Goal: Information Seeking & Learning: Compare options

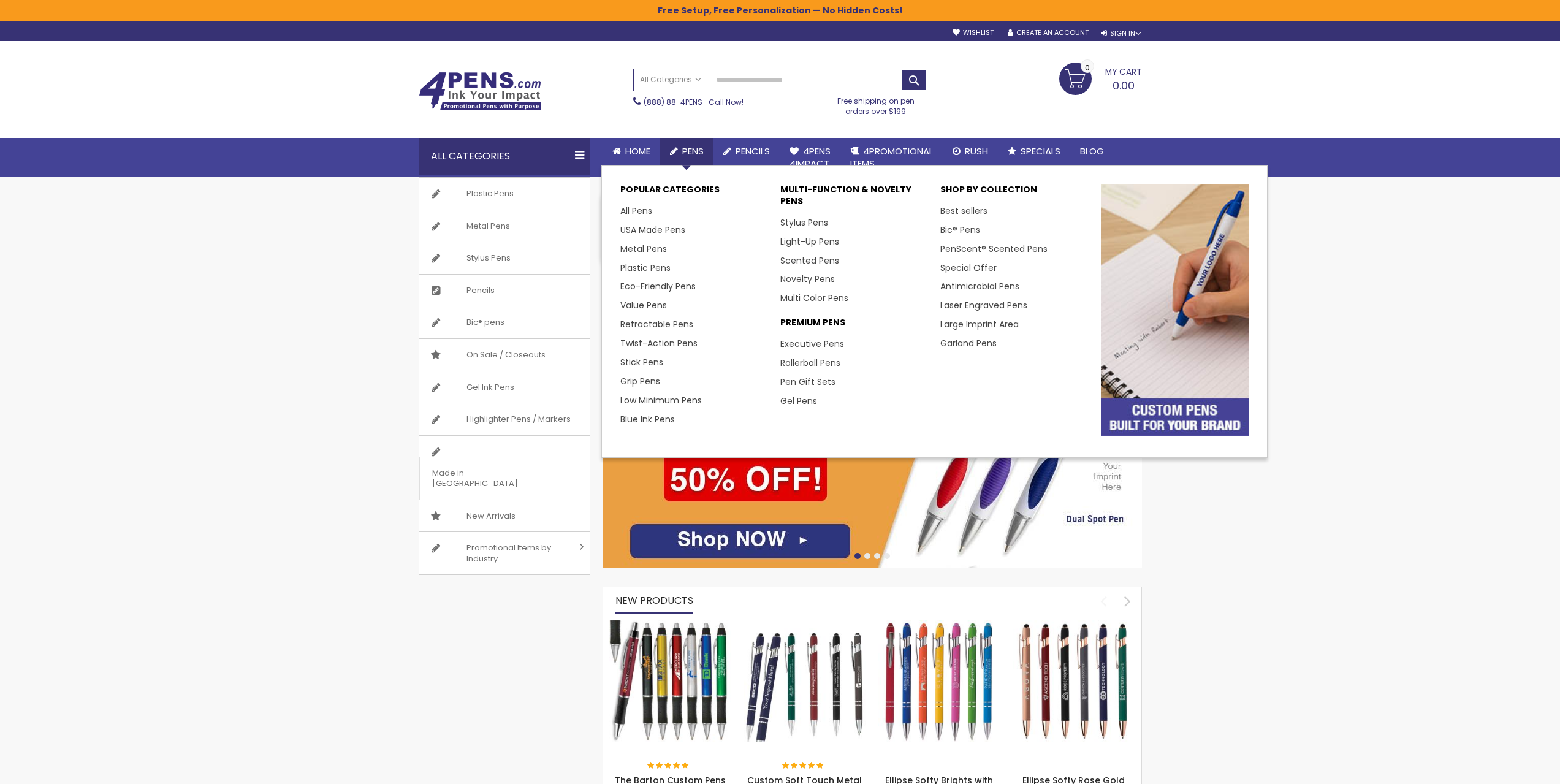
click at [700, 157] on span "Pens" at bounding box center [693, 151] width 22 height 13
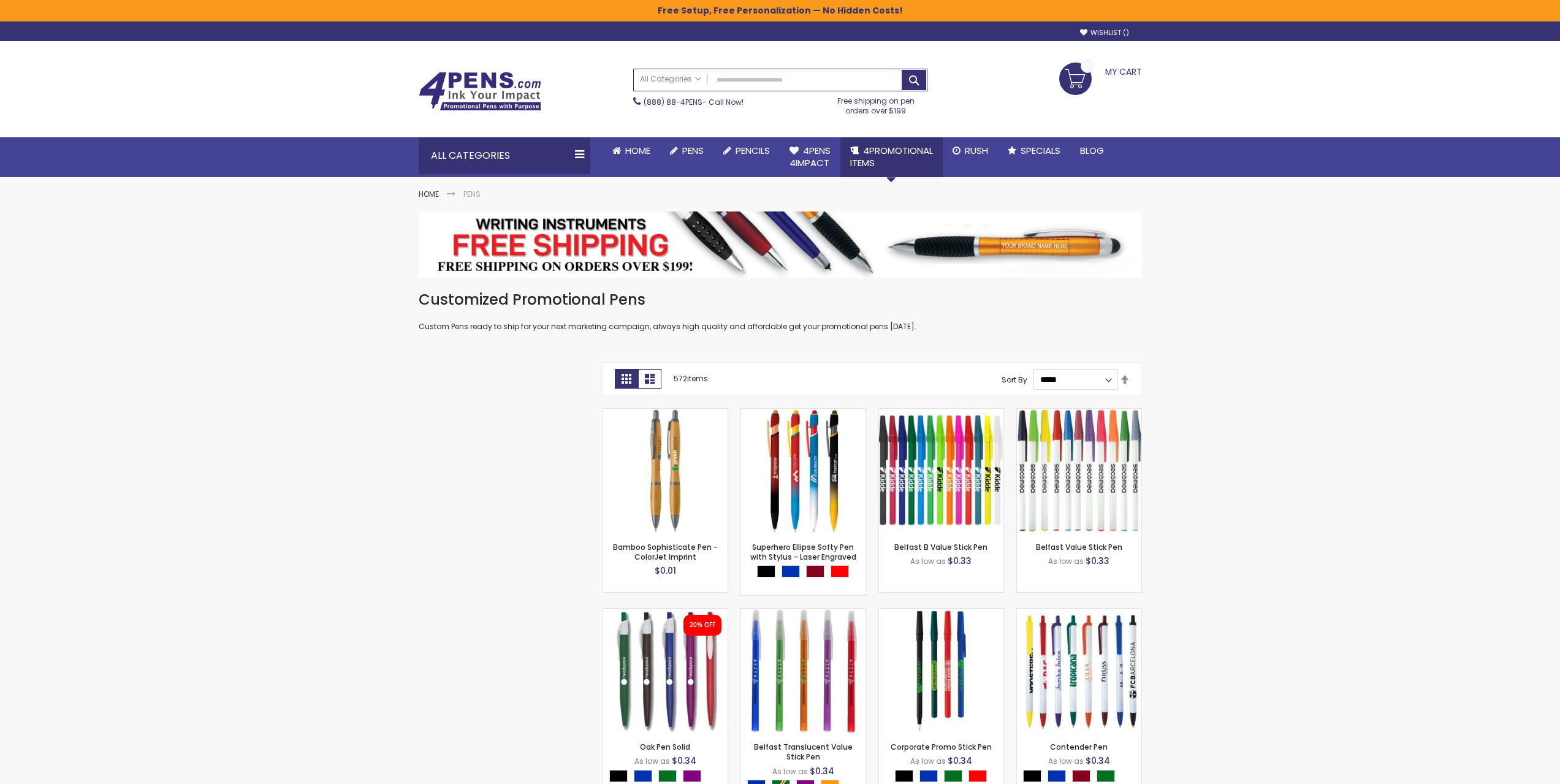
click at [879, 145] on span "4PROMOTIONAL ITEMS" at bounding box center [891, 157] width 83 height 25
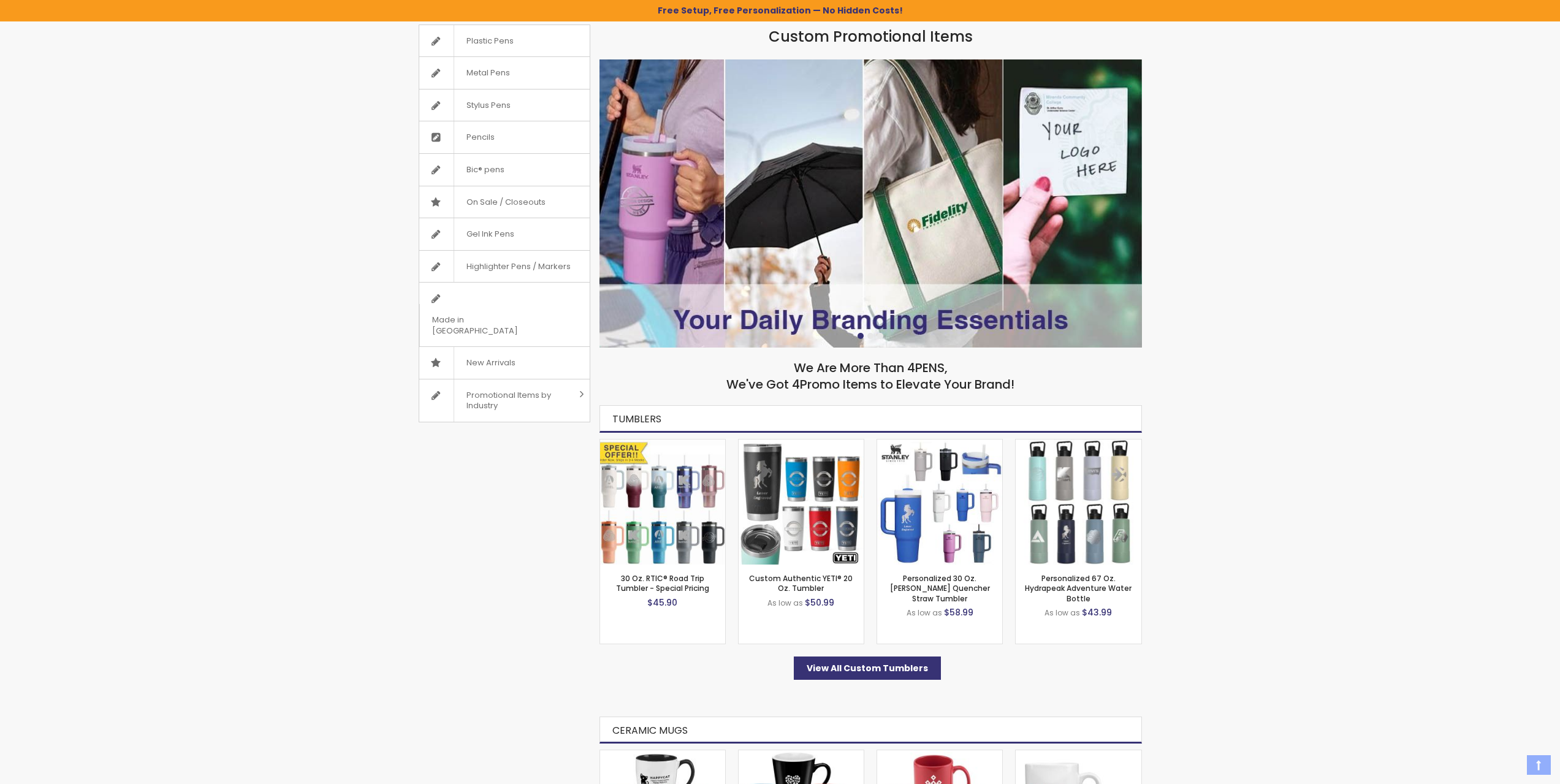
scroll to position [184, 0]
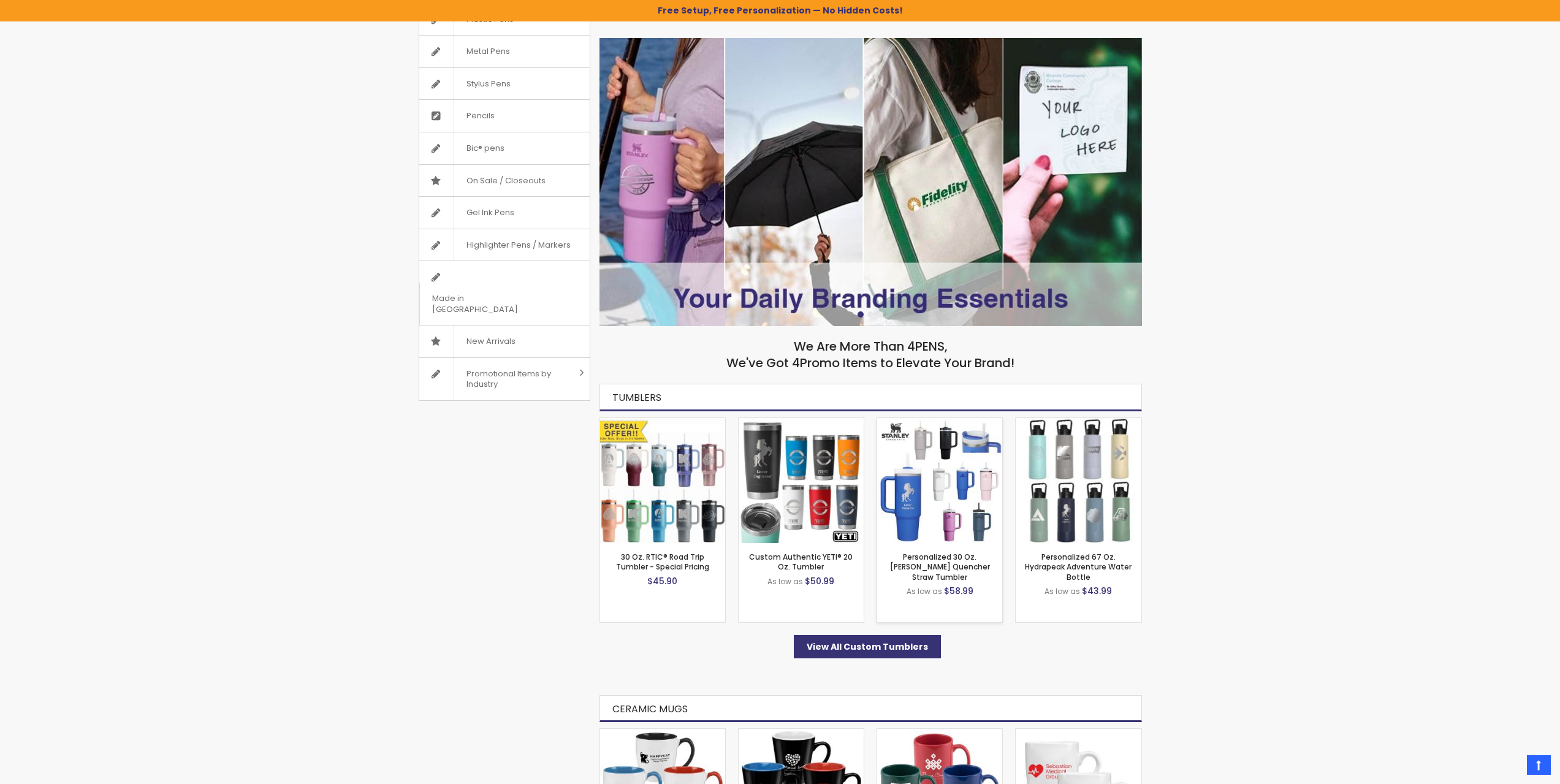
click at [947, 497] on img at bounding box center [940, 481] width 125 height 125
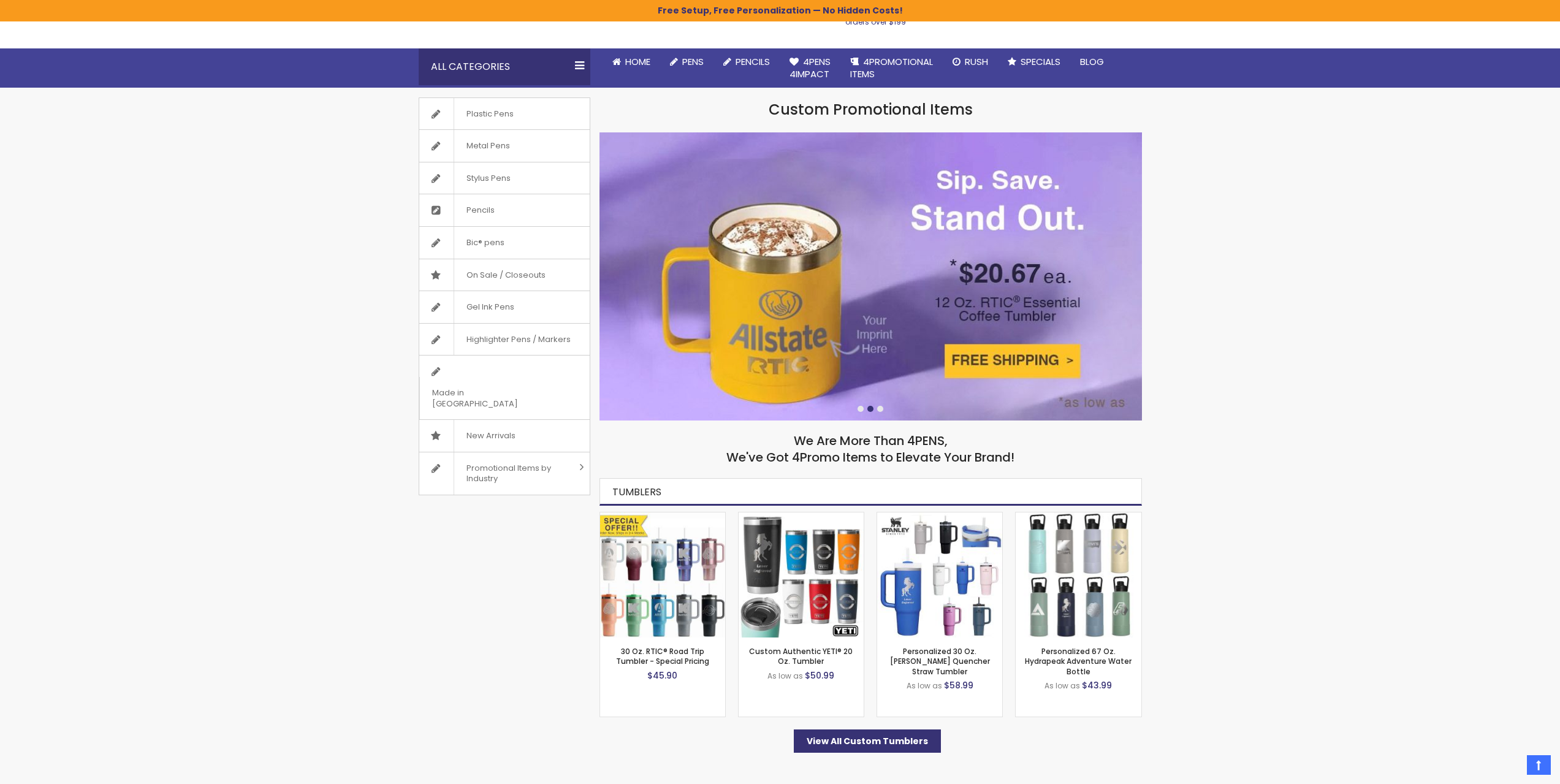
scroll to position [0, 0]
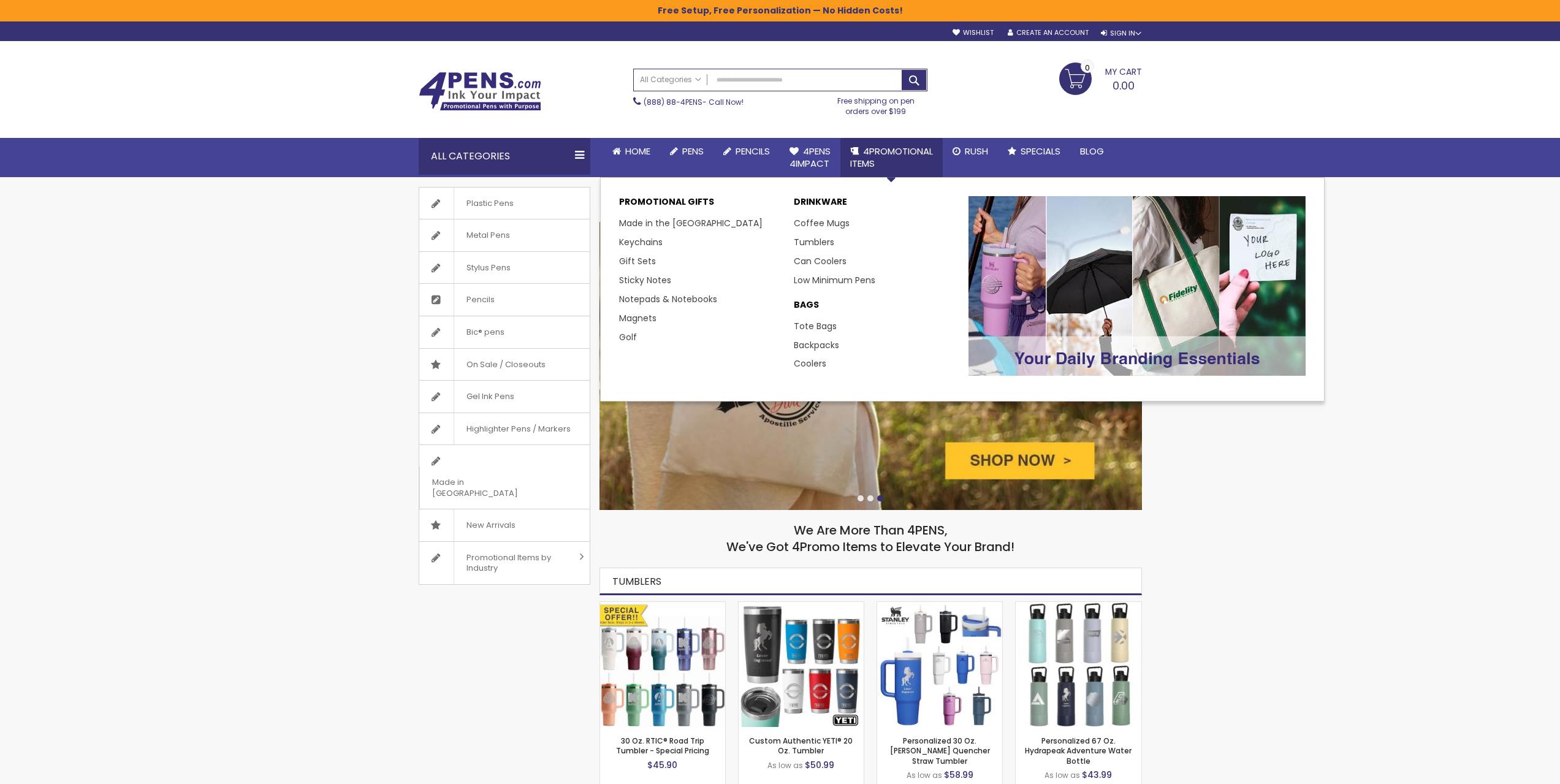
click at [829, 201] on p "DRINKWARE" at bounding box center [875, 205] width 162 height 18
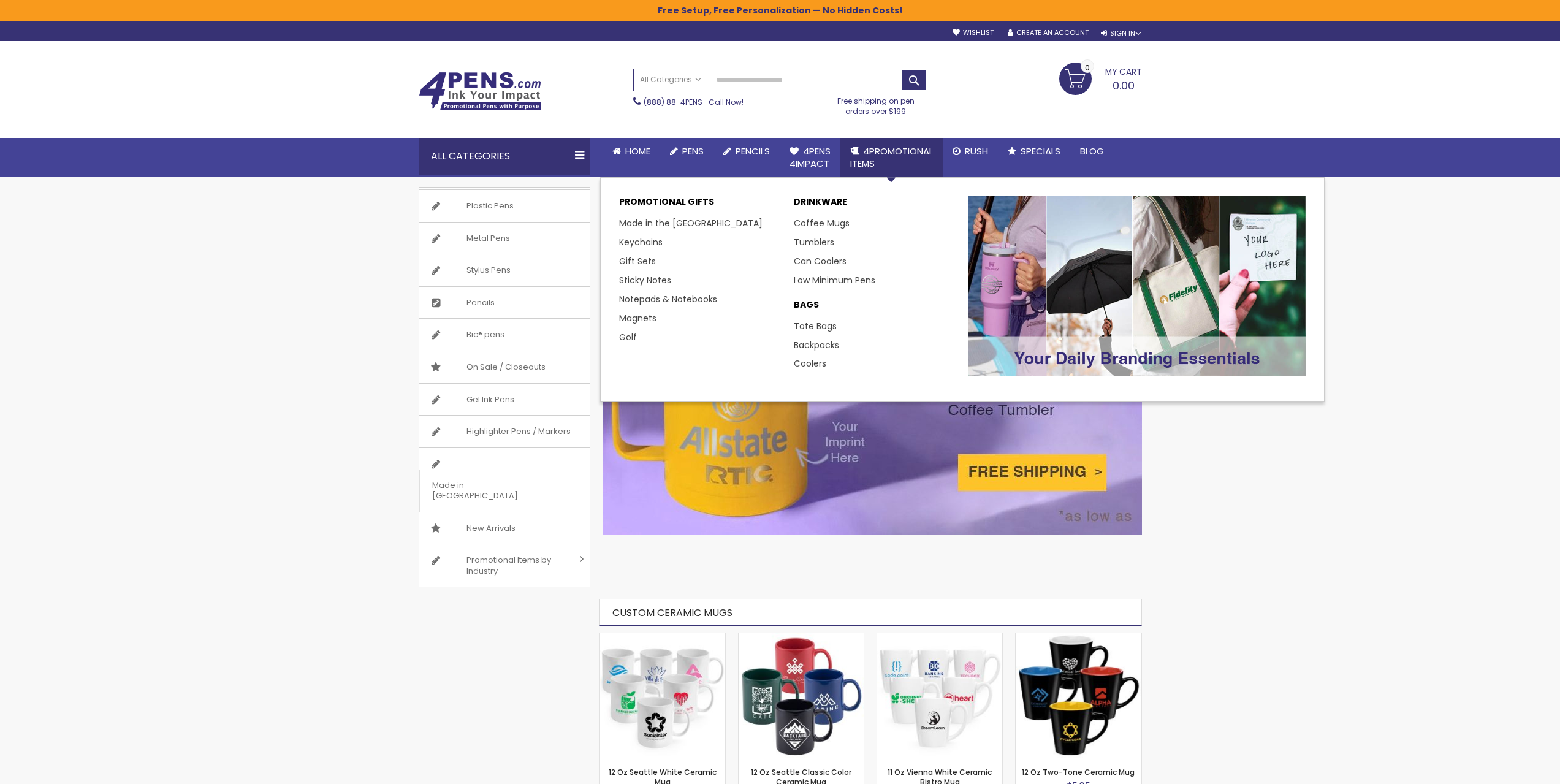
click at [820, 197] on p "DRINKWARE" at bounding box center [875, 205] width 162 height 18
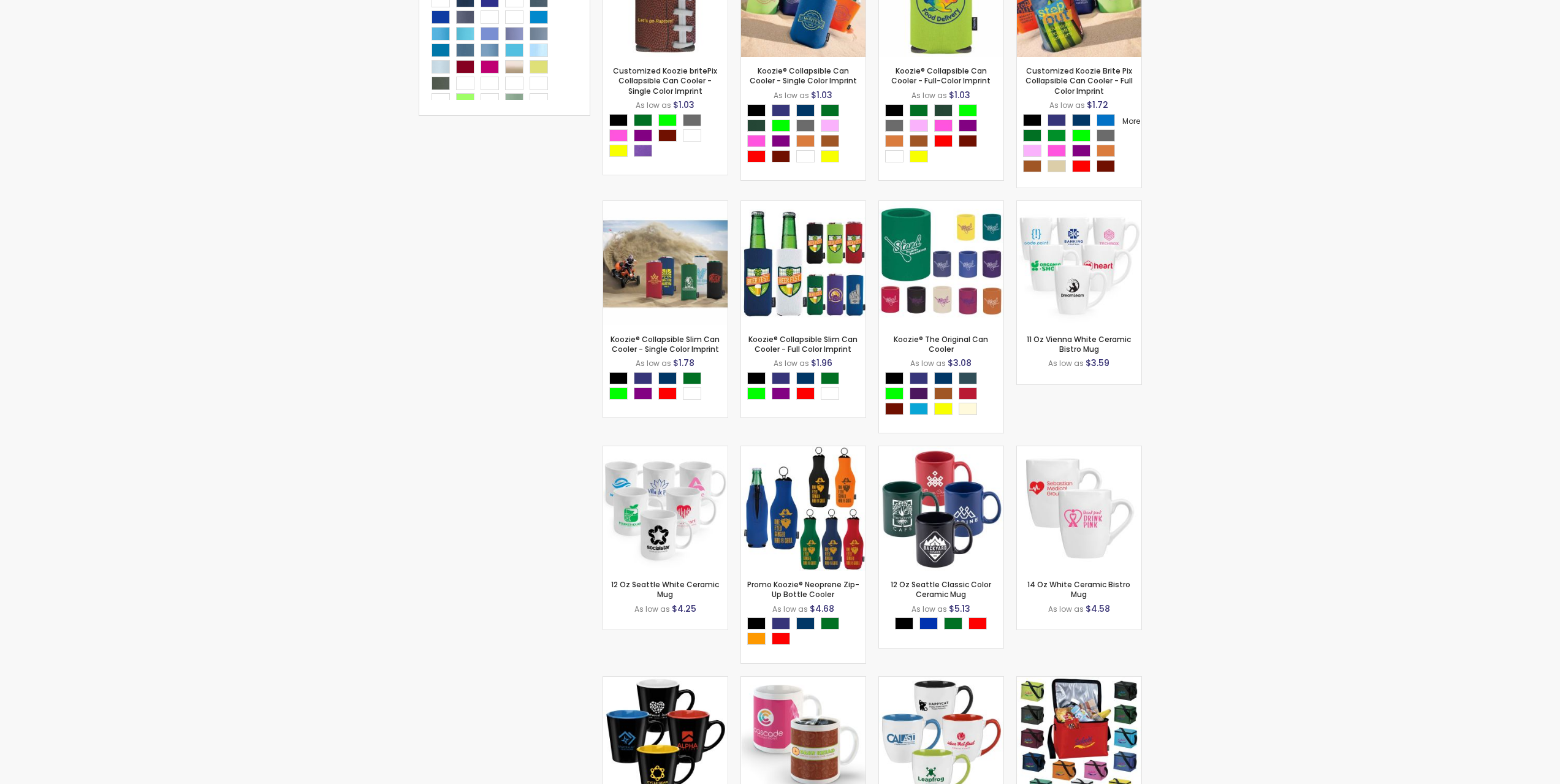
scroll to position [408, 0]
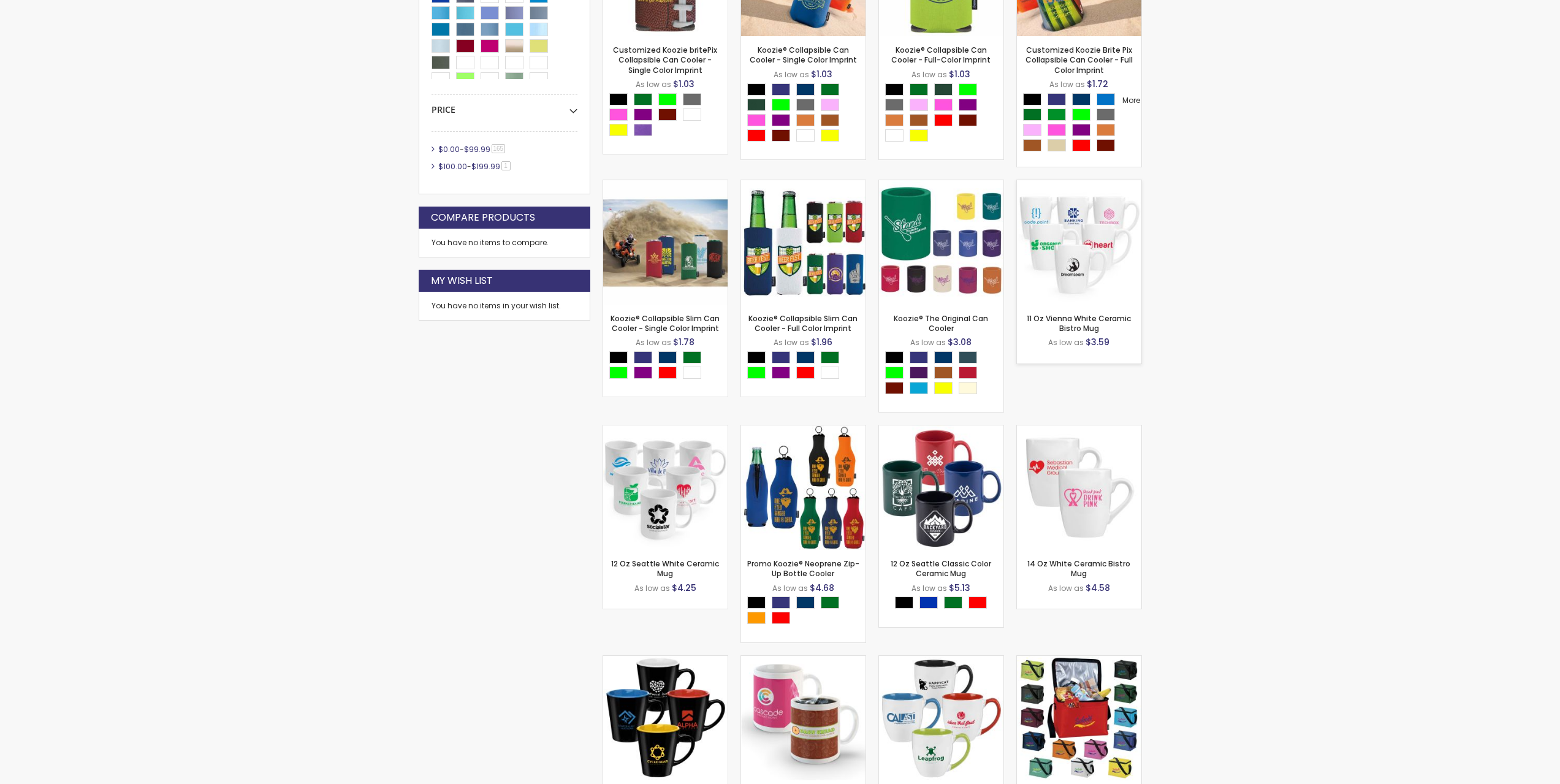
click at [1087, 248] on img at bounding box center [1079, 242] width 125 height 125
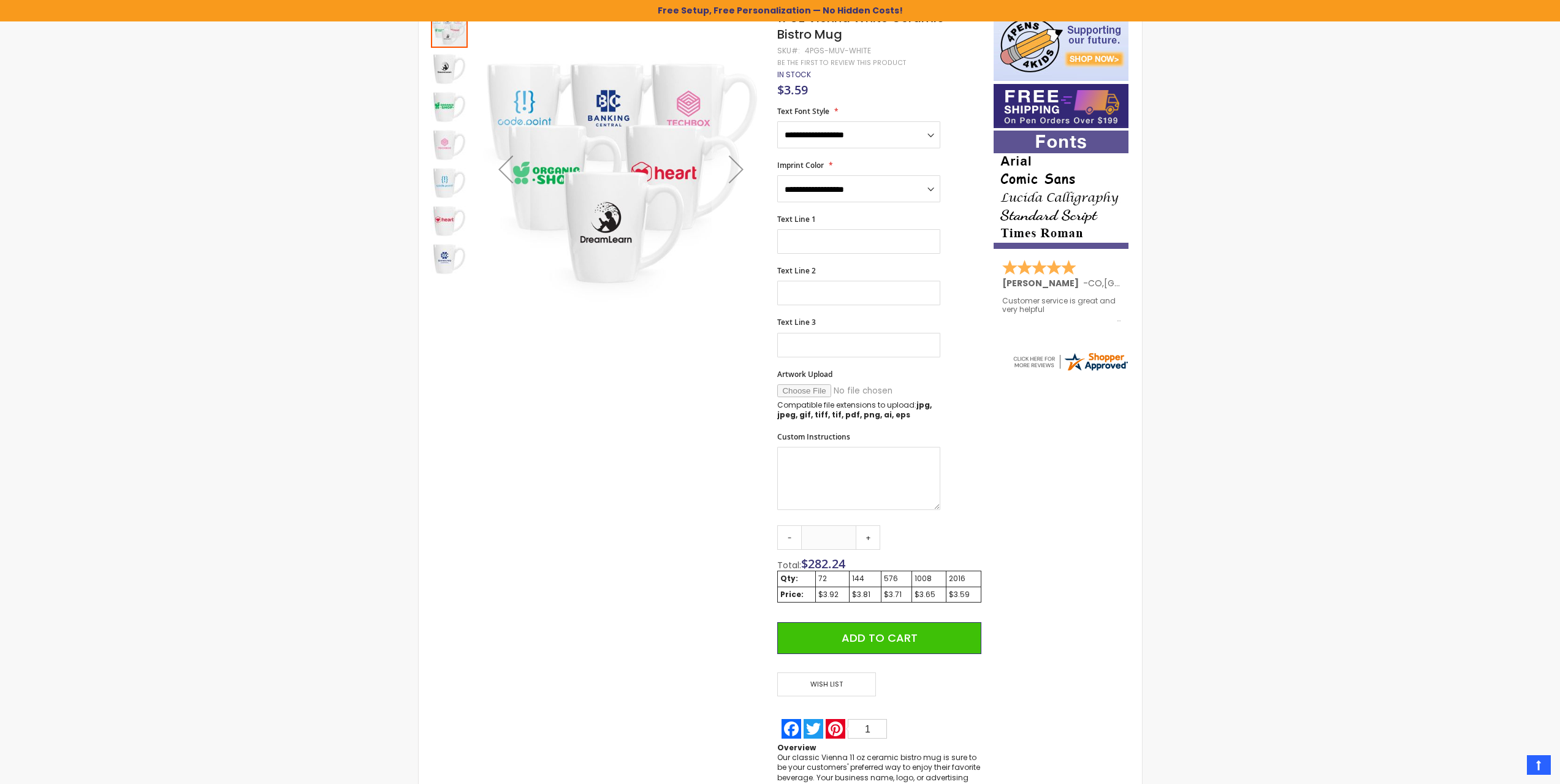
scroll to position [61, 0]
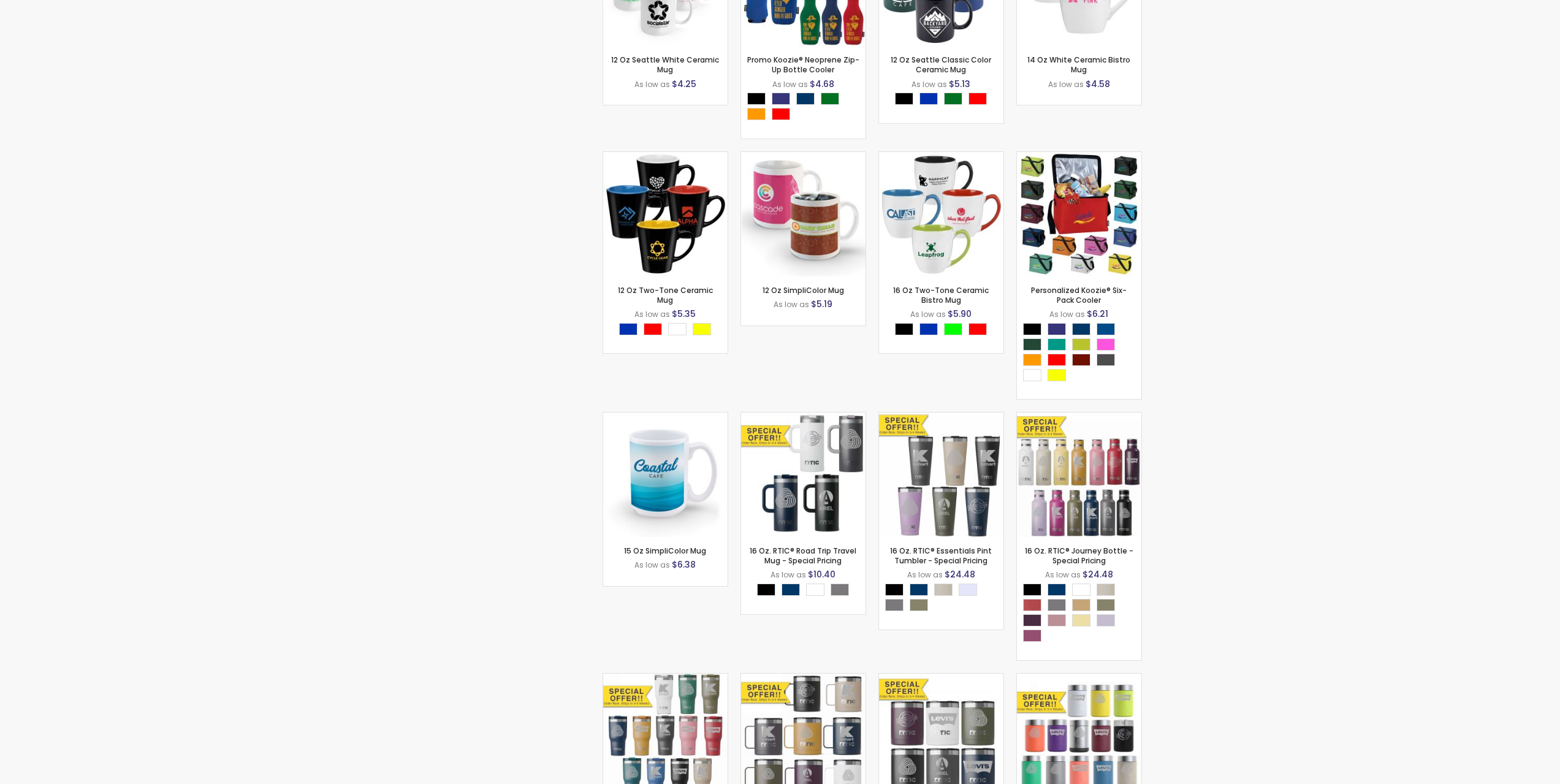
scroll to position [981, 0]
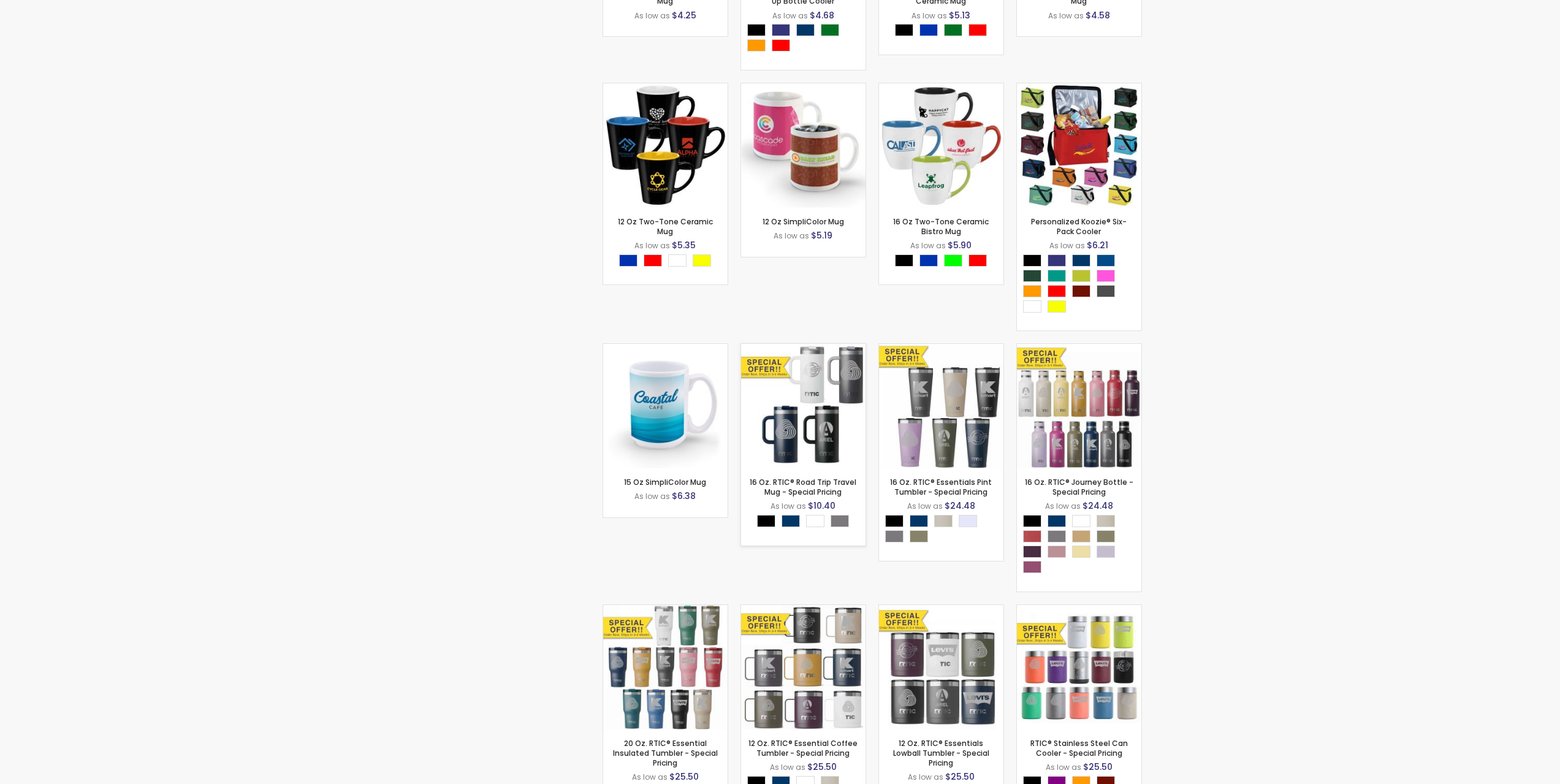
click at [813, 403] on img at bounding box center [803, 406] width 125 height 125
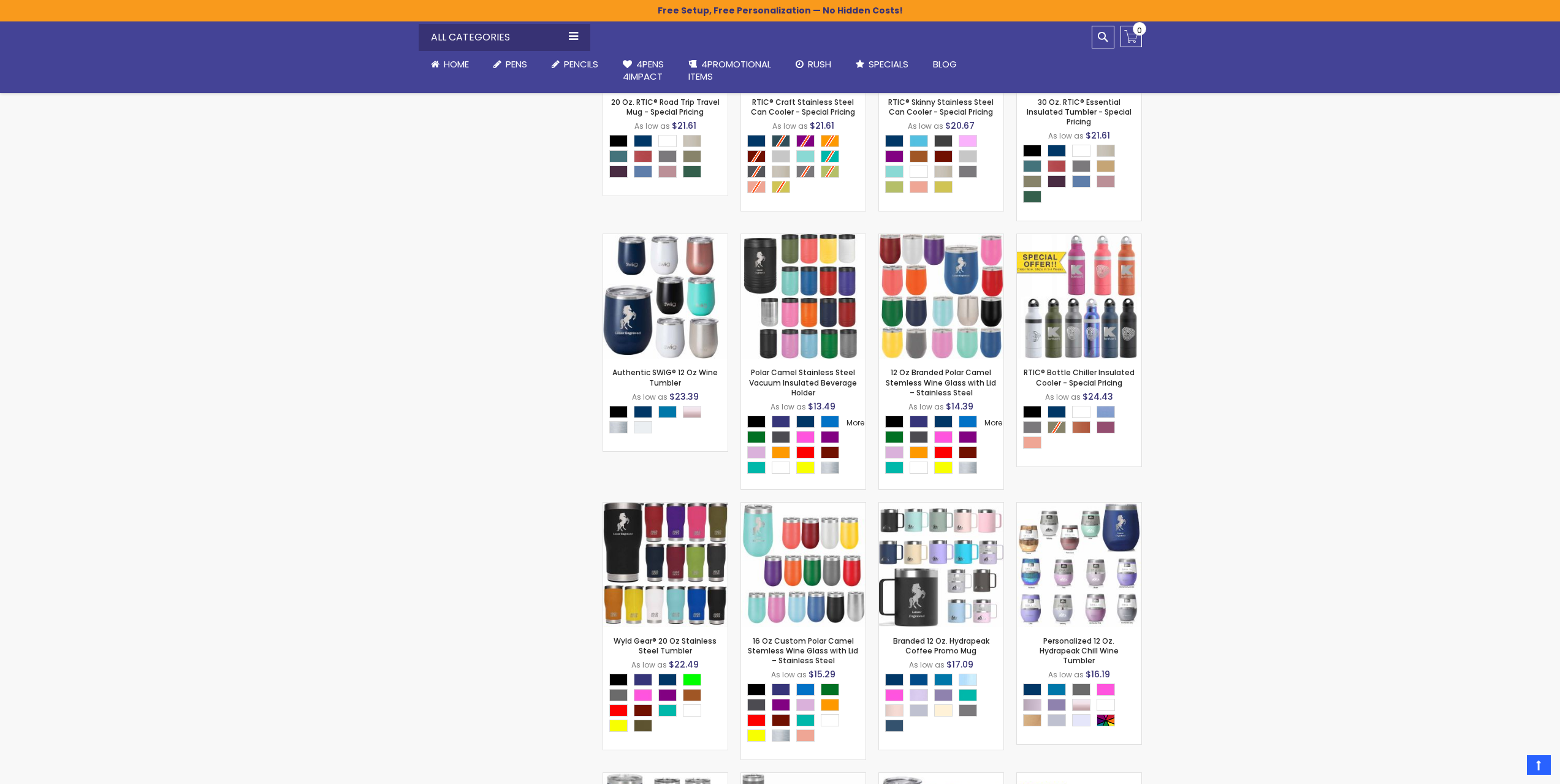
scroll to position [2044, 0]
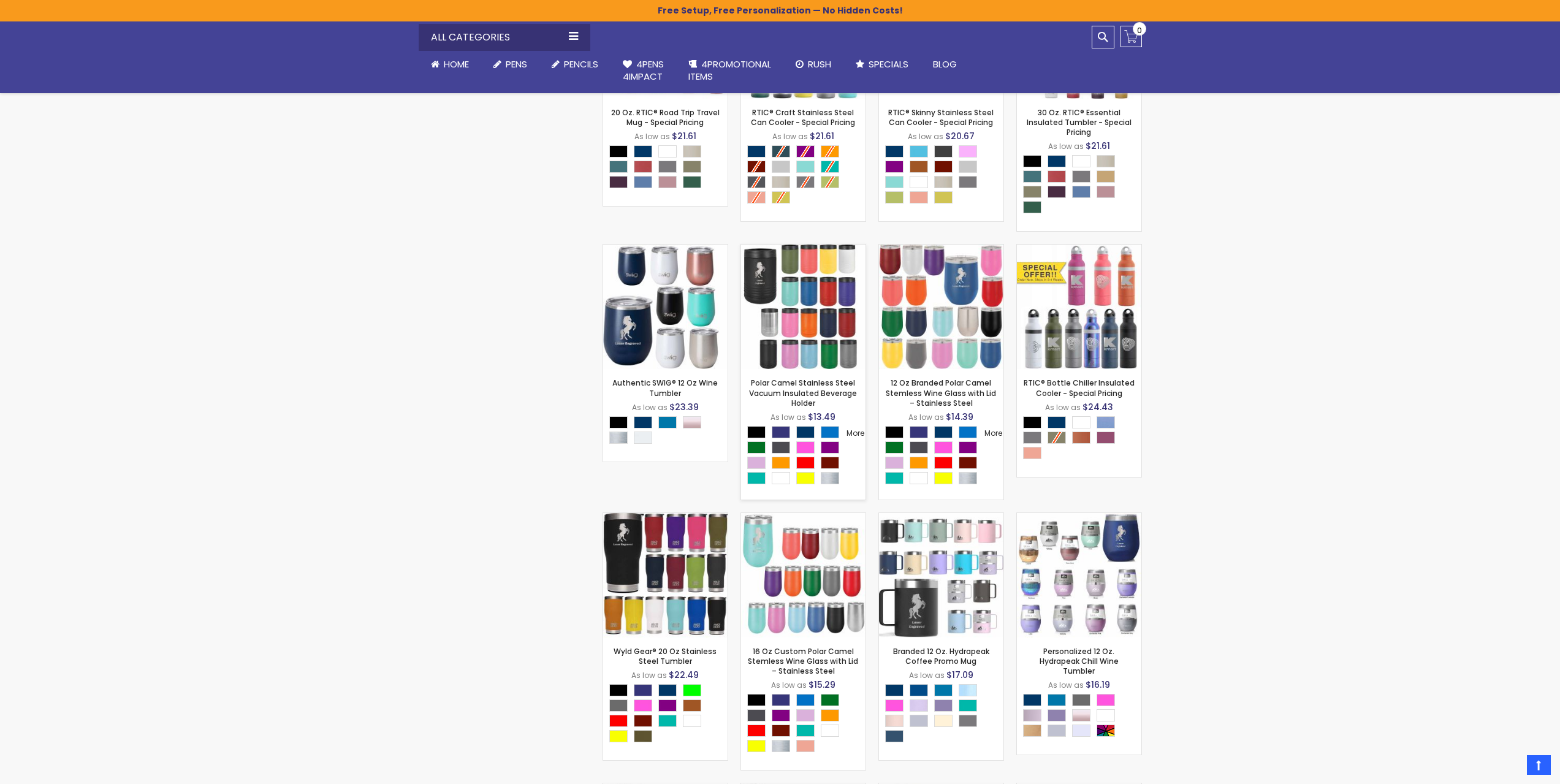
click at [825, 311] on img at bounding box center [803, 307] width 125 height 125
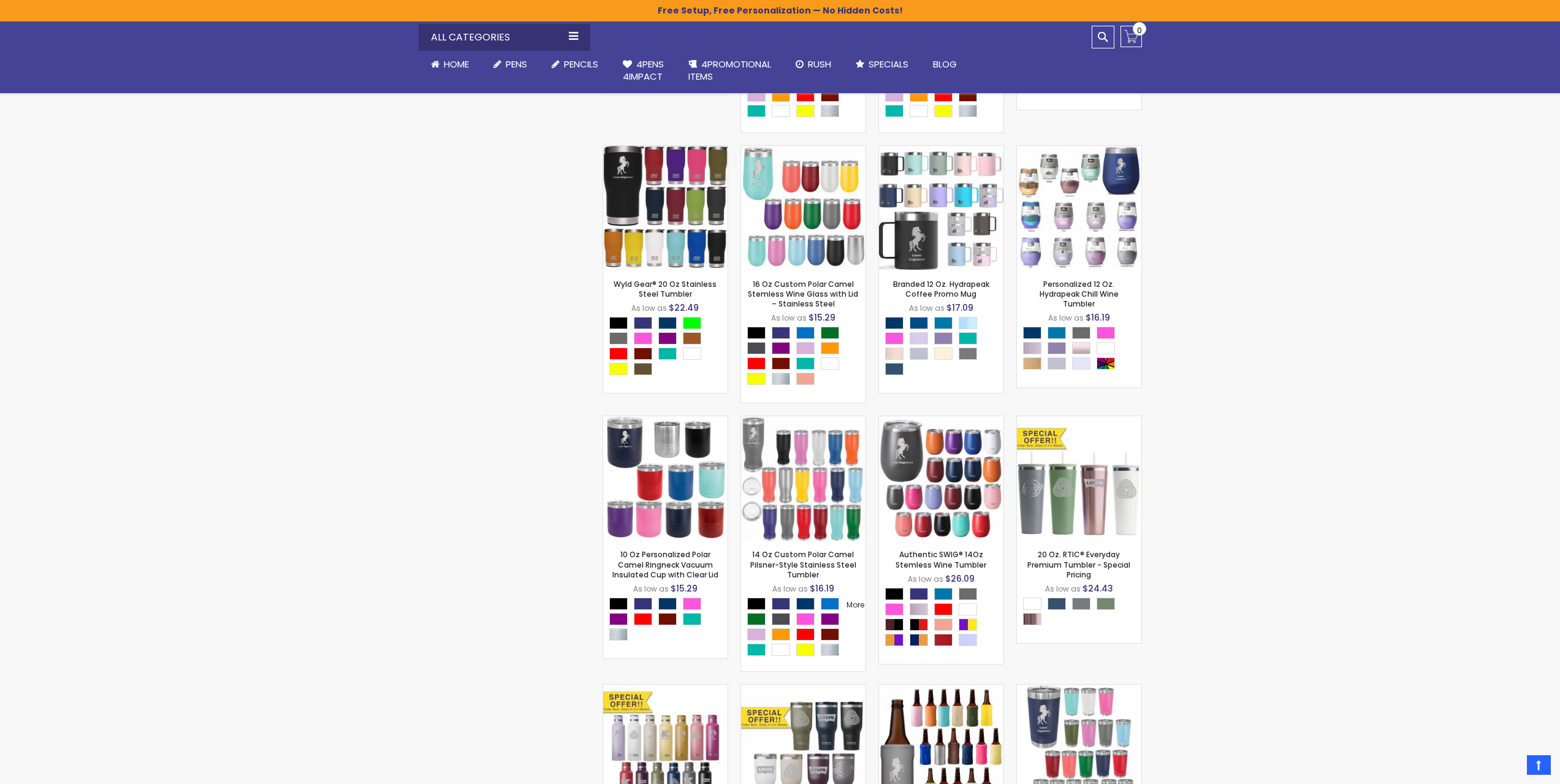
scroll to position [2473, 0]
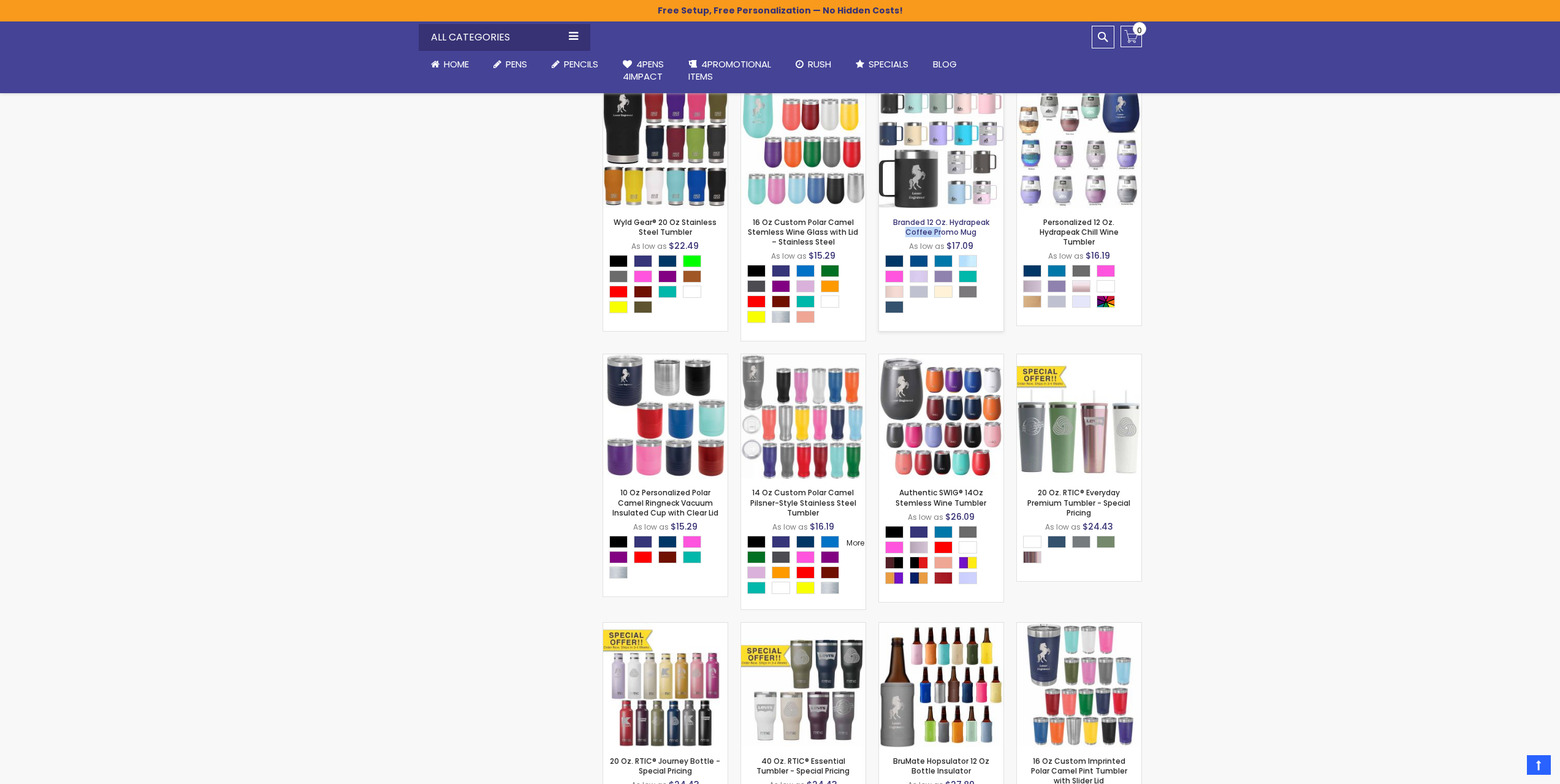
drag, startPoint x: 992, startPoint y: 234, endPoint x: 949, endPoint y: 240, distance: 43.4
click at [949, 237] on strong "Branded 12 Oz. Hydrapeak Coffee Promo Mug" at bounding box center [941, 227] width 112 height 19
copy link "Hydrapeak"
click at [950, 431] on img at bounding box center [941, 416] width 125 height 125
click at [787, 422] on img at bounding box center [803, 416] width 125 height 125
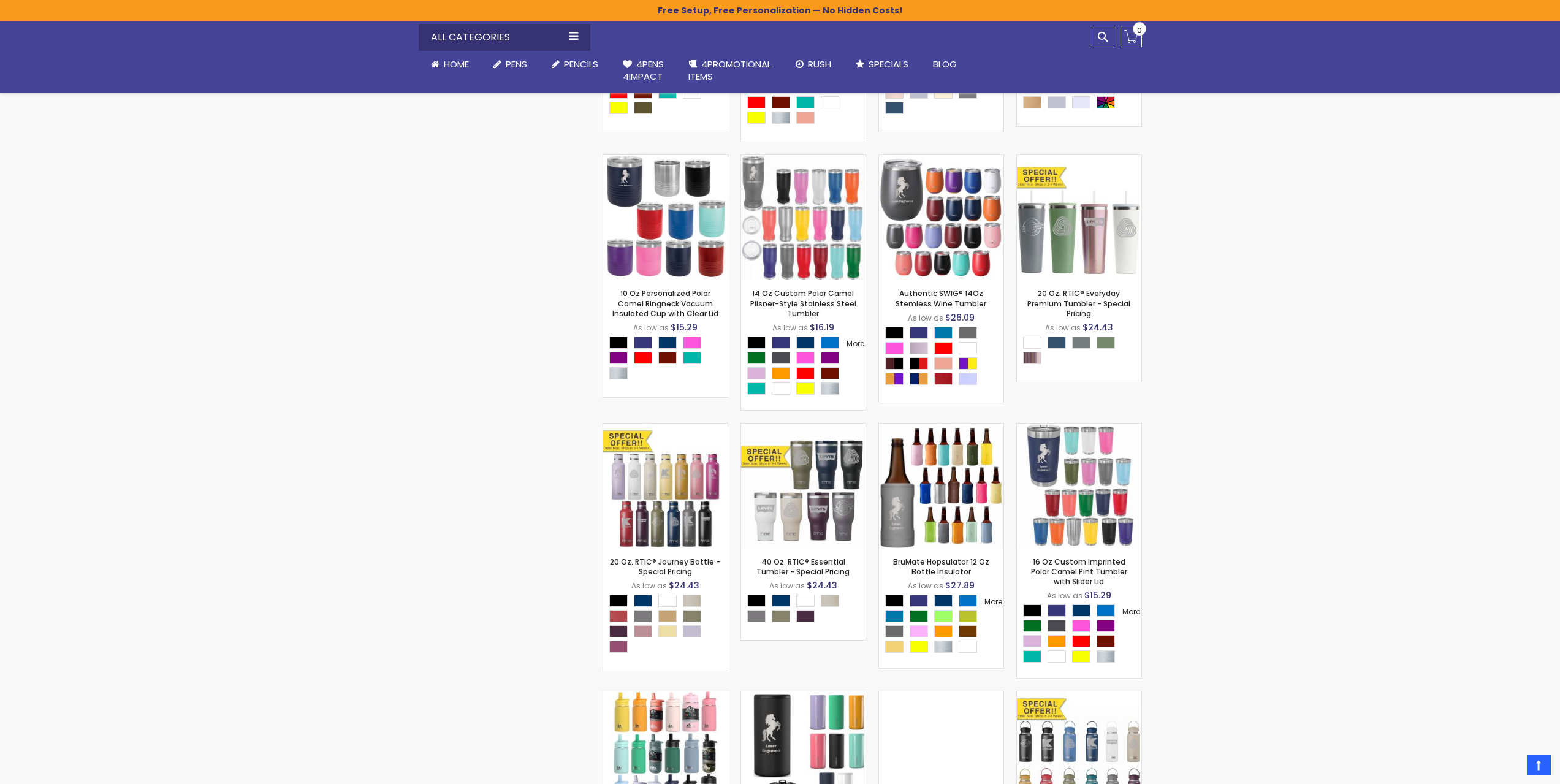
scroll to position [2779, 0]
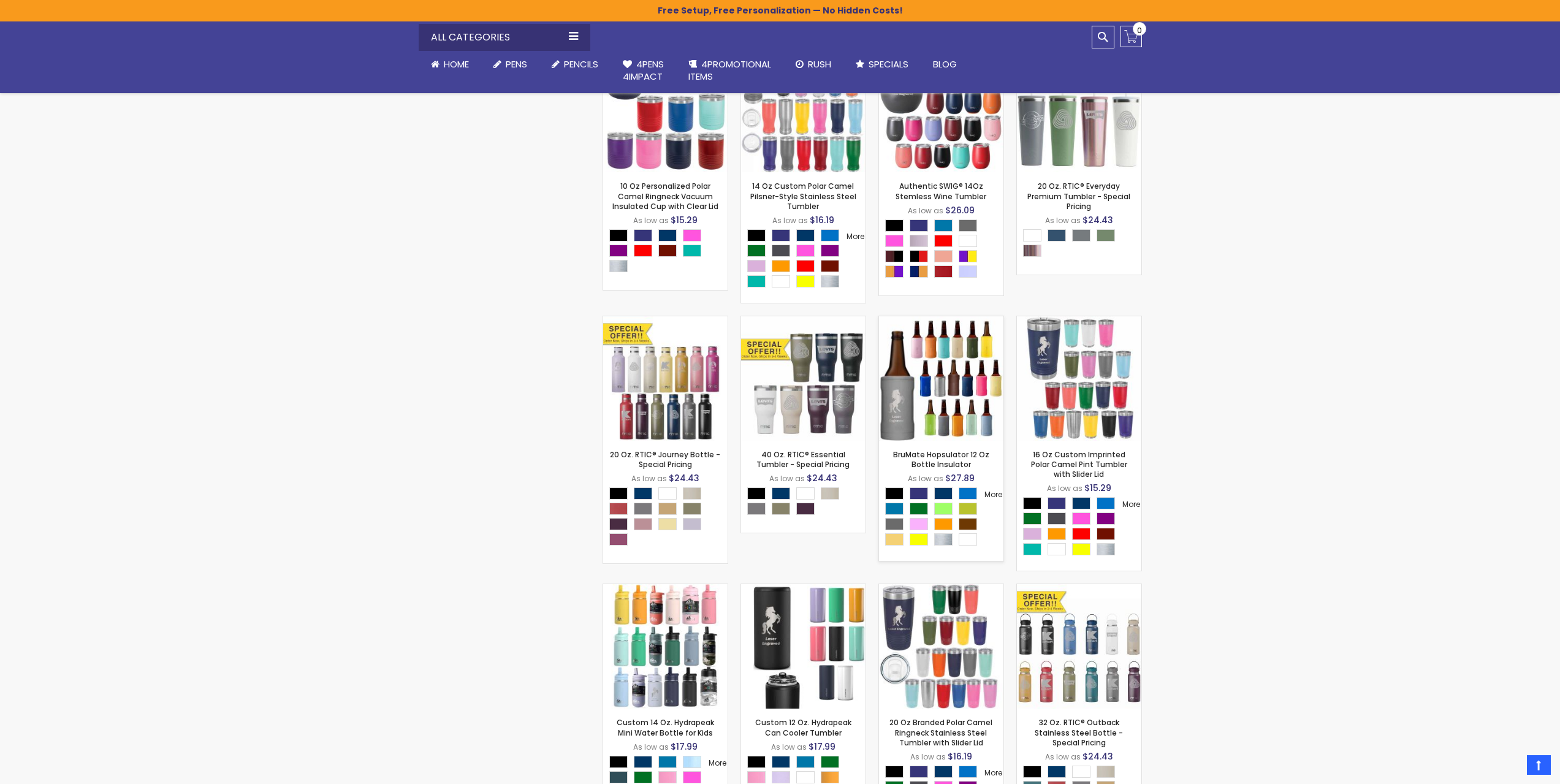
click at [939, 413] on img at bounding box center [941, 378] width 125 height 125
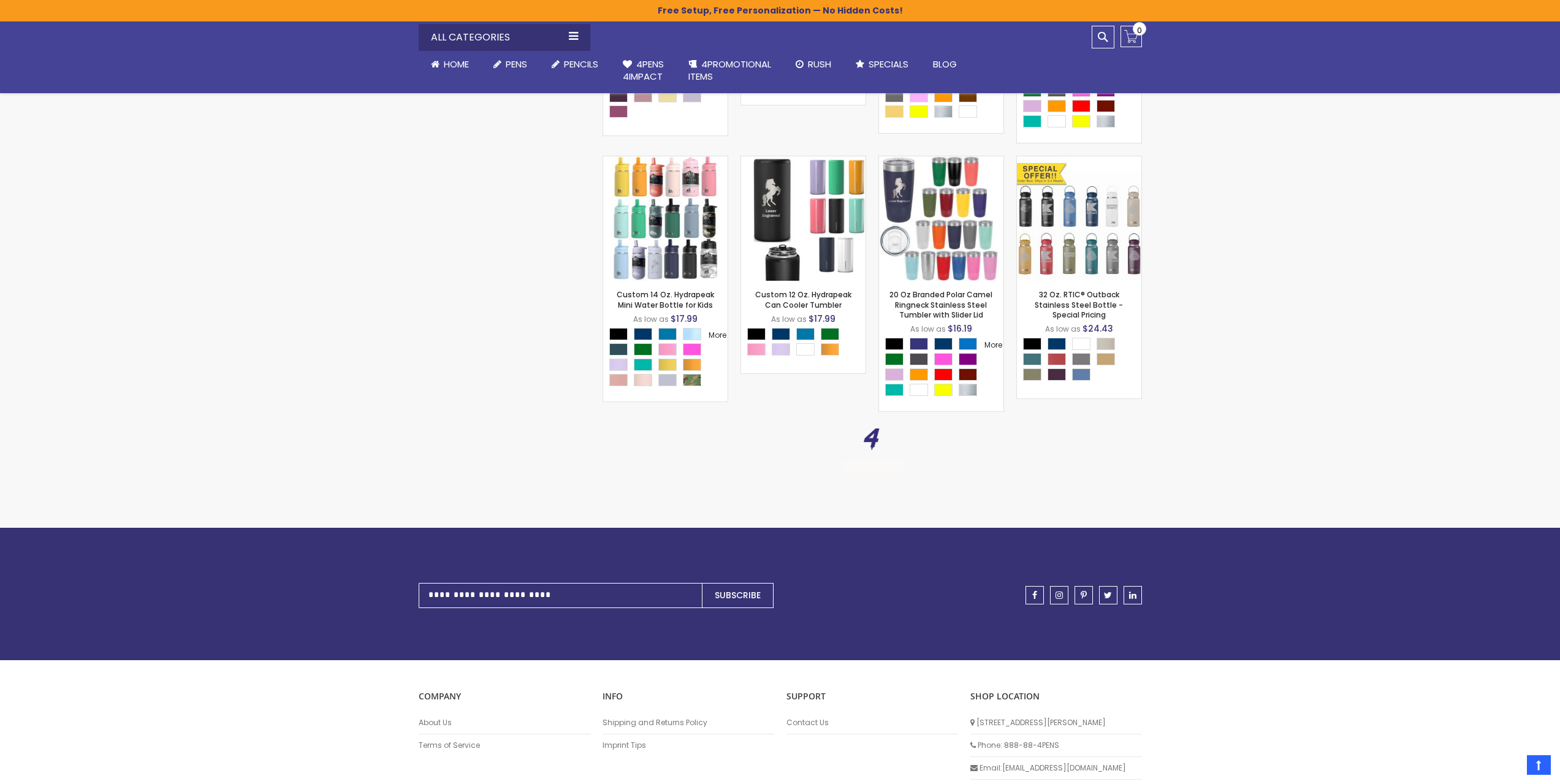
scroll to position [3208, 0]
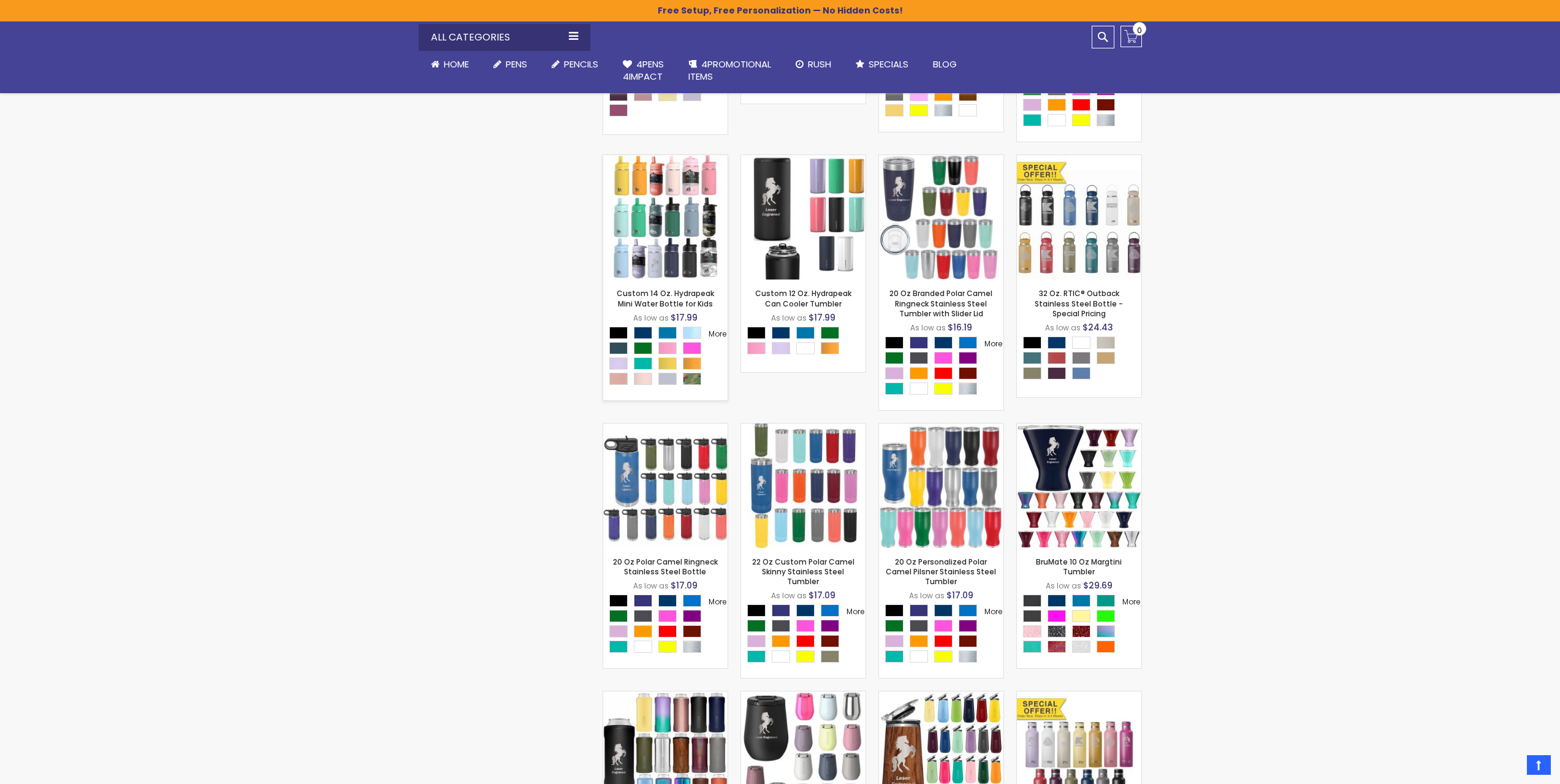
click at [679, 258] on img at bounding box center [665, 217] width 125 height 125
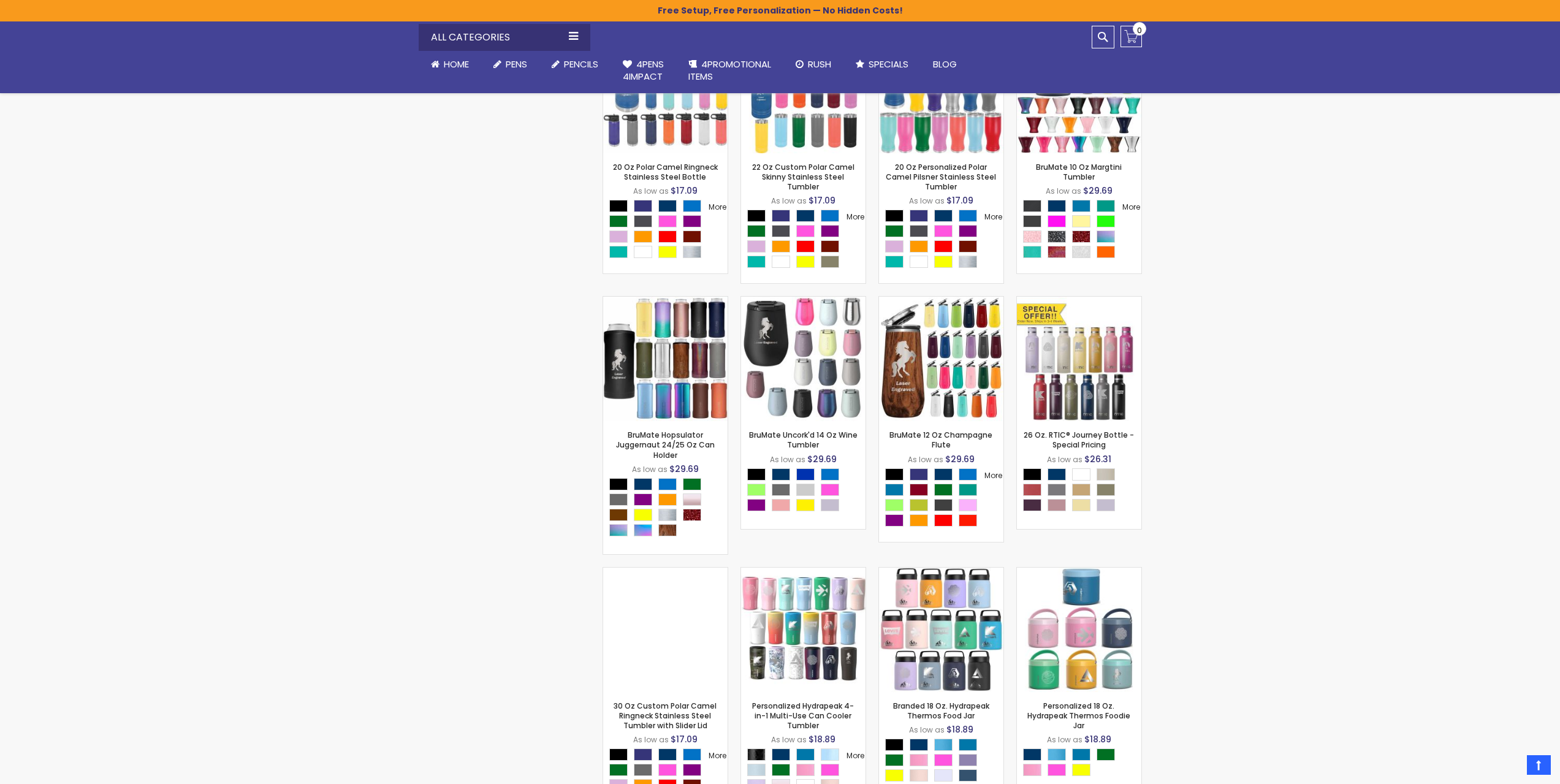
scroll to position [3699, 0]
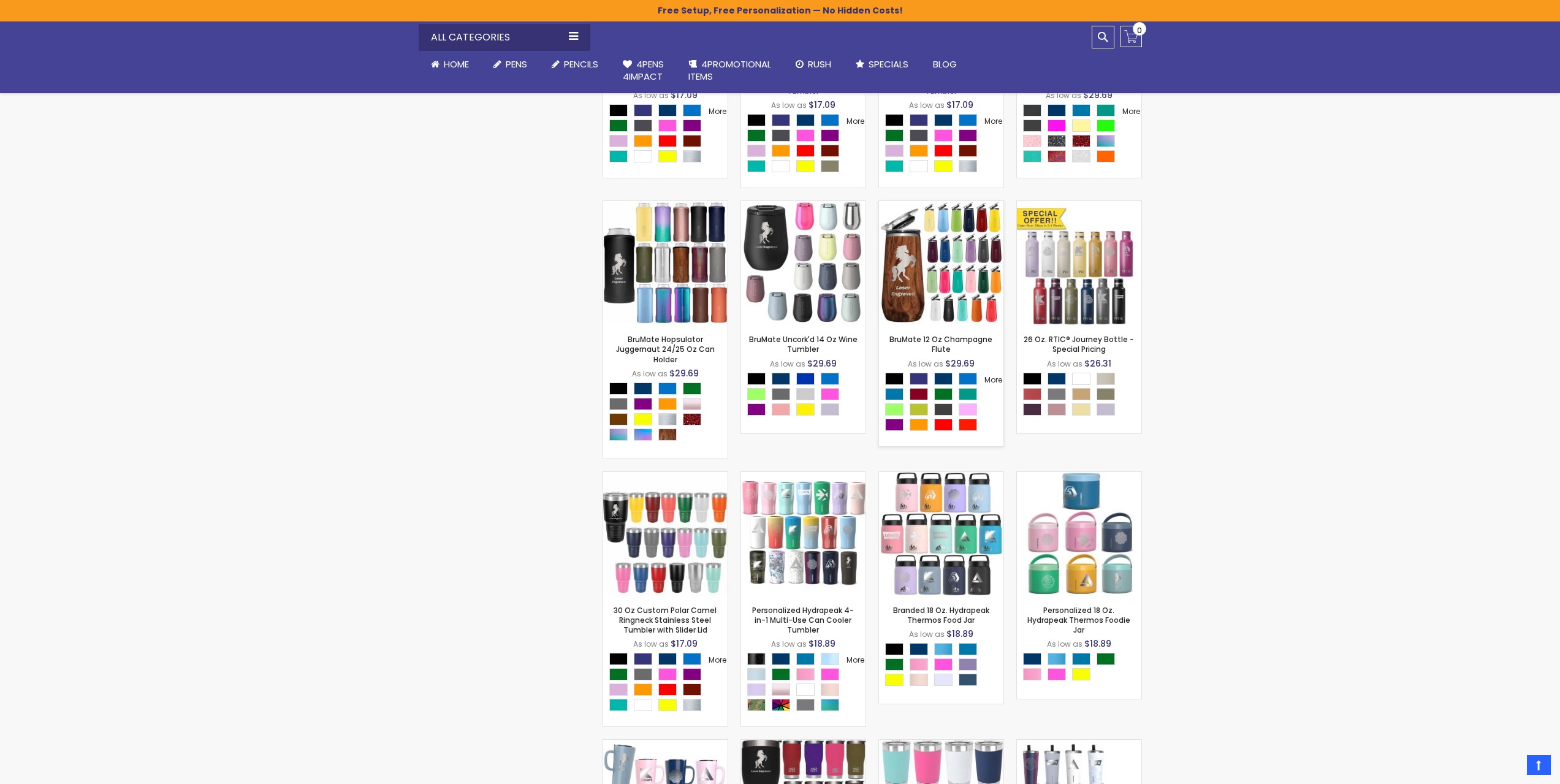
click at [925, 314] on img at bounding box center [941, 263] width 125 height 125
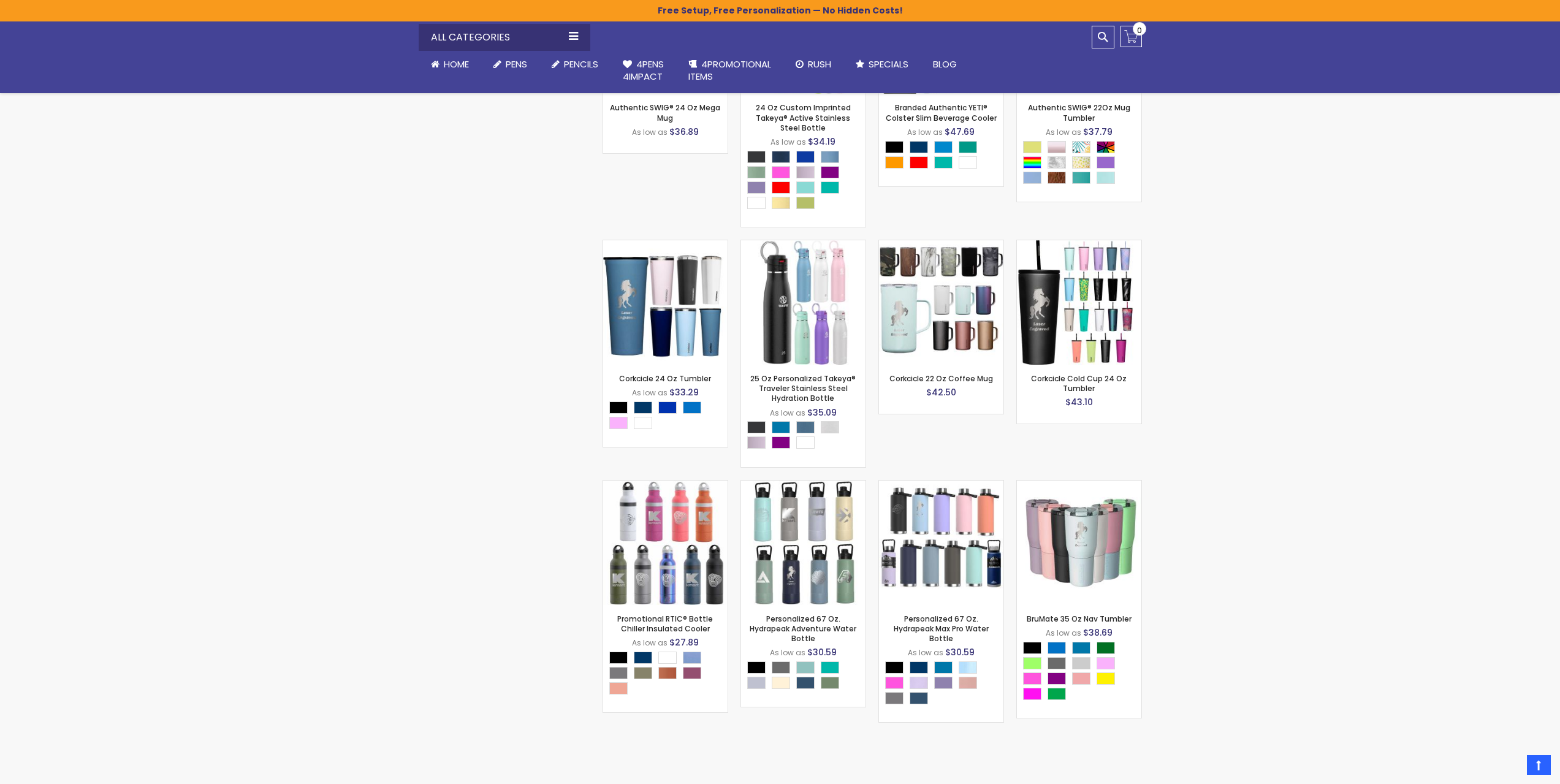
scroll to position [7682, 0]
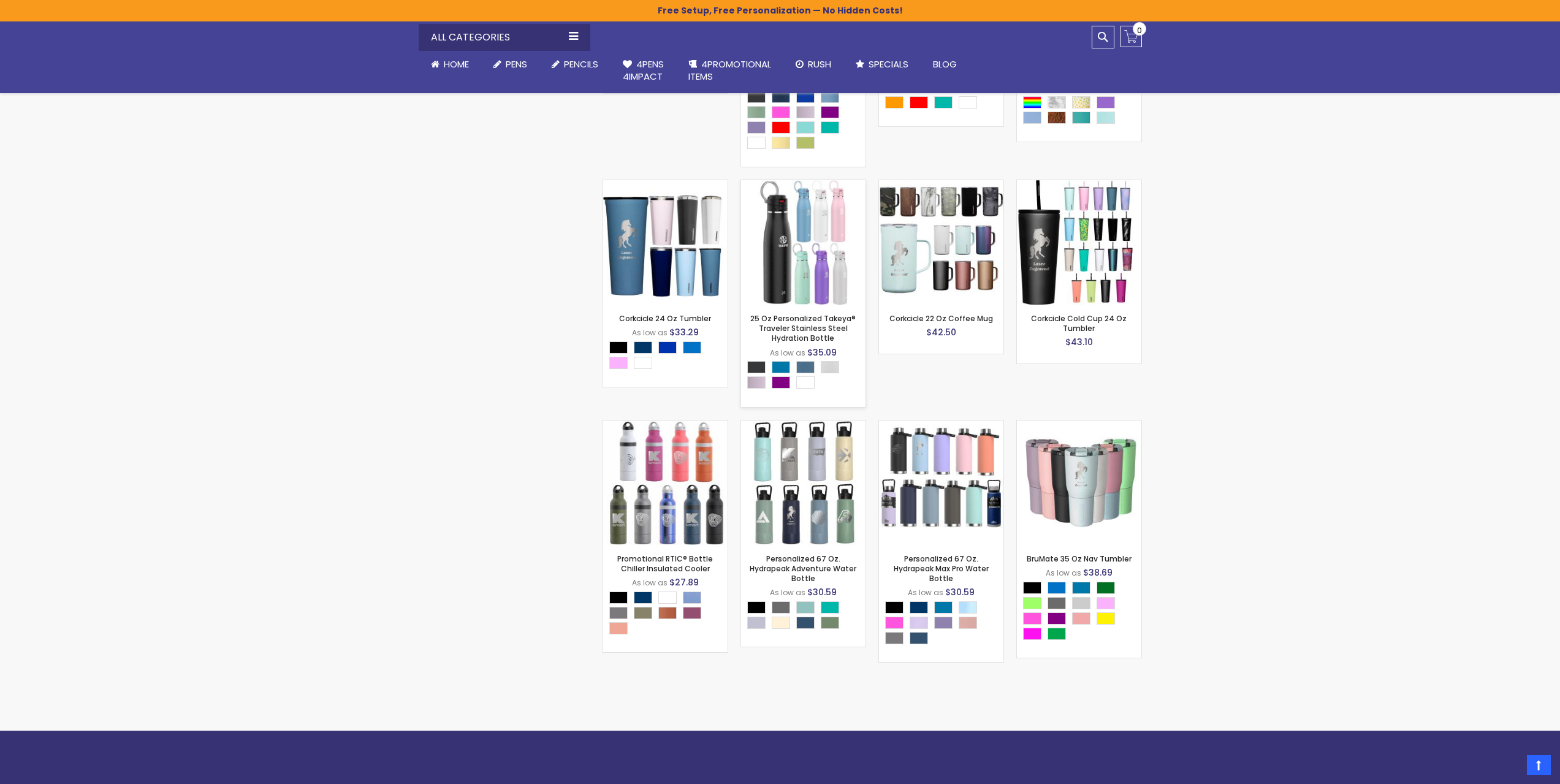
click at [813, 305] on img at bounding box center [803, 242] width 125 height 125
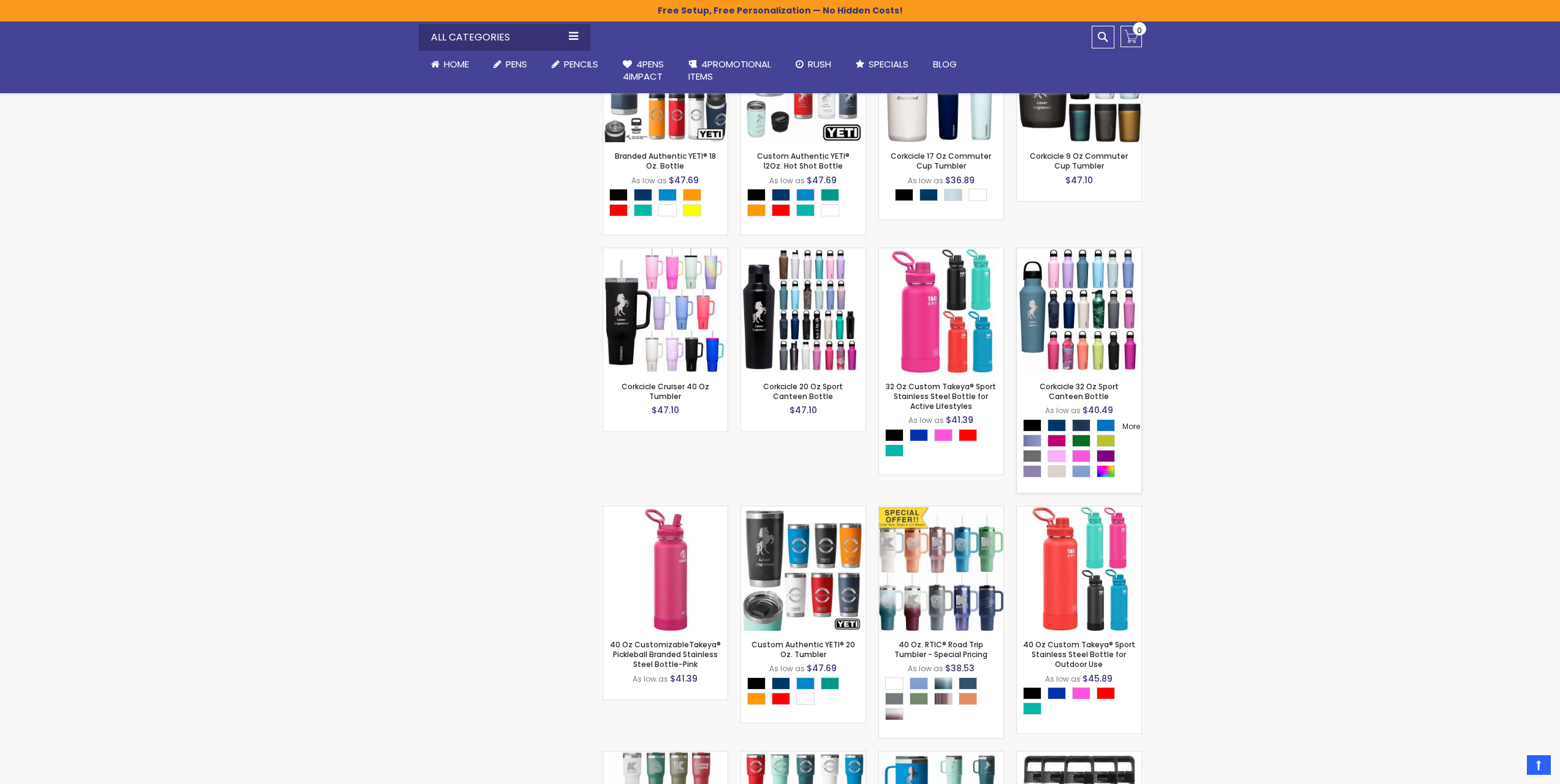
scroll to position [8969, 0]
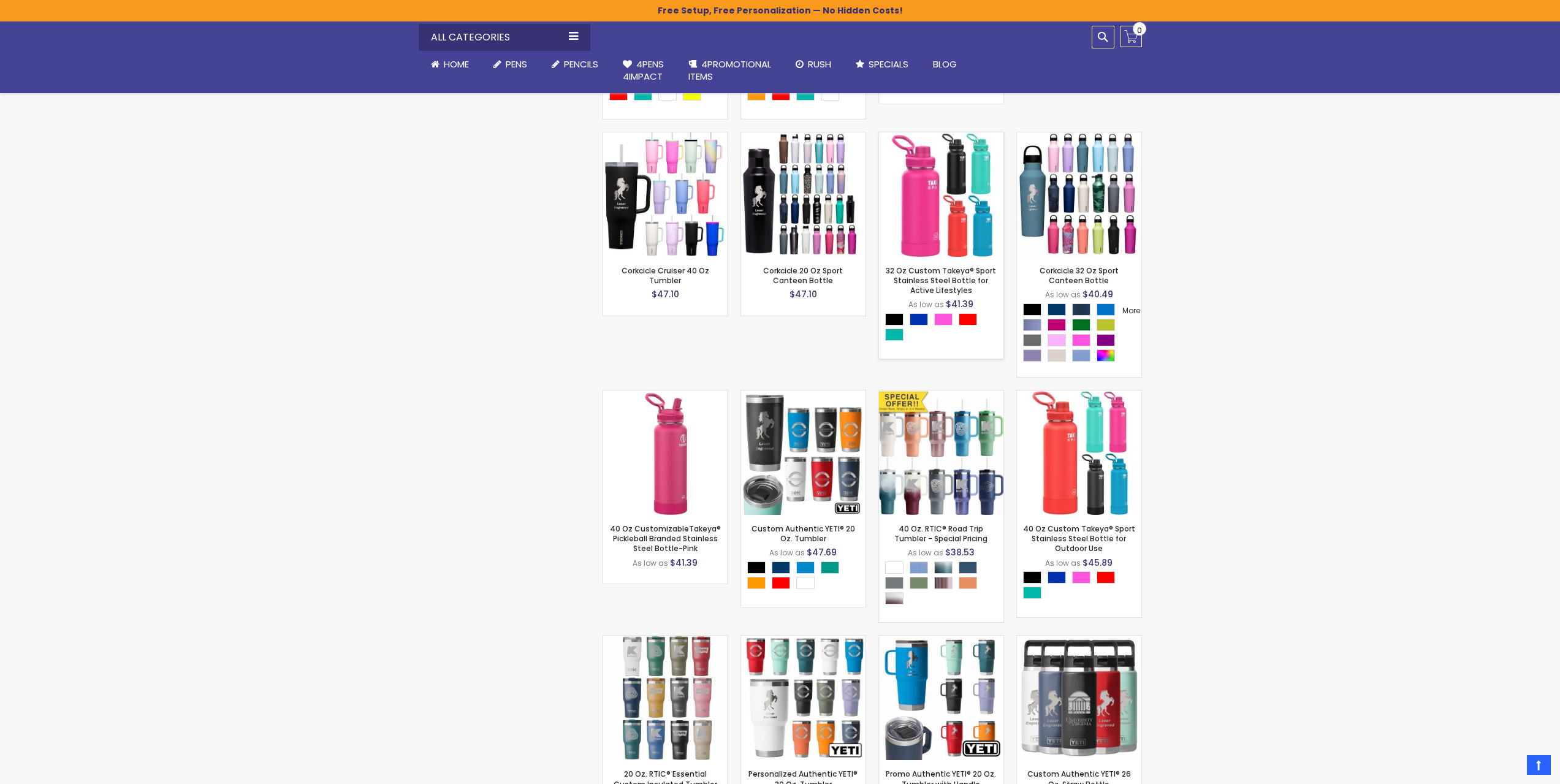
click at [935, 257] on img at bounding box center [941, 194] width 125 height 125
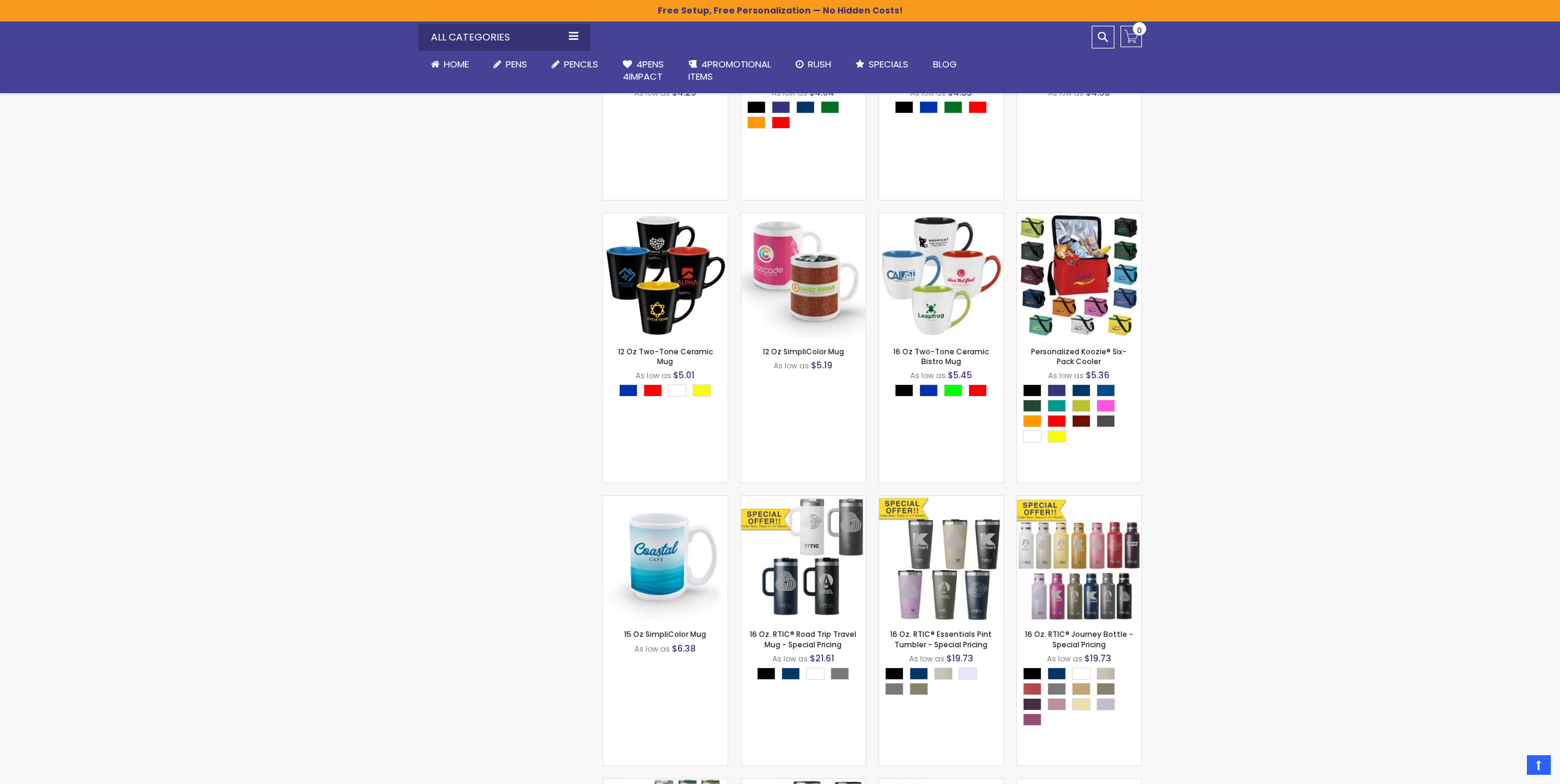
scroll to position [981, 0]
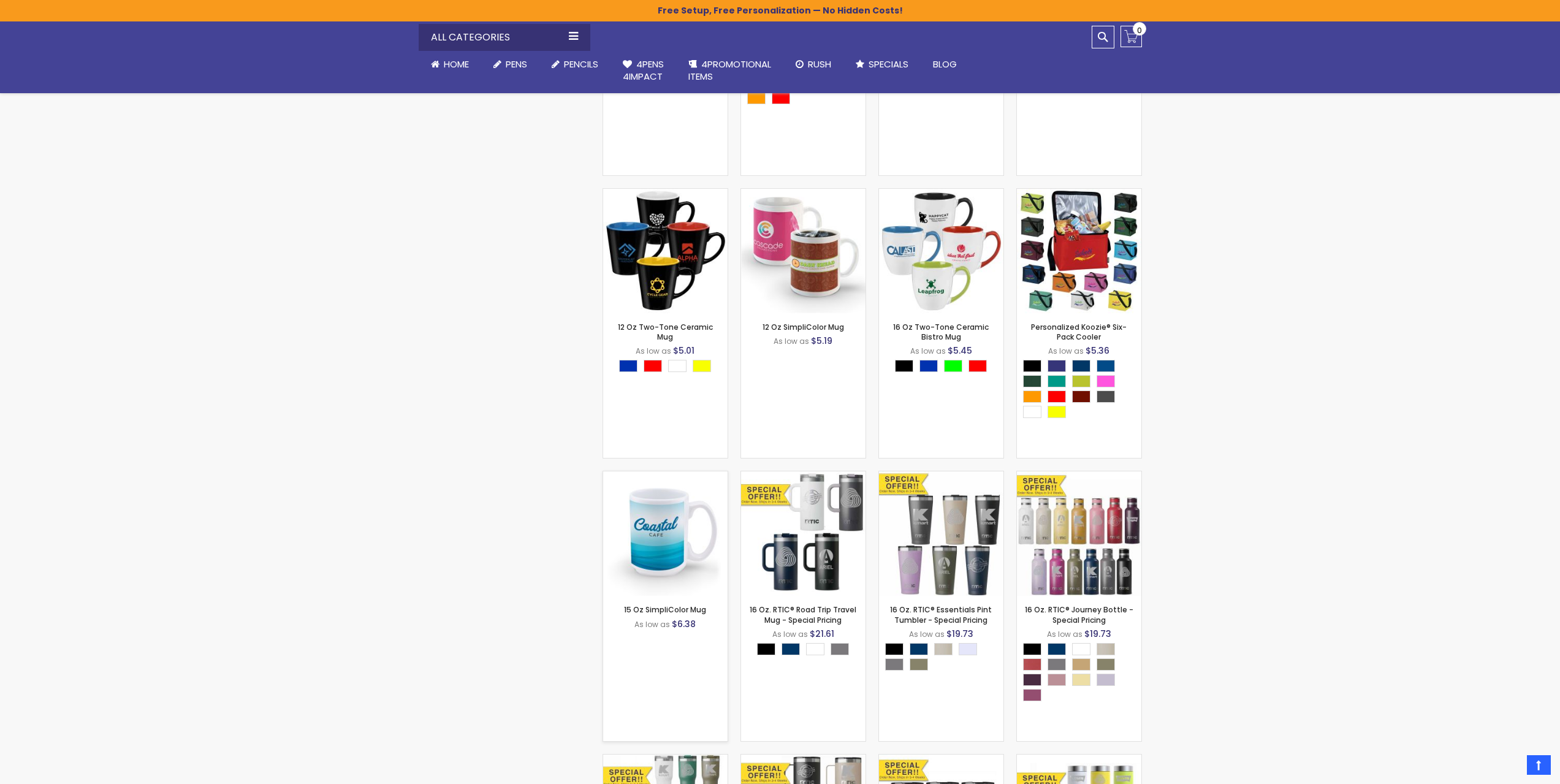
drag, startPoint x: 658, startPoint y: 549, endPoint x: 657, endPoint y: 556, distance: 7.1
click at [658, 549] on img at bounding box center [665, 533] width 125 height 125
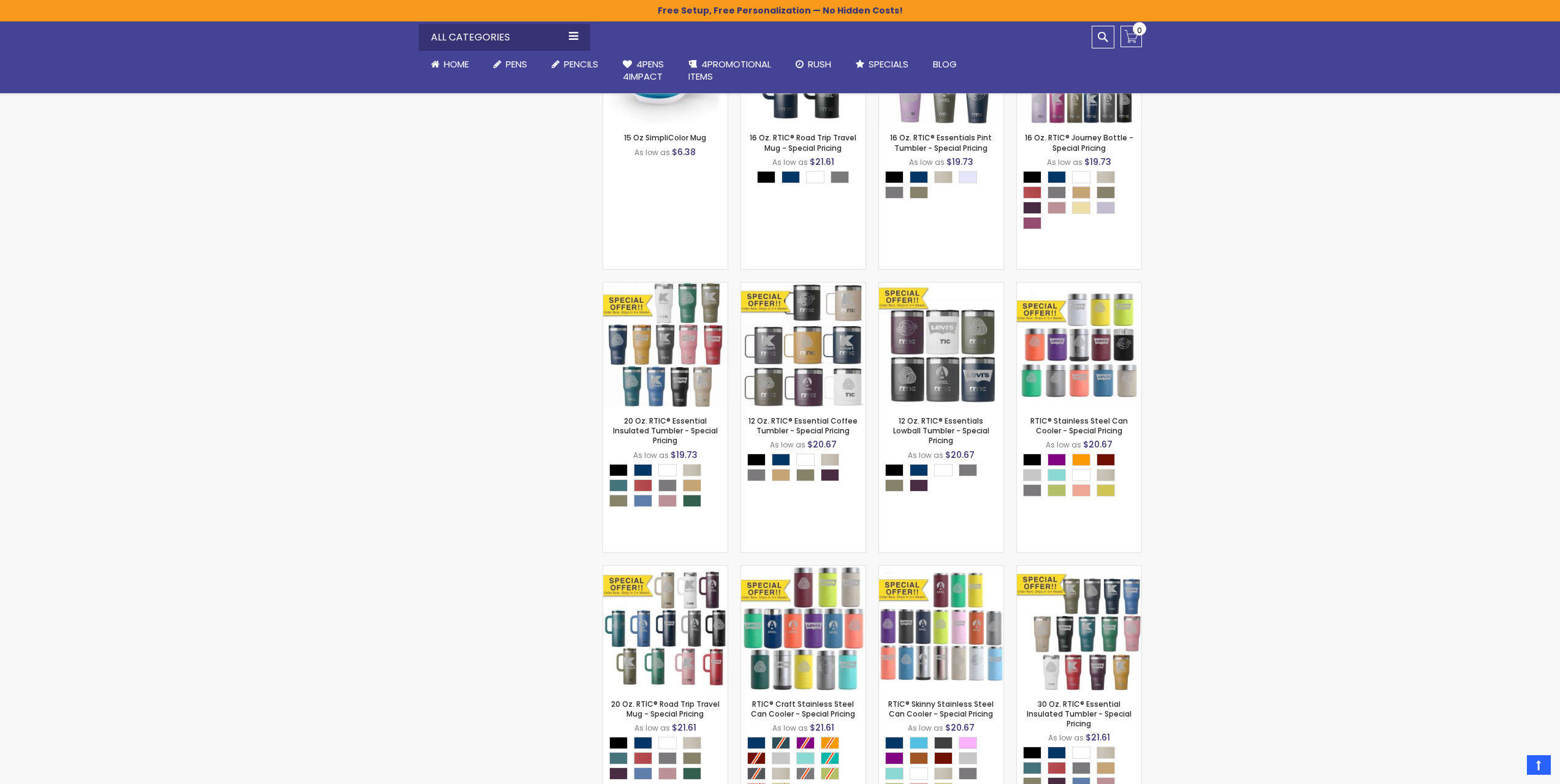
scroll to position [1471, 0]
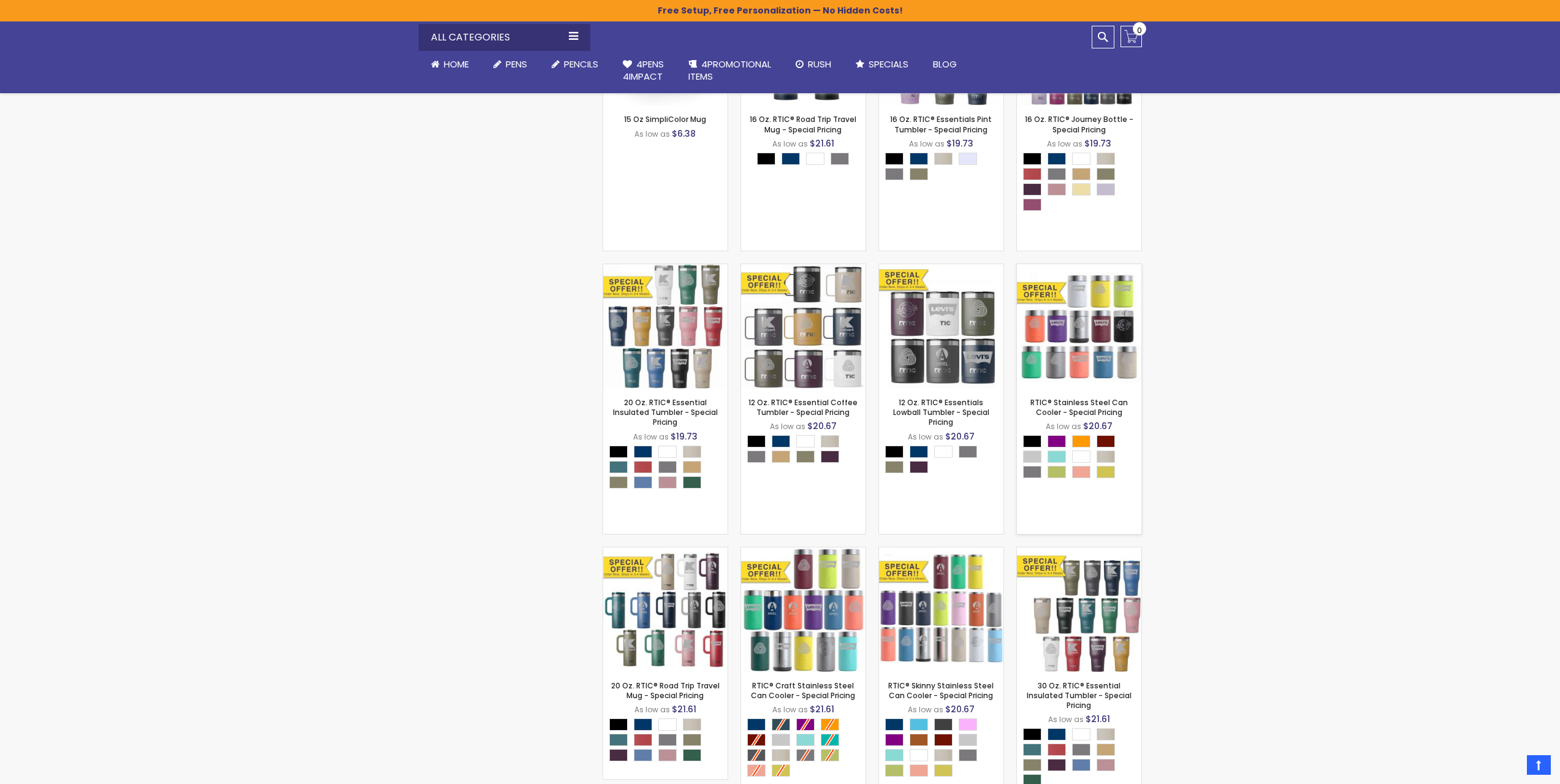
click at [1105, 333] on img at bounding box center [1079, 326] width 125 height 125
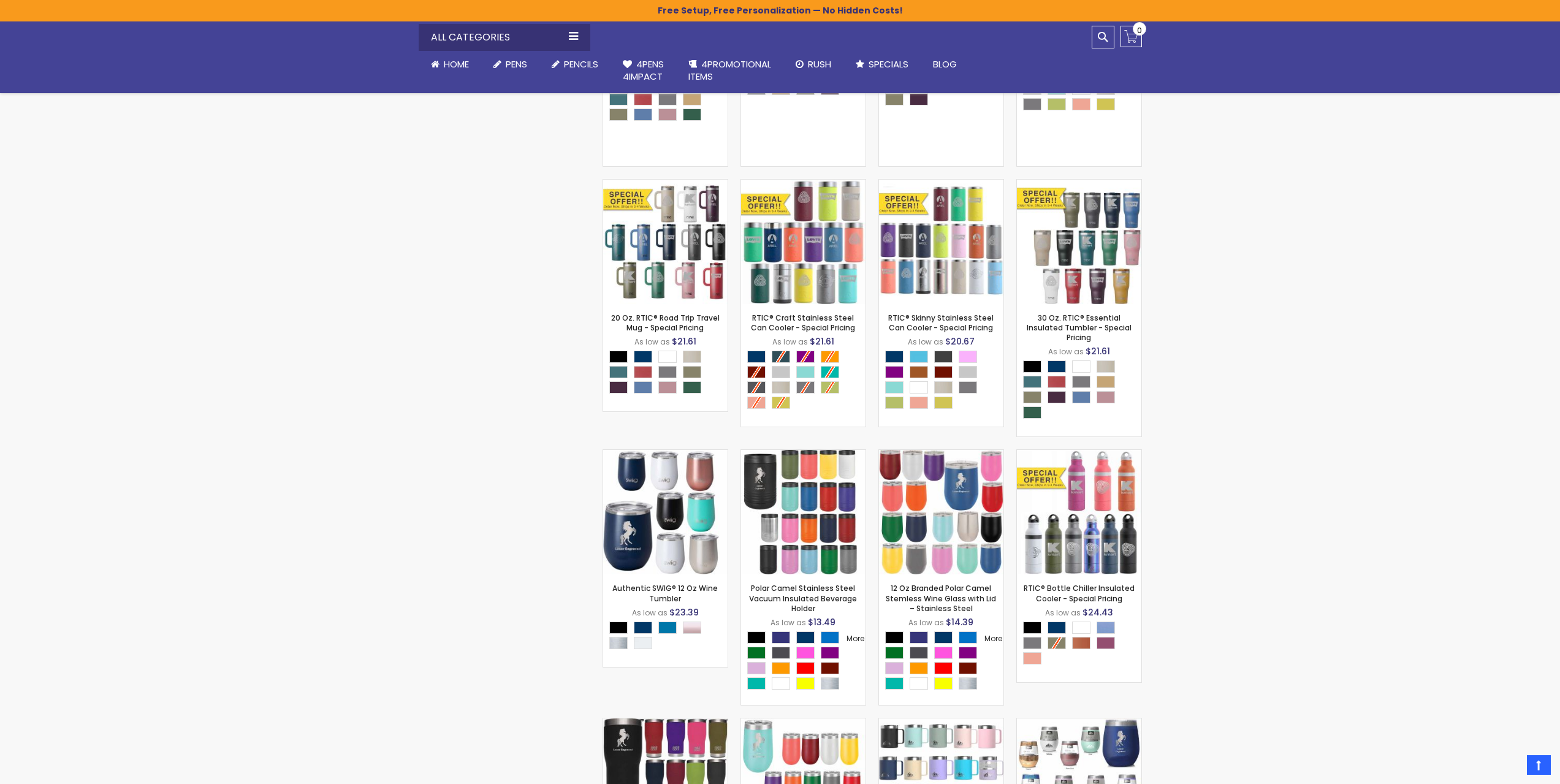
scroll to position [2083, 0]
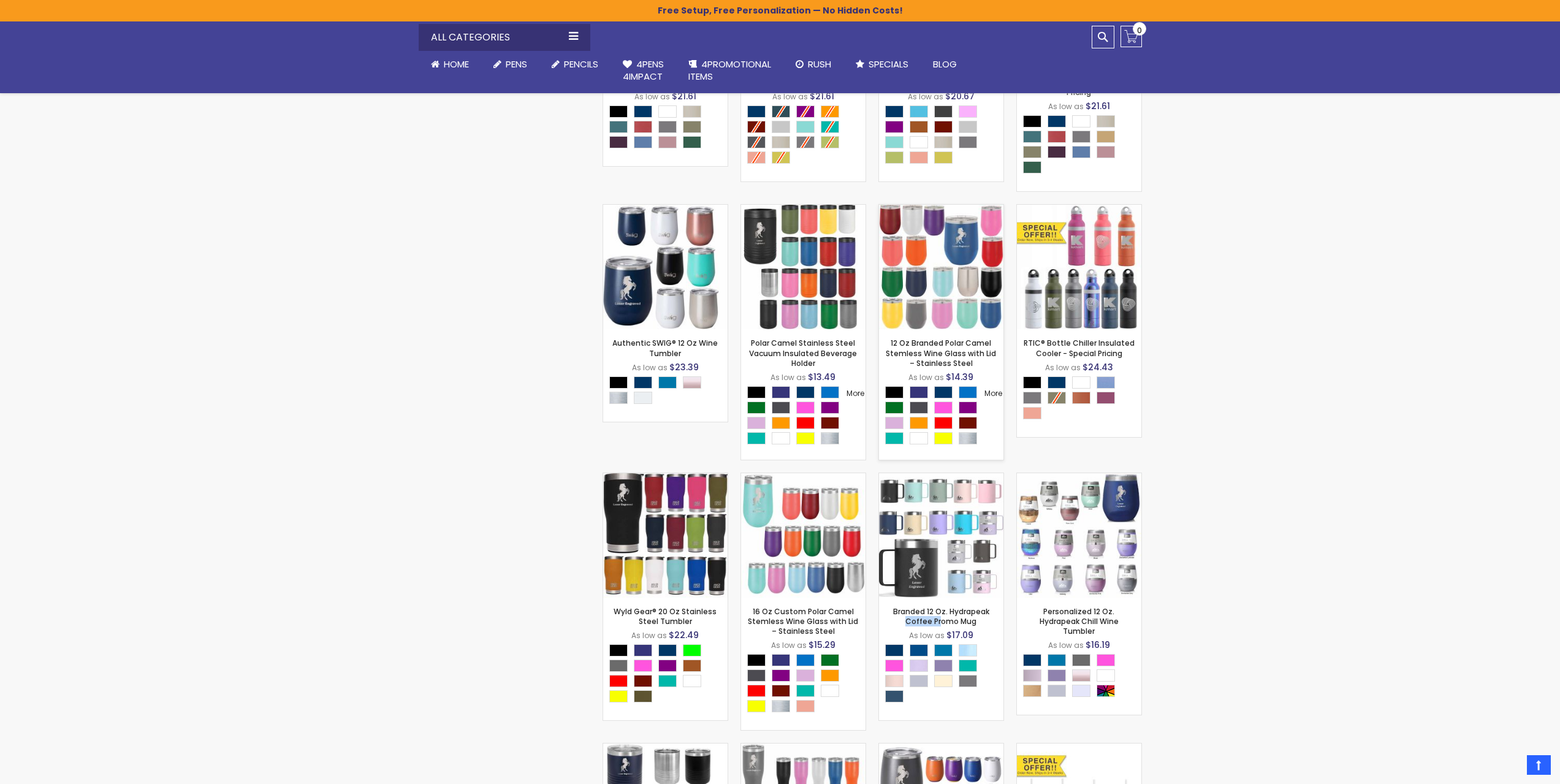
click at [956, 270] on img at bounding box center [941, 266] width 125 height 125
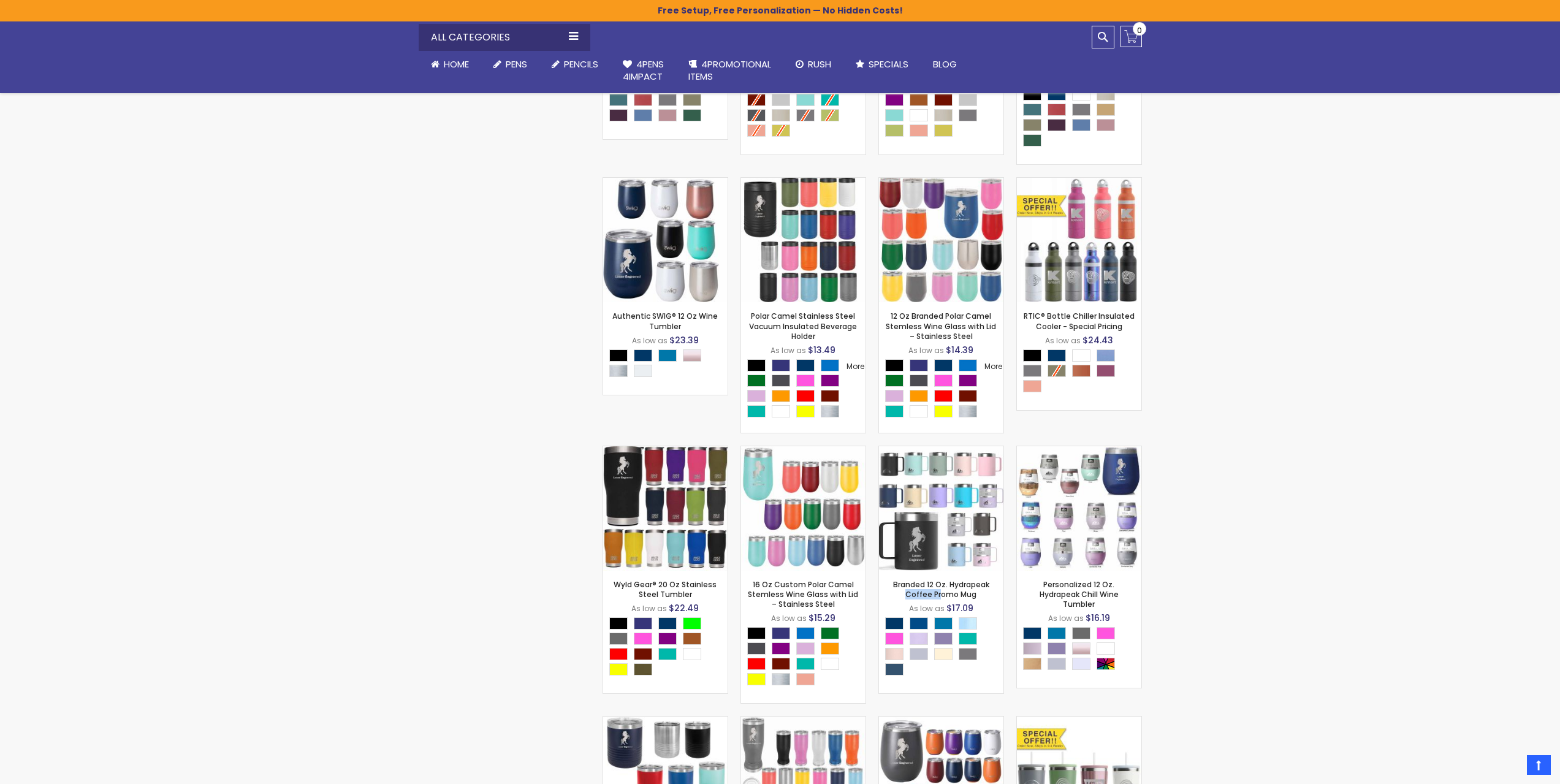
scroll to position [2268, 0]
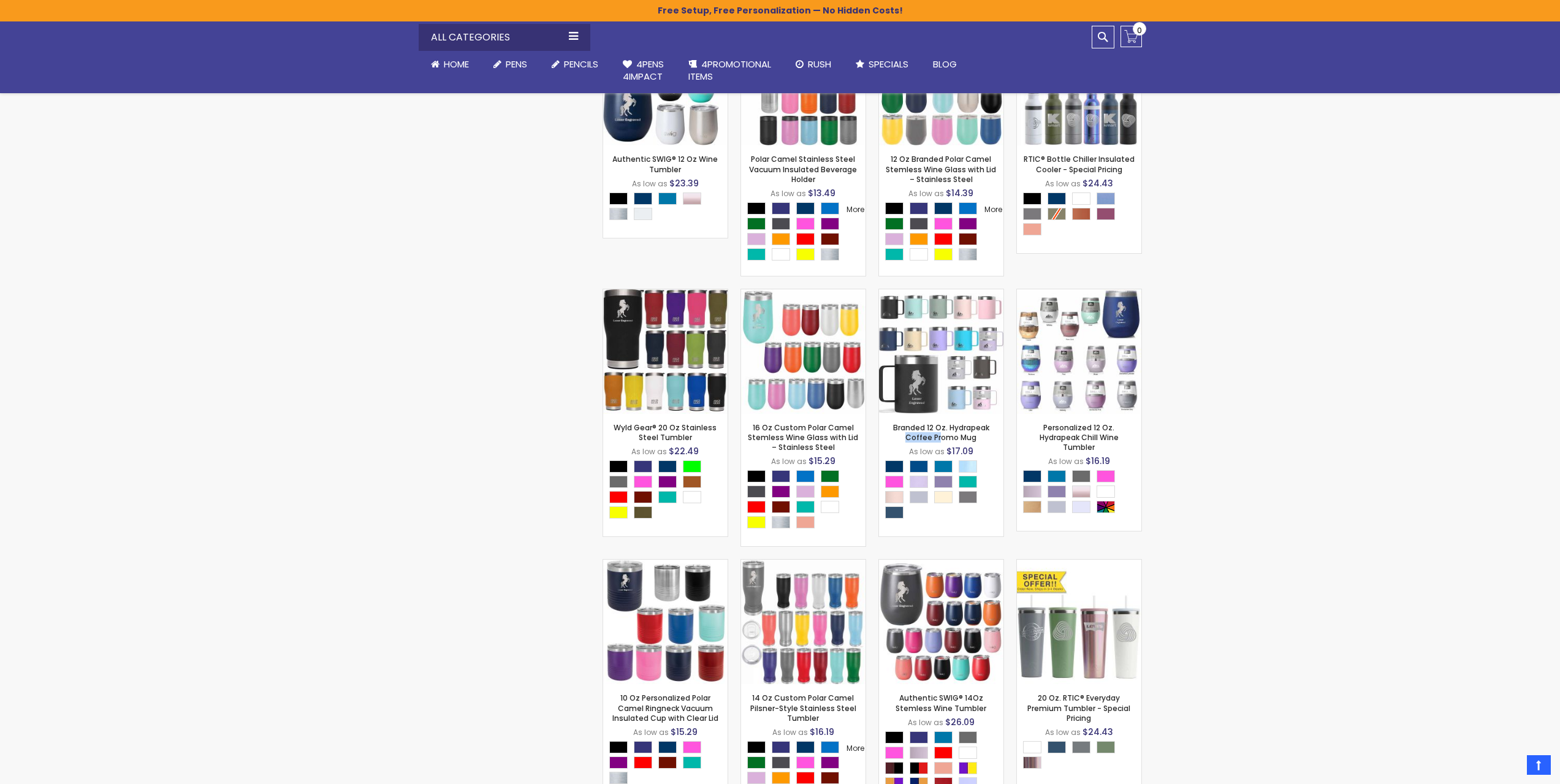
click at [930, 360] on img at bounding box center [941, 351] width 125 height 125
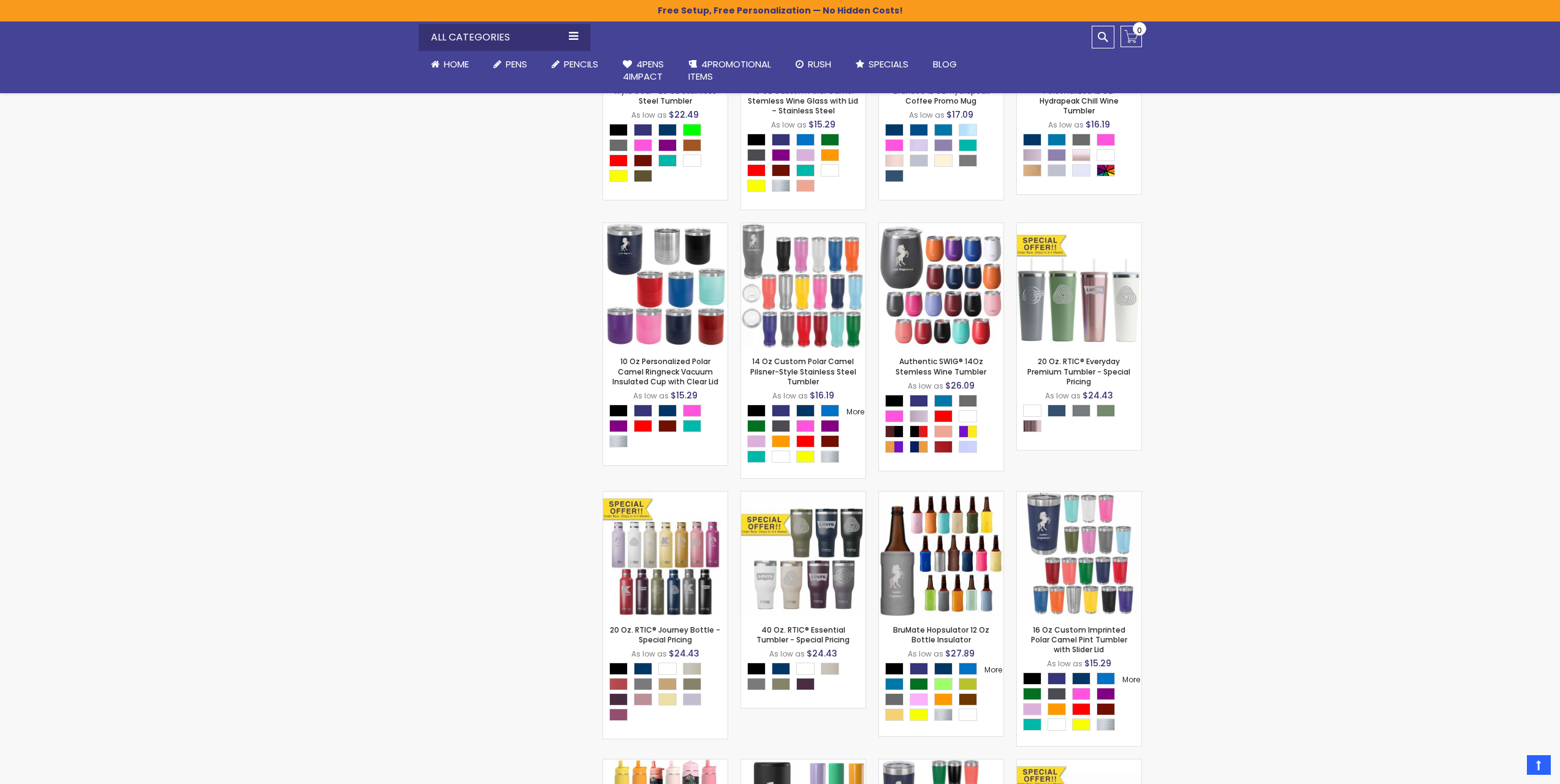
scroll to position [2635, 0]
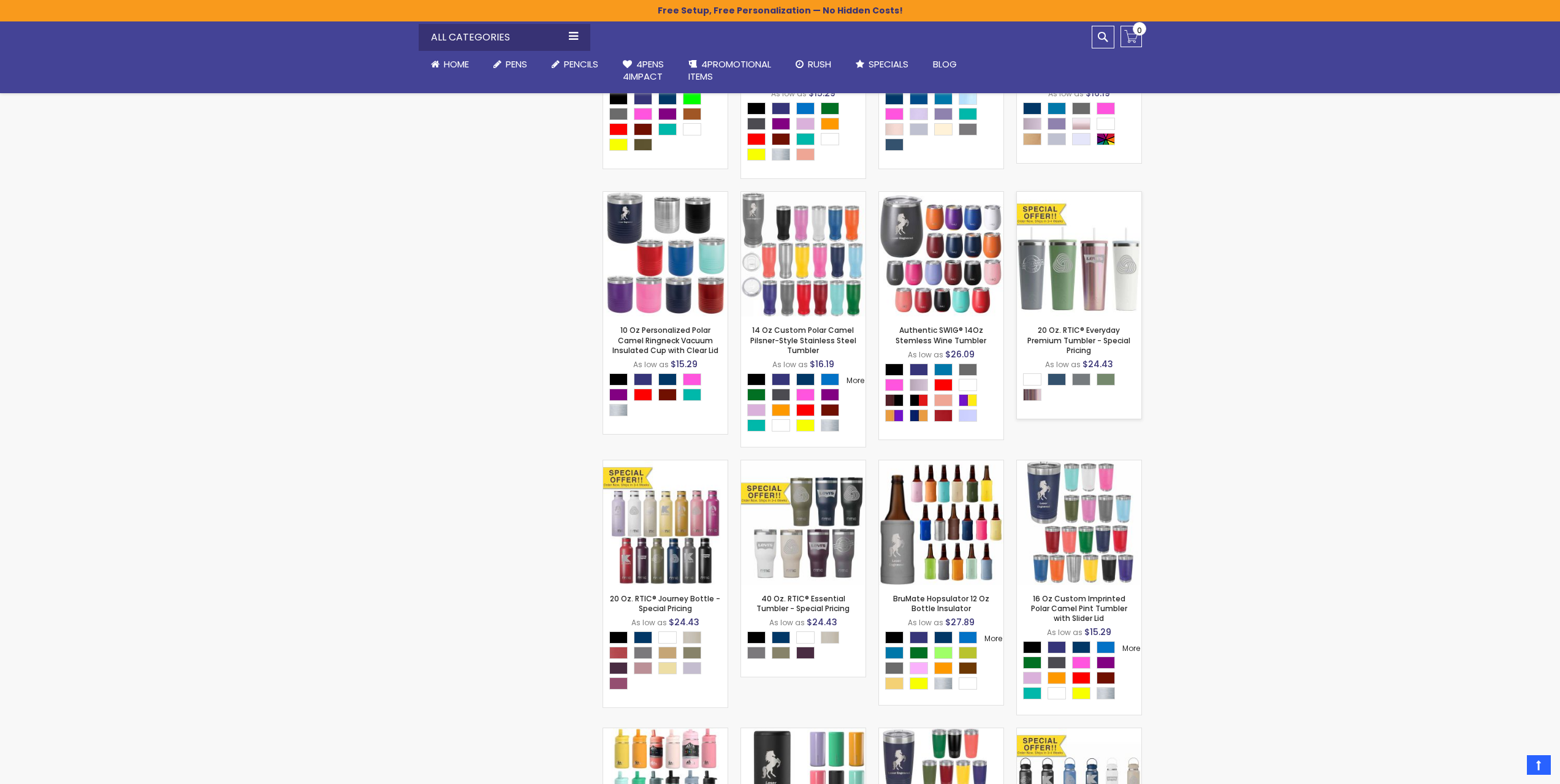
click at [1053, 301] on div "- ** + Add to Cart" at bounding box center [1079, 296] width 125 height 22
click at [1095, 274] on img at bounding box center [1079, 254] width 125 height 125
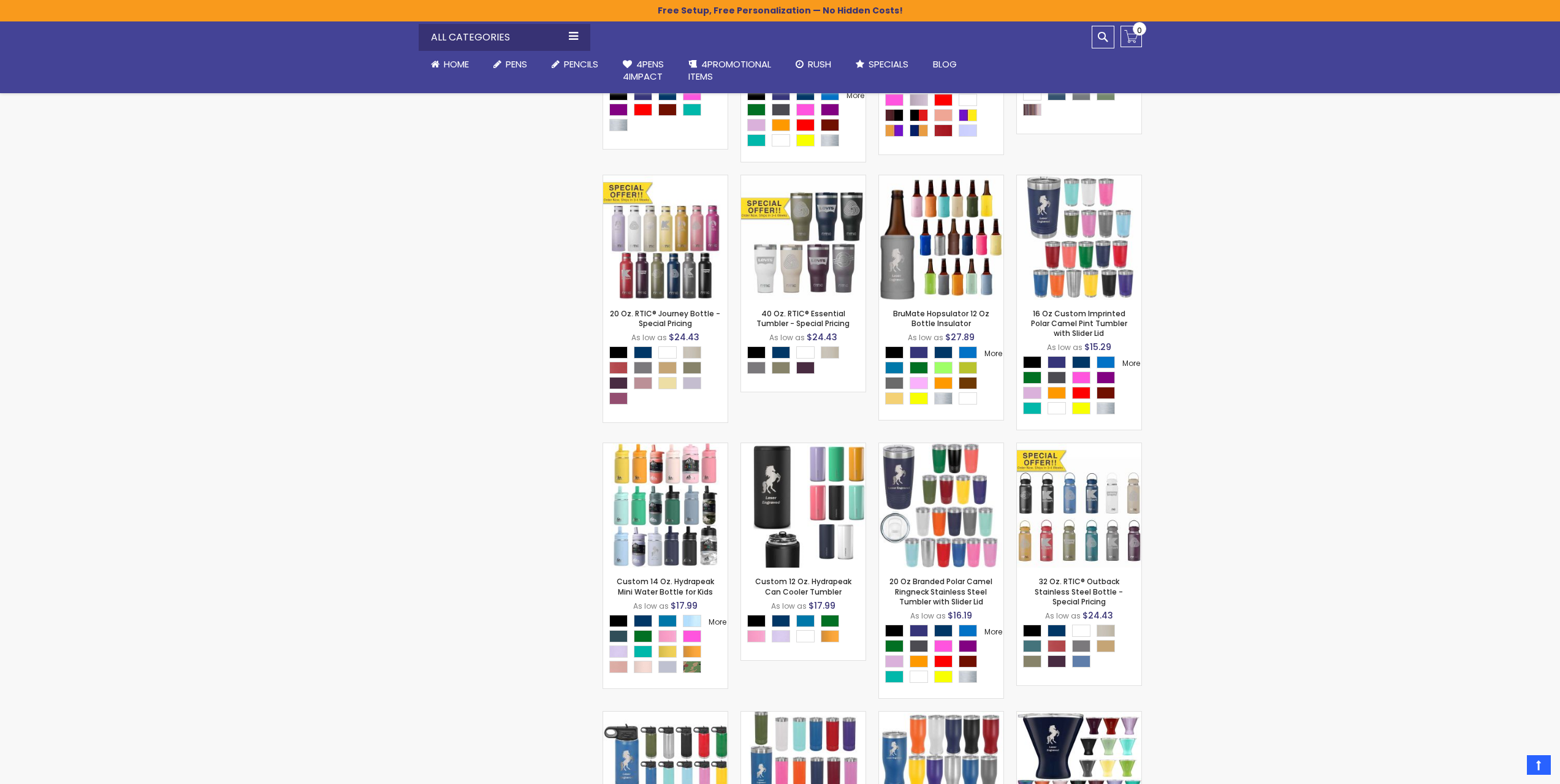
scroll to position [2942, 0]
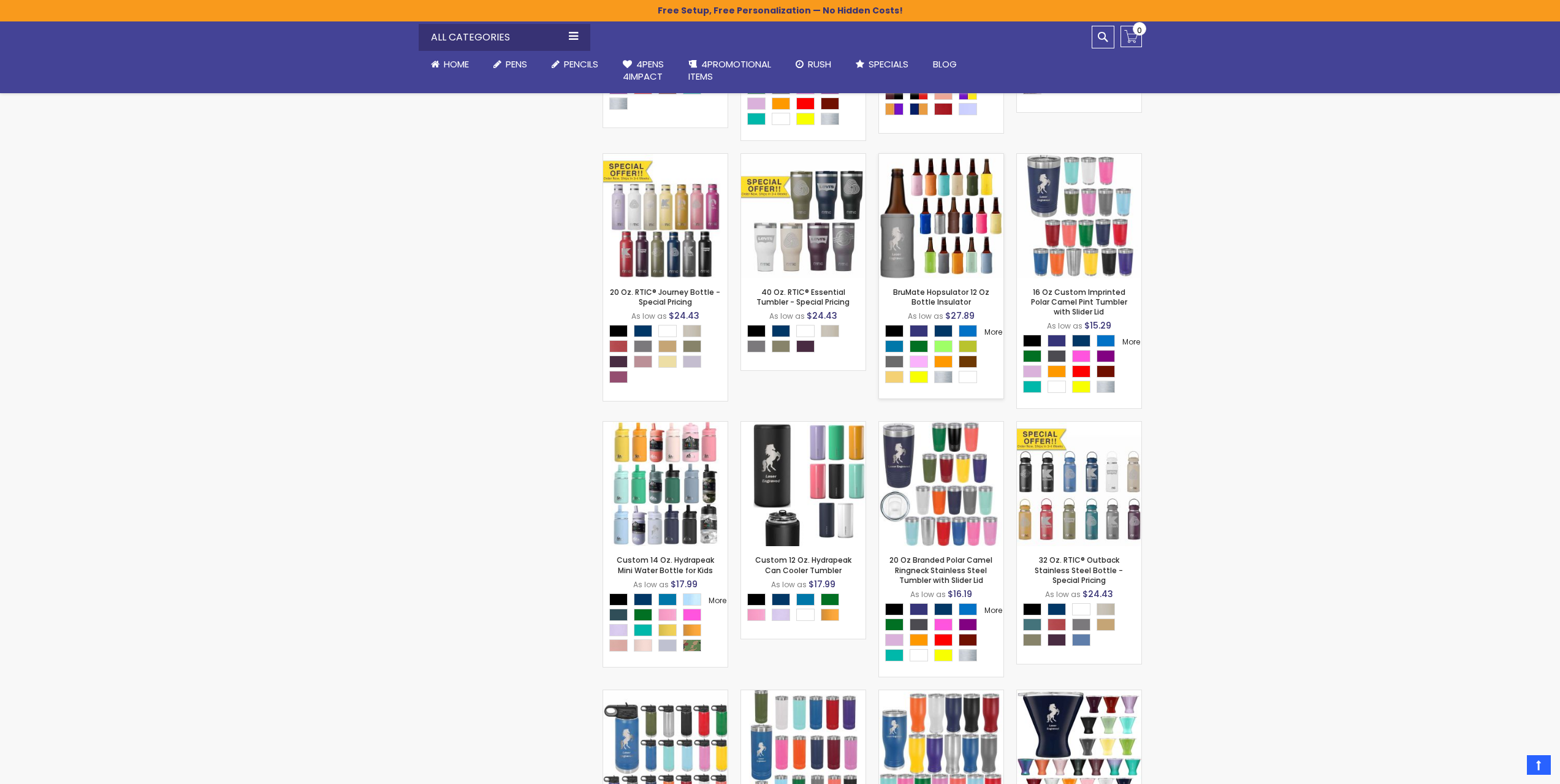
click at [941, 232] on img at bounding box center [941, 216] width 125 height 125
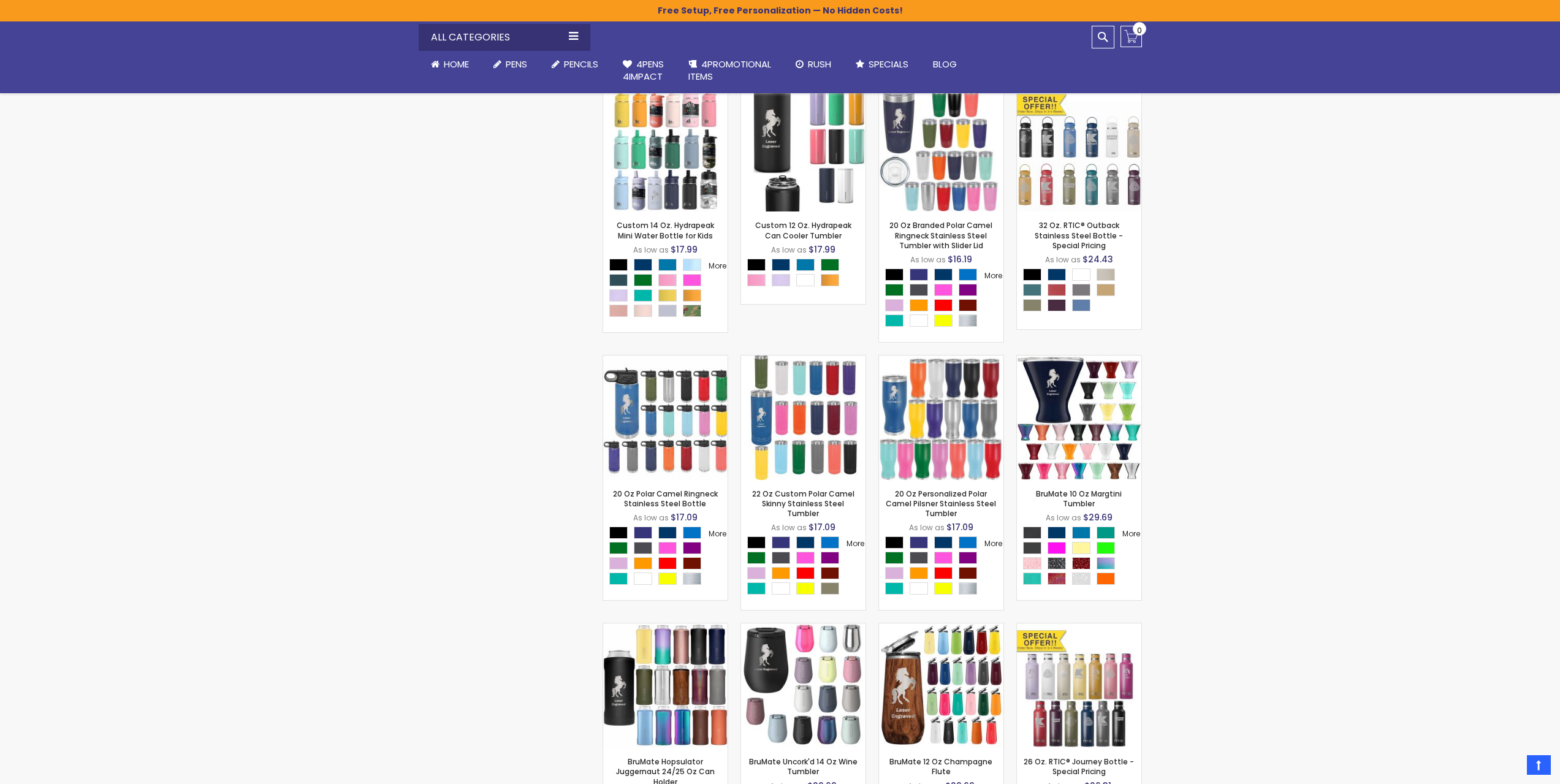
scroll to position [3370, 0]
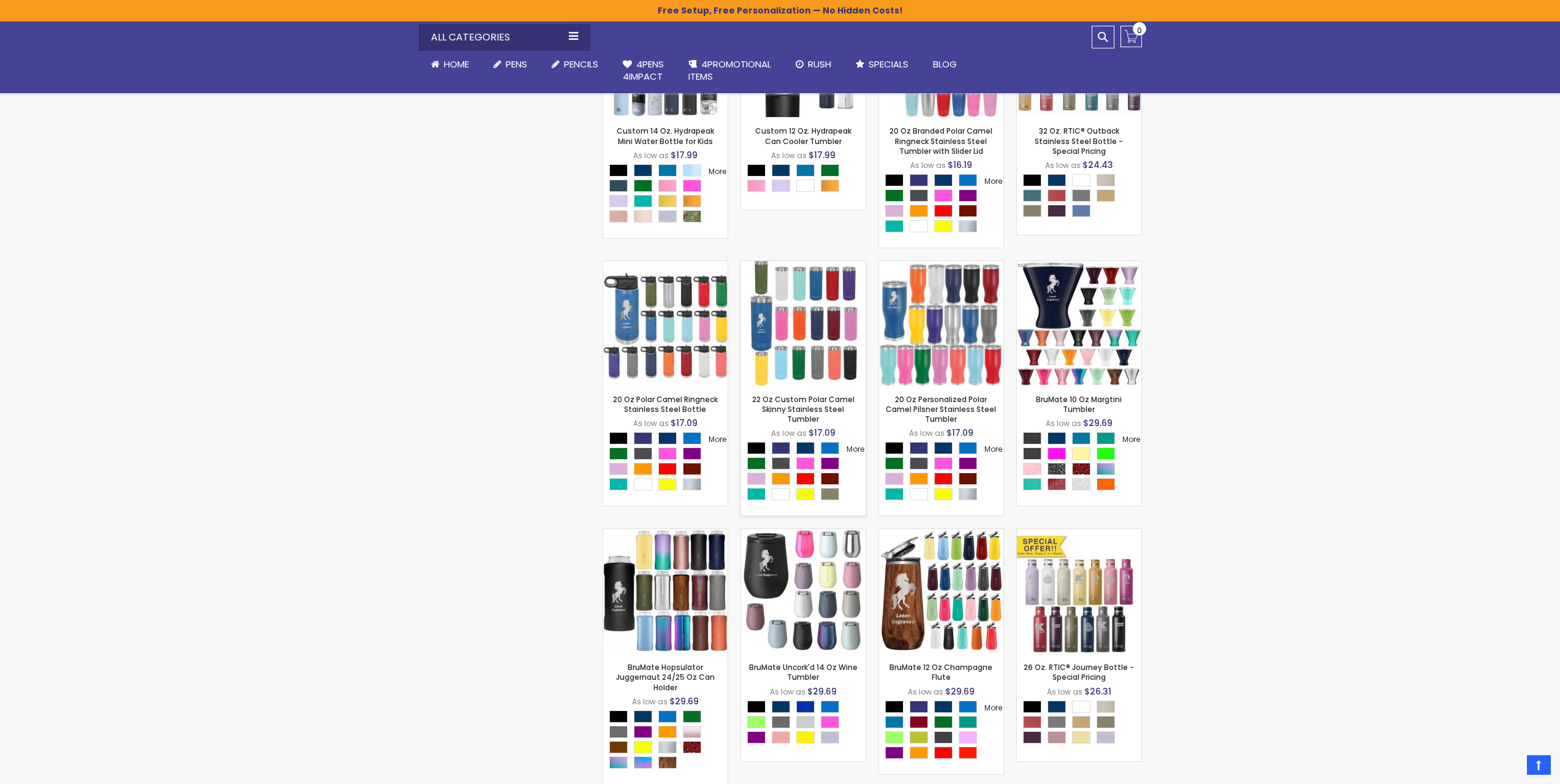
click at [772, 374] on img at bounding box center [803, 323] width 125 height 125
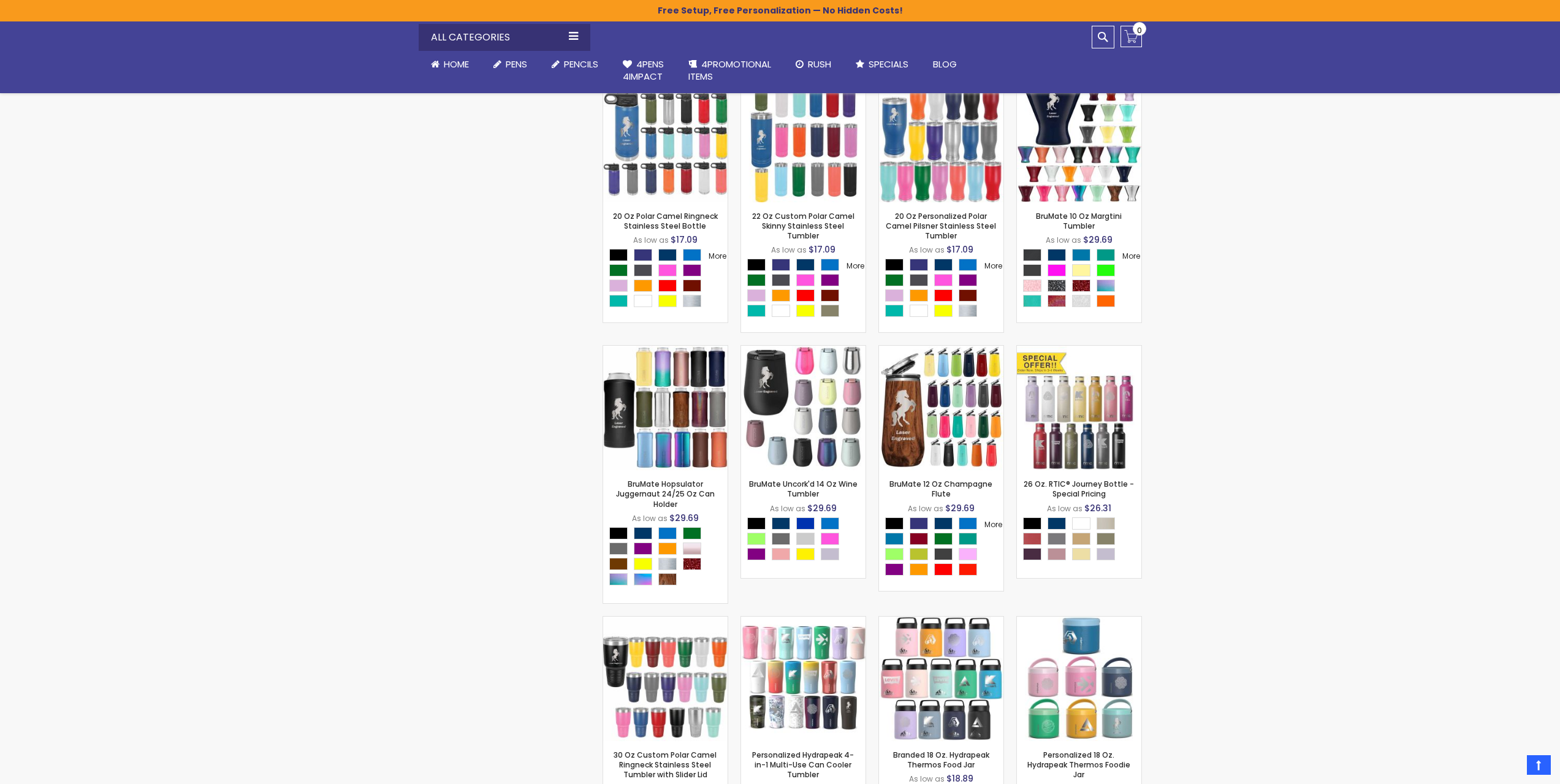
scroll to position [3677, 0]
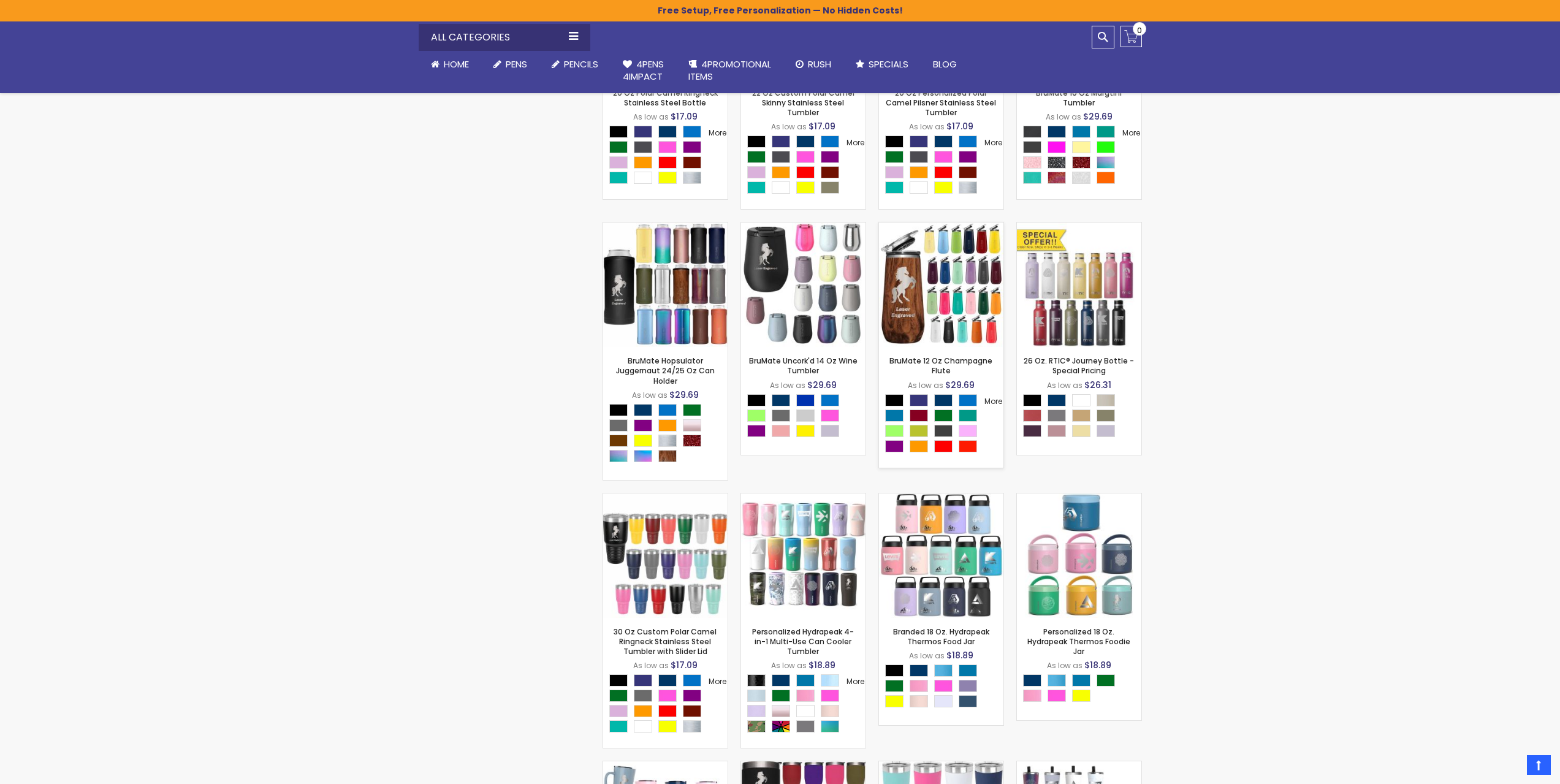
click at [955, 344] on img at bounding box center [941, 285] width 125 height 125
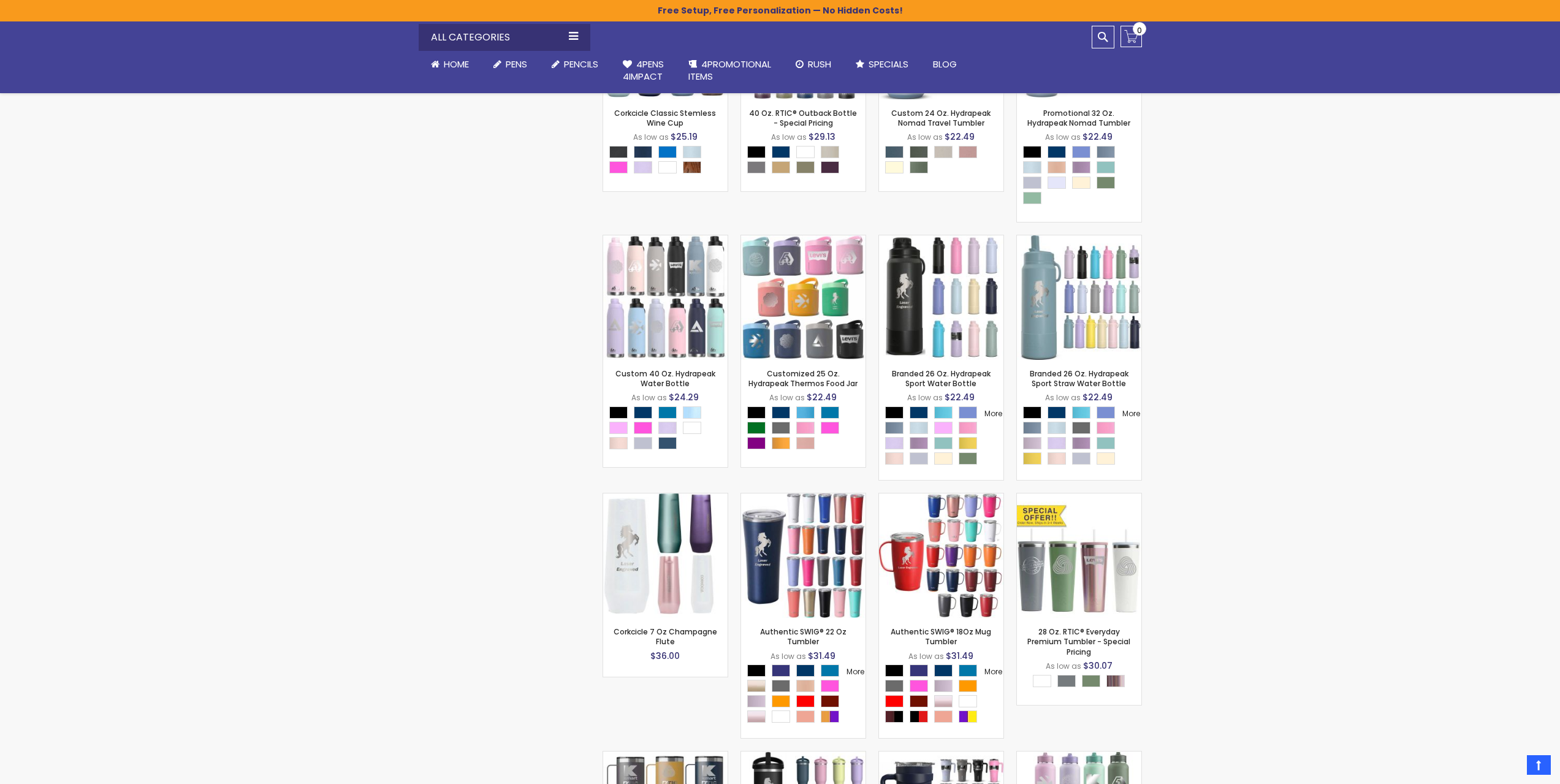
scroll to position [5271, 0]
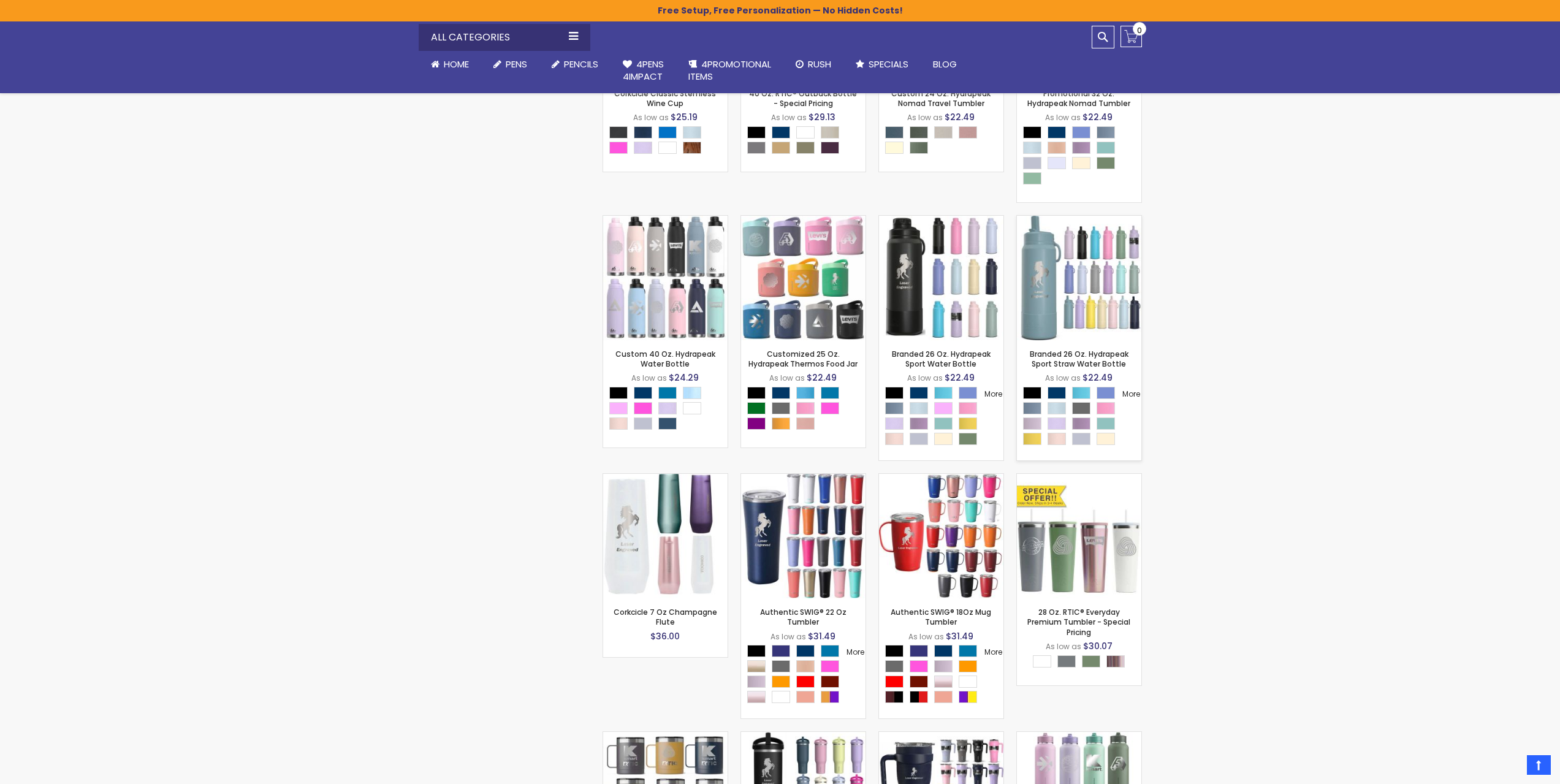
click at [1097, 340] on img at bounding box center [1079, 278] width 125 height 125
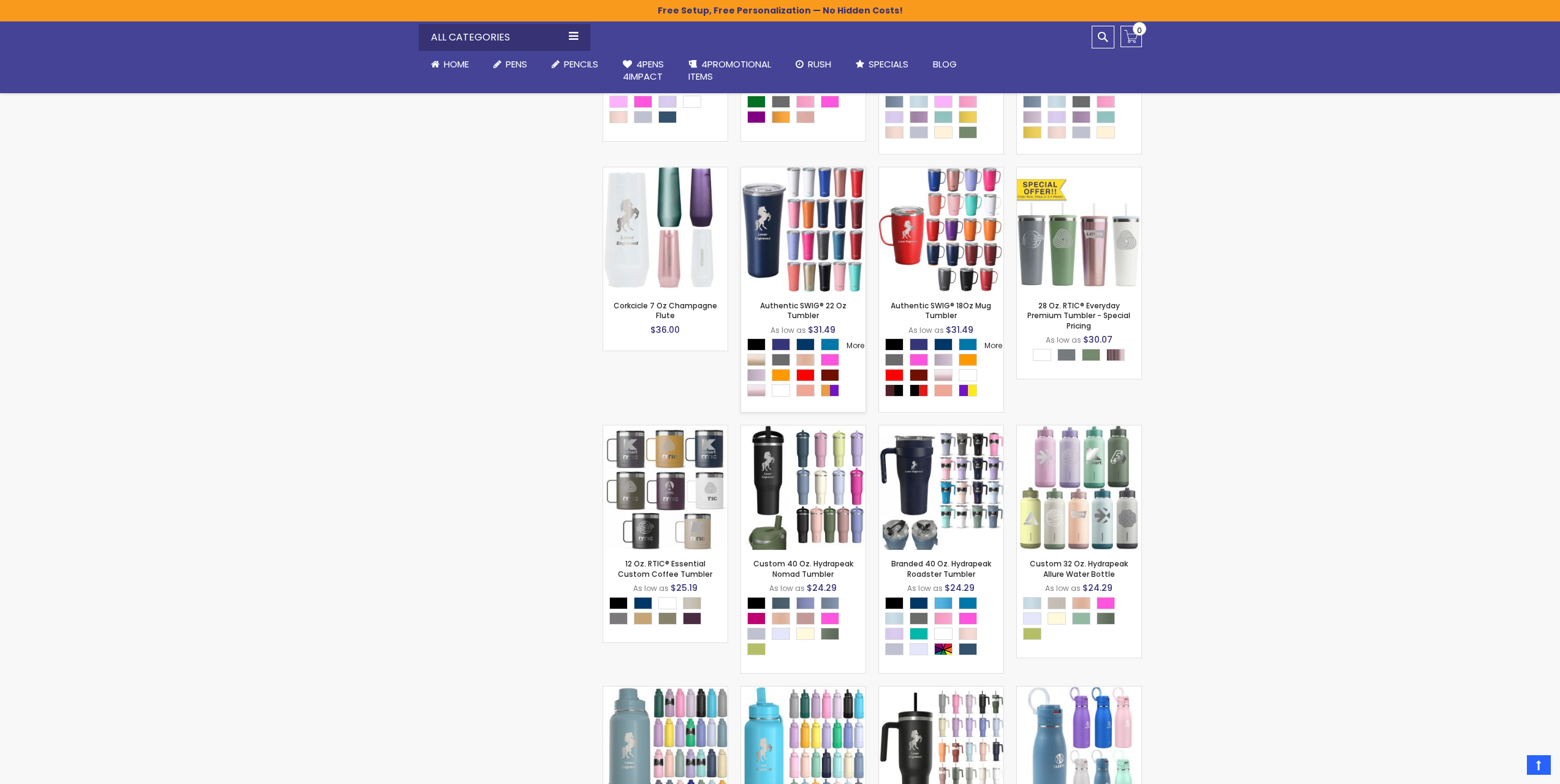
click at [813, 291] on img at bounding box center [803, 230] width 125 height 125
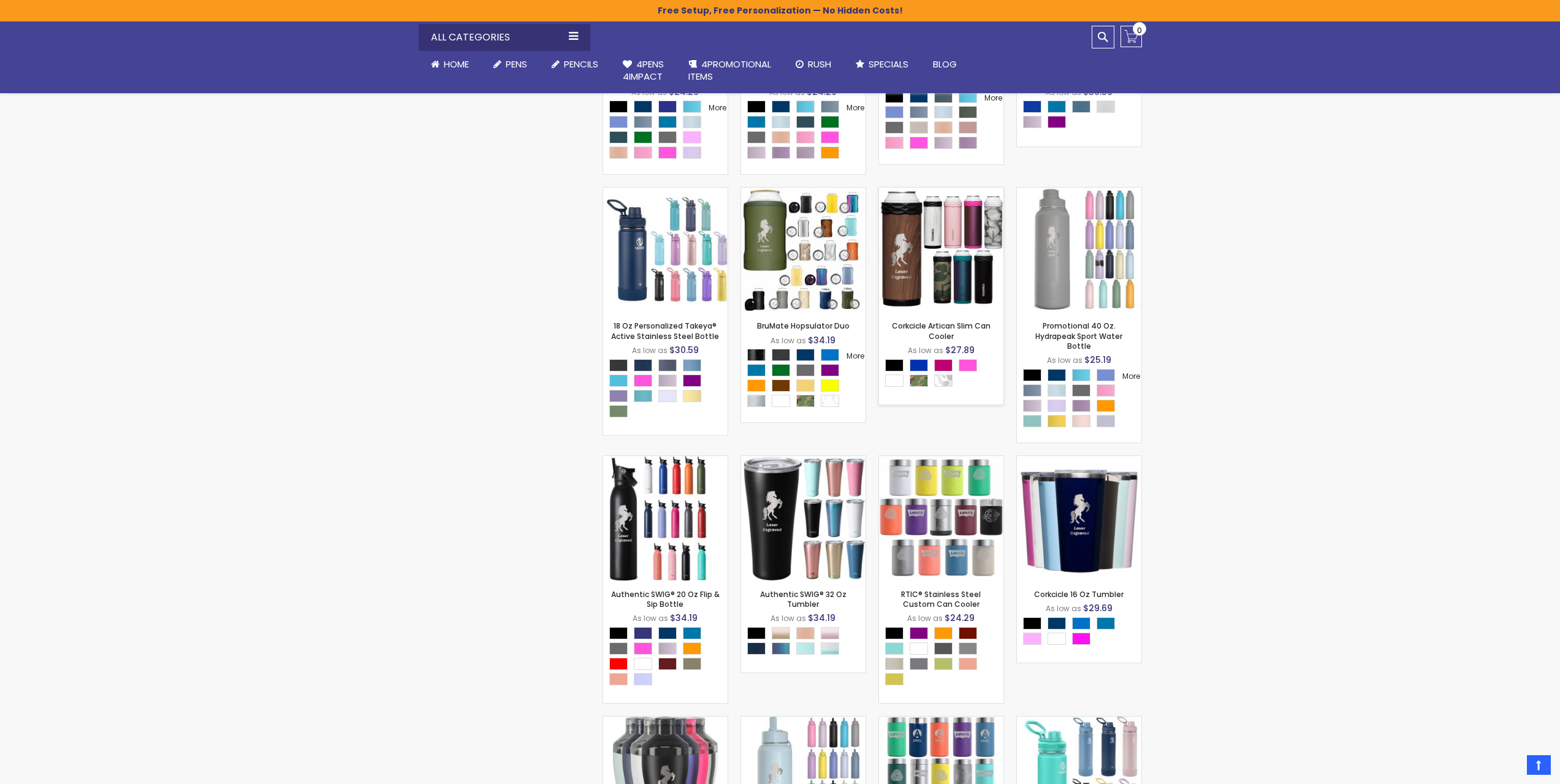
scroll to position [6435, 0]
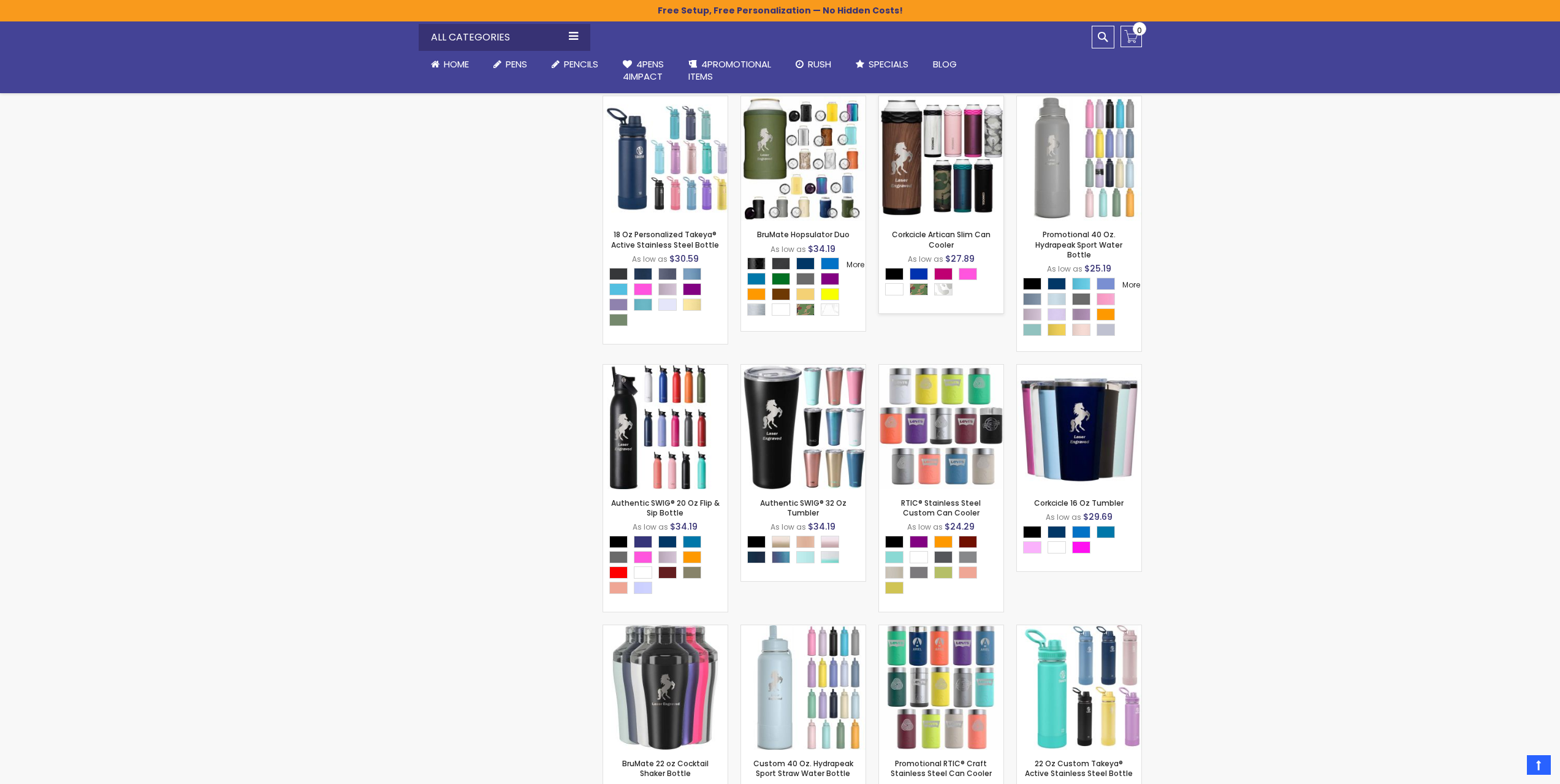
click at [914, 221] on img at bounding box center [941, 158] width 125 height 125
drag, startPoint x: 886, startPoint y: 400, endPoint x: 926, endPoint y: 397, distance: 40.1
click at [926, 250] on strong "Corkcicle Artican Slim Can Cooler" at bounding box center [941, 239] width 112 height 19
copy link "Corkcicle"
click at [936, 221] on img at bounding box center [941, 158] width 125 height 125
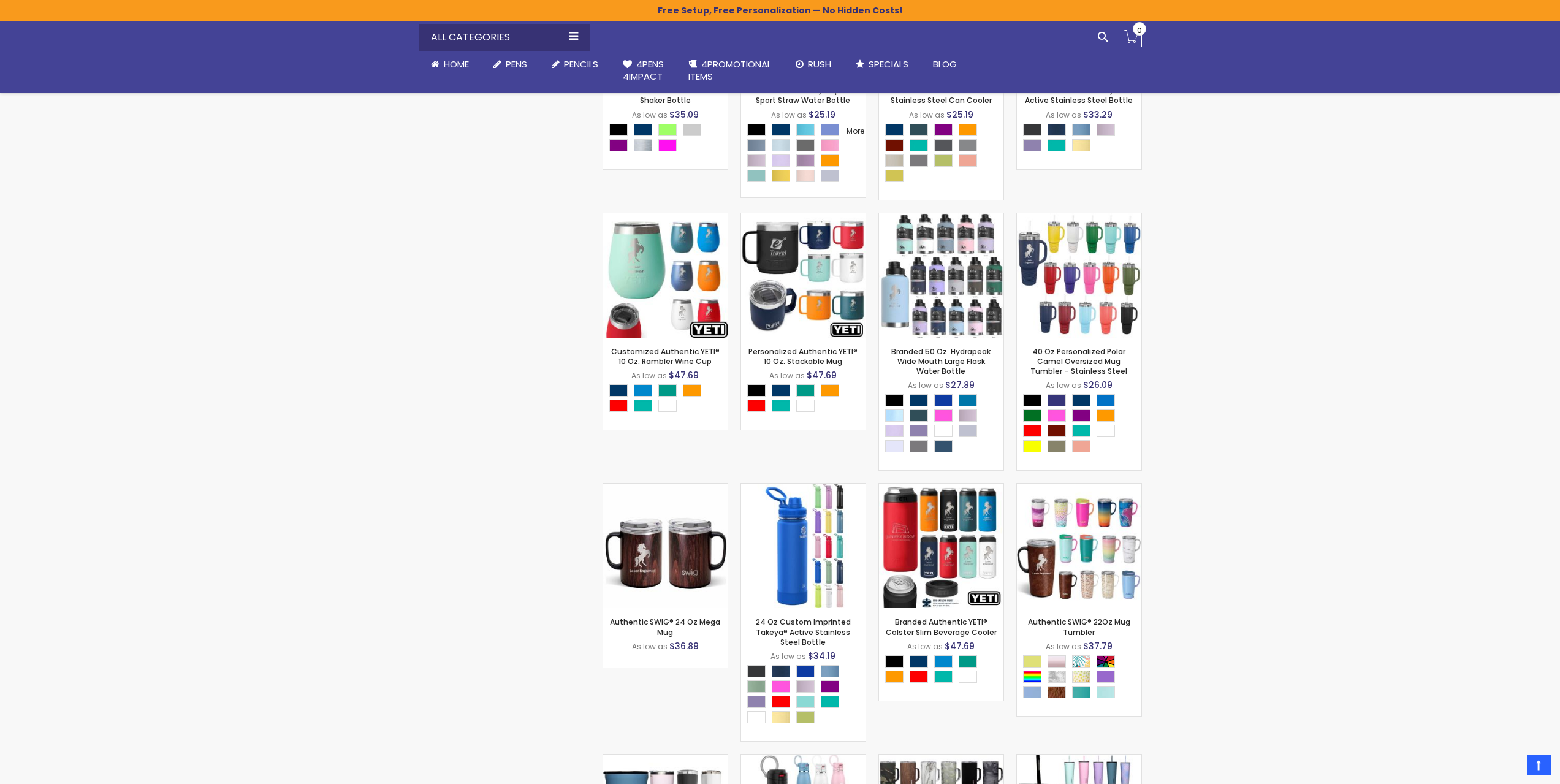
scroll to position [7109, 0]
click at [670, 337] on img at bounding box center [665, 274] width 125 height 125
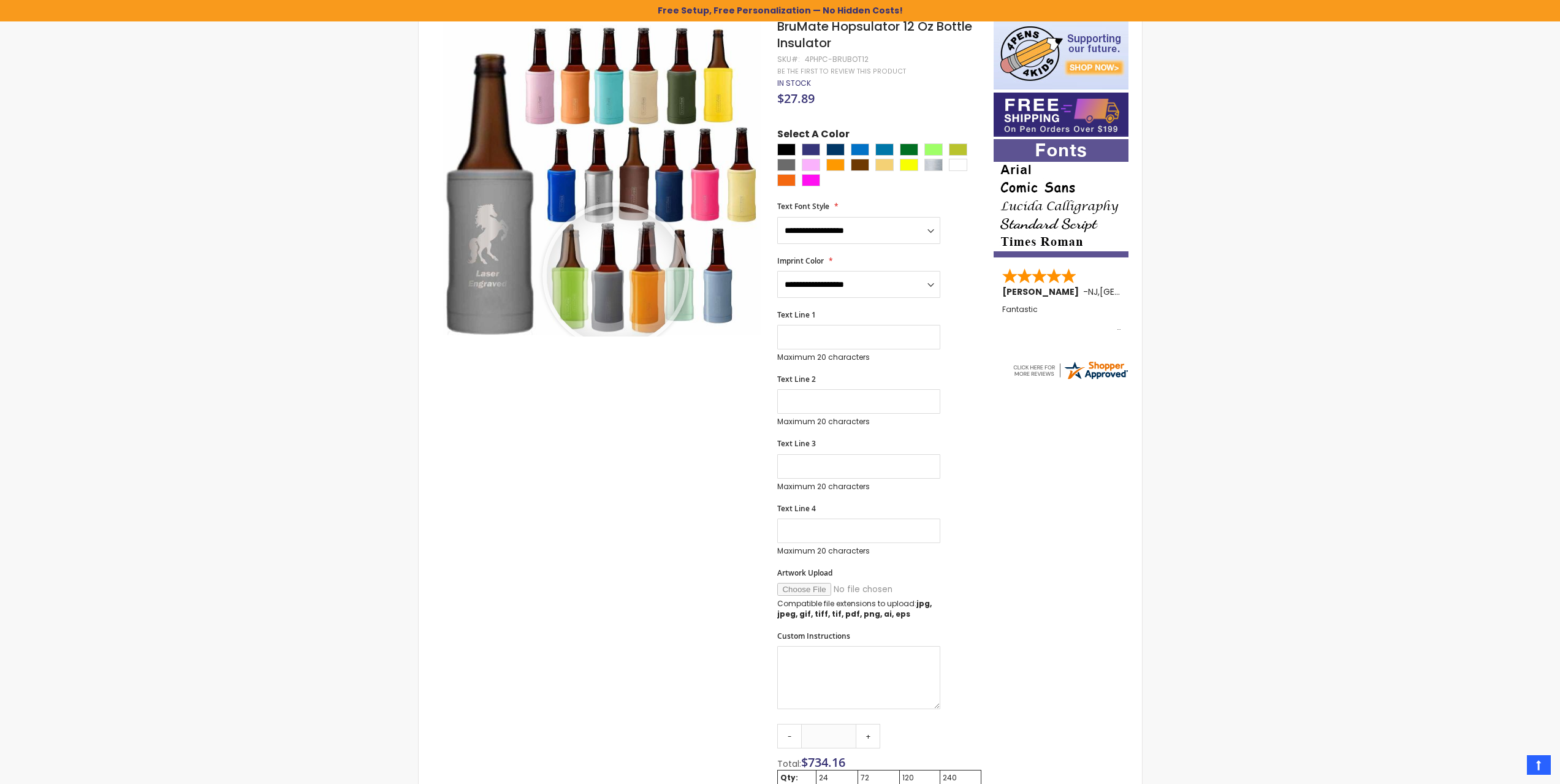
scroll to position [144, 0]
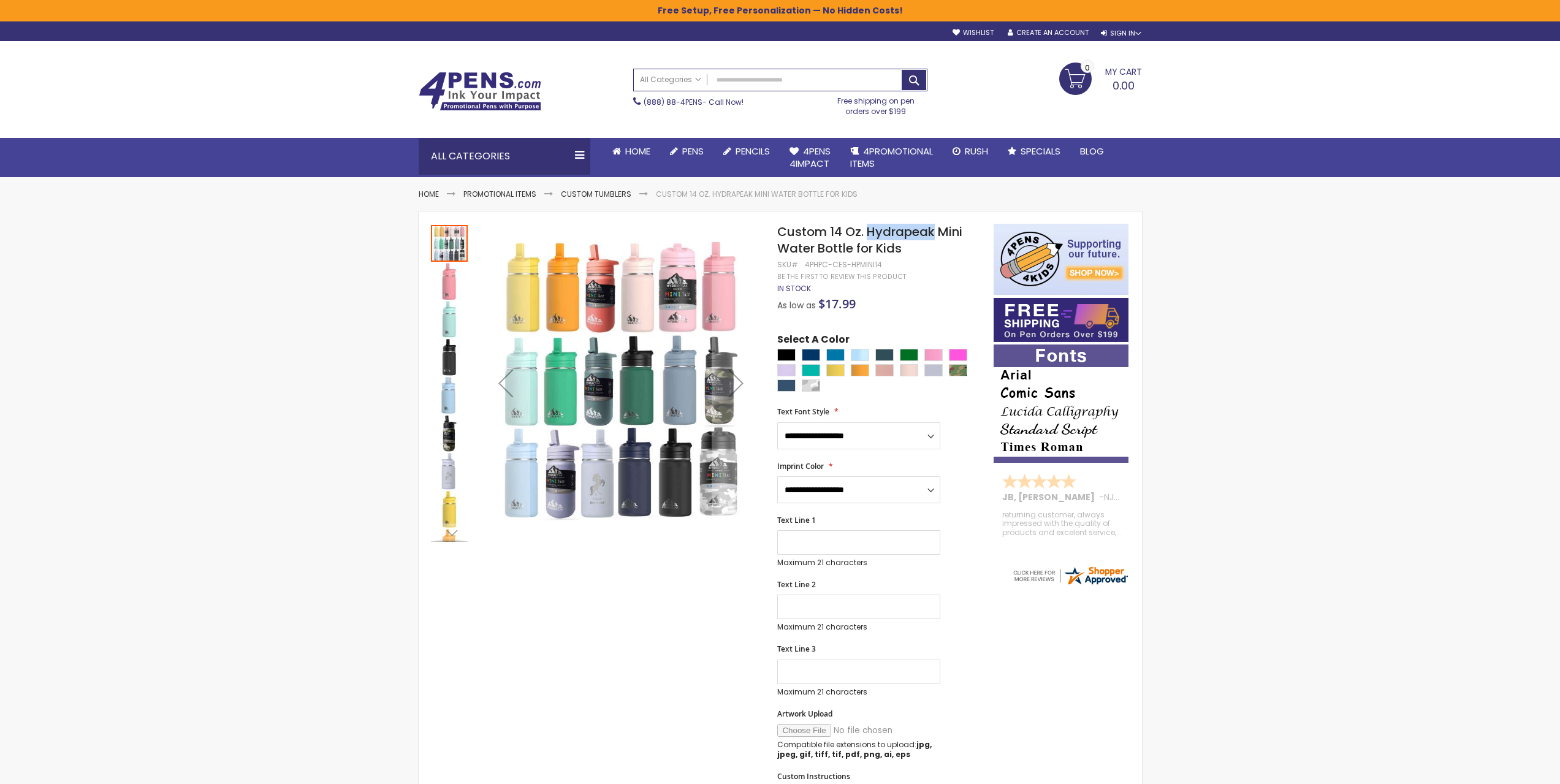
drag, startPoint x: 868, startPoint y: 232, endPoint x: 932, endPoint y: 229, distance: 64.1
click at [933, 229] on span "Custom 14 Oz. Hydrapeak Mini Water Bottle for Kids" at bounding box center [870, 240] width 185 height 33
copy span "Hydrapeak"
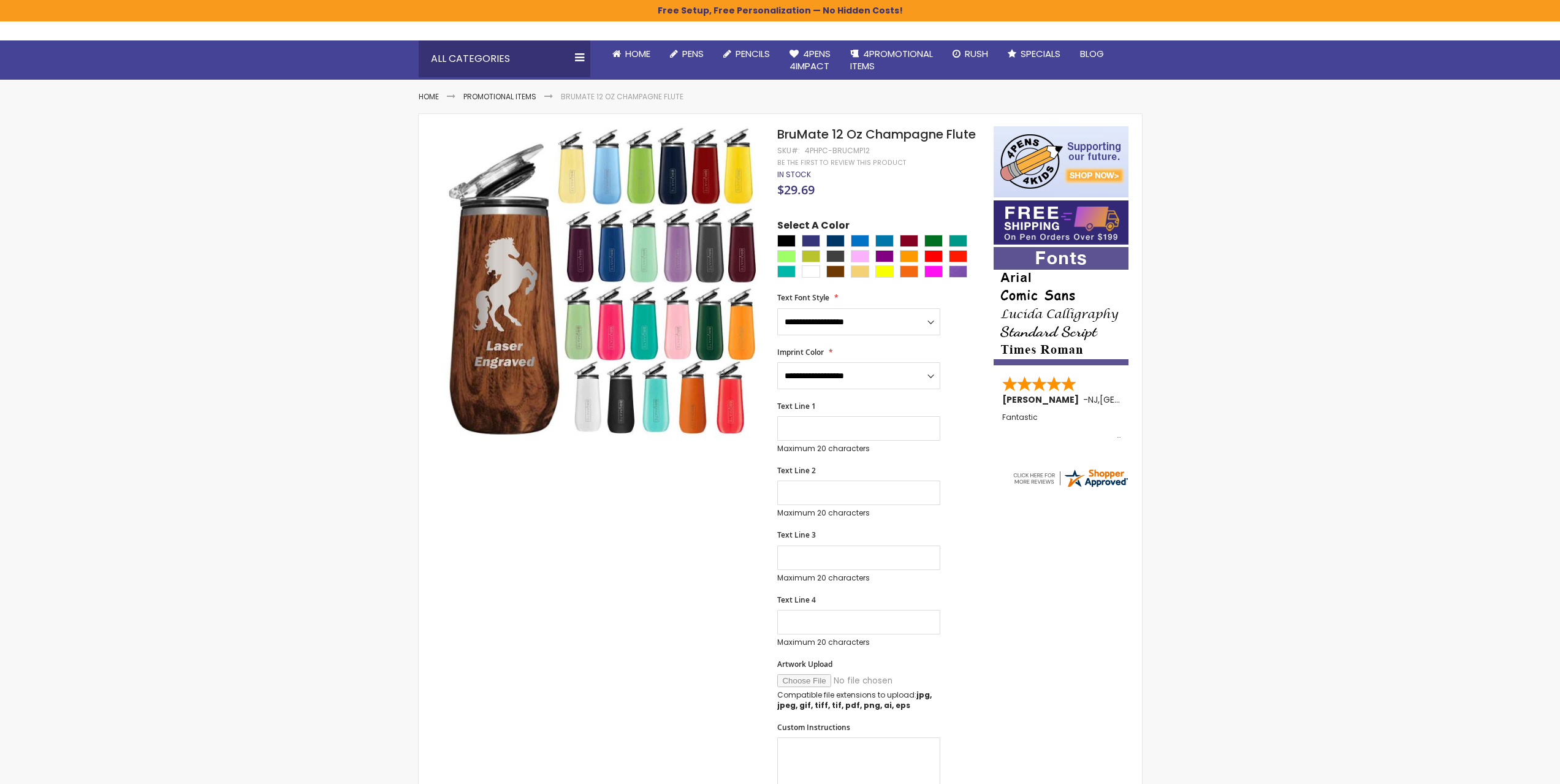
scroll to position [306, 0]
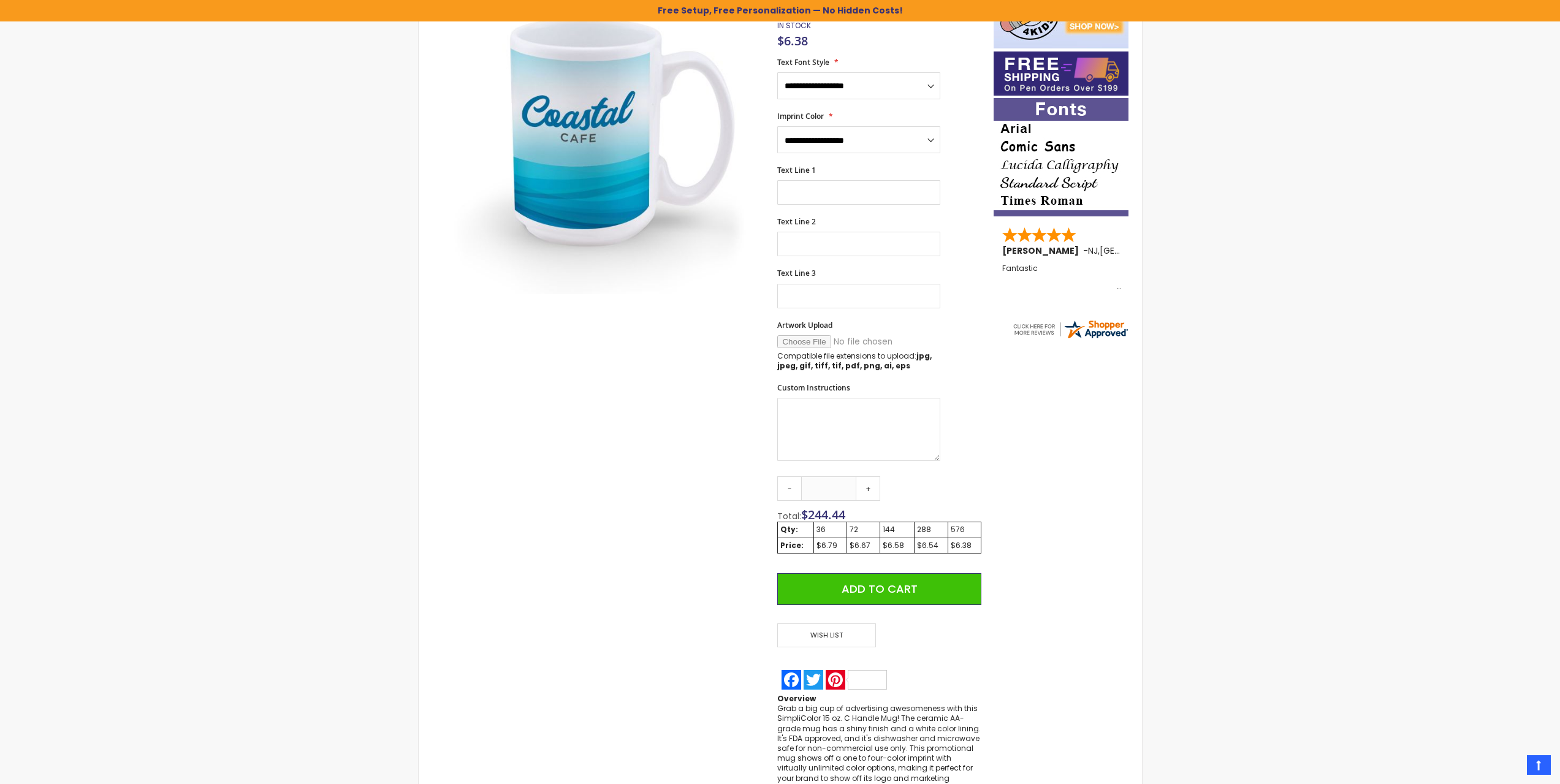
scroll to position [144, 0]
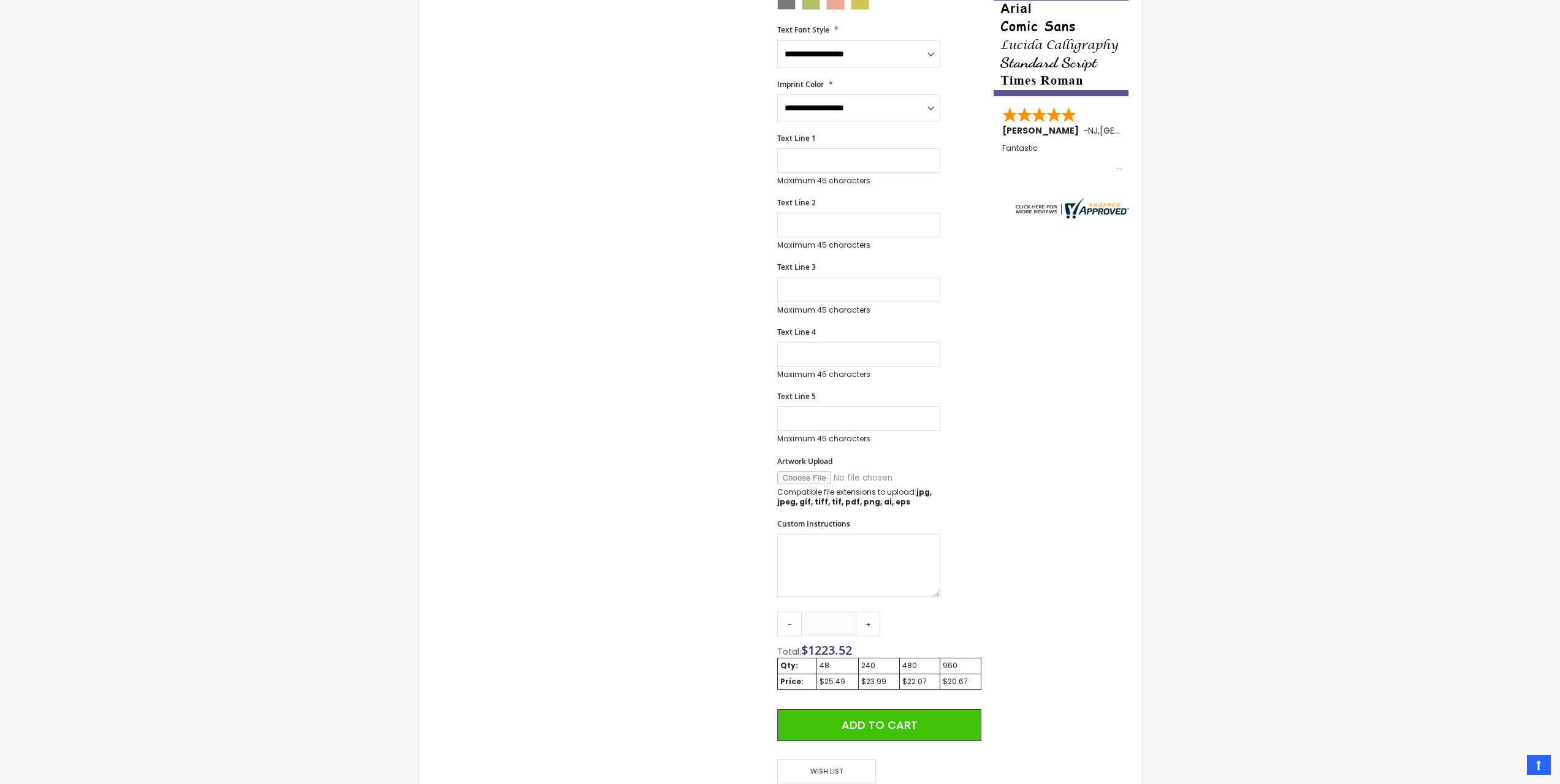
scroll to position [121, 0]
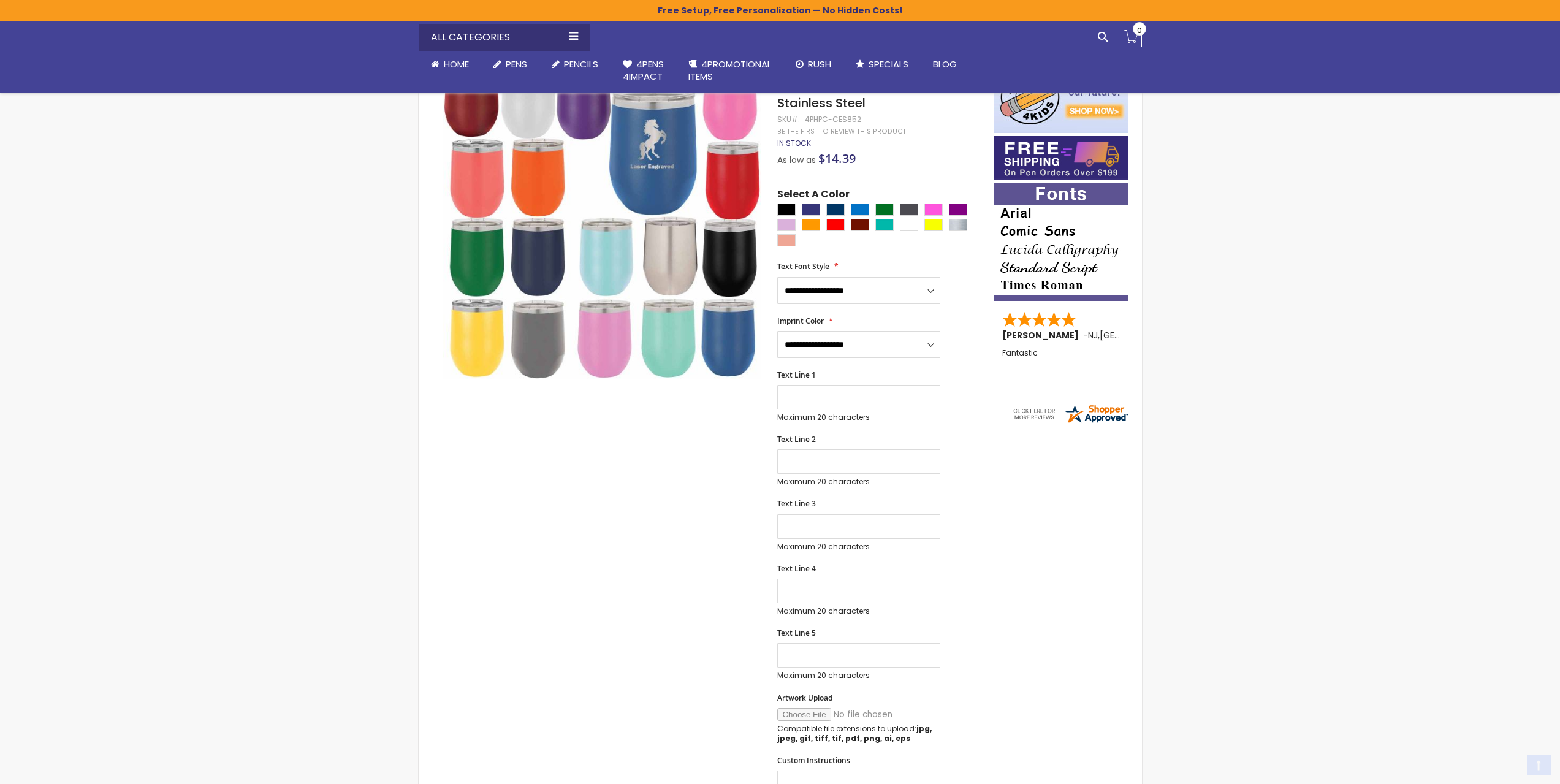
scroll to position [490, 0]
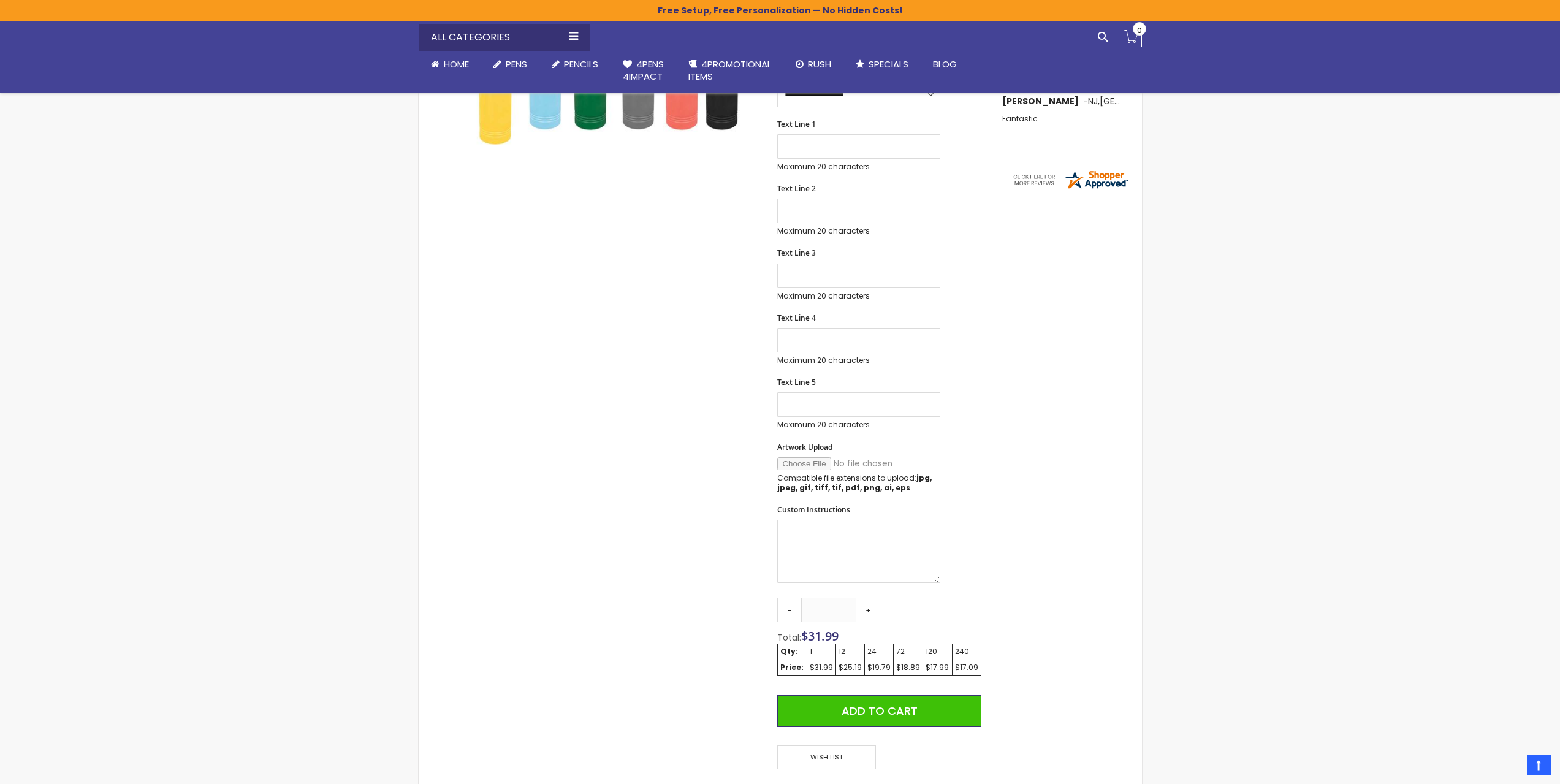
scroll to position [328, 0]
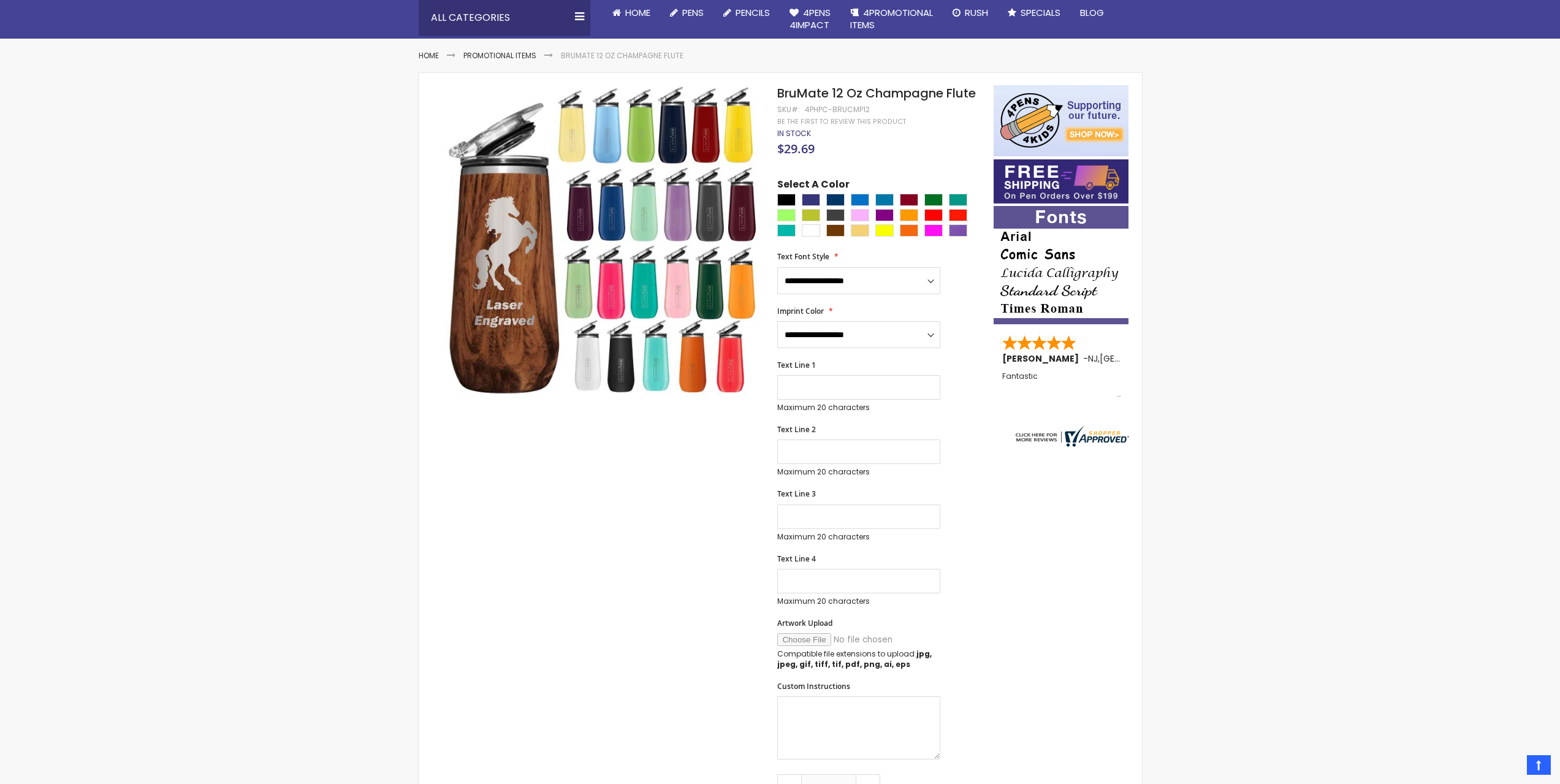
scroll to position [136, 0]
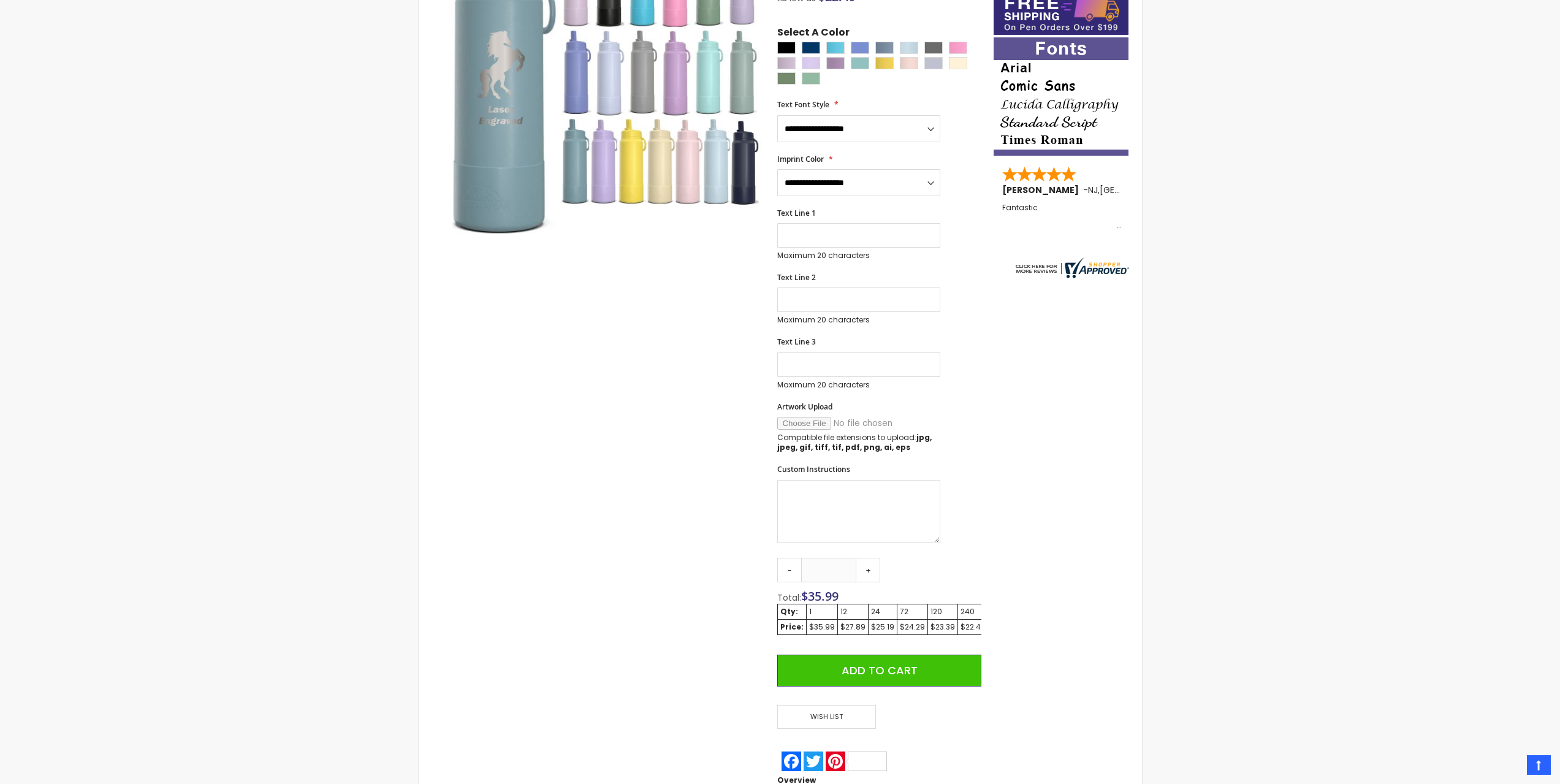
scroll to position [328, 0]
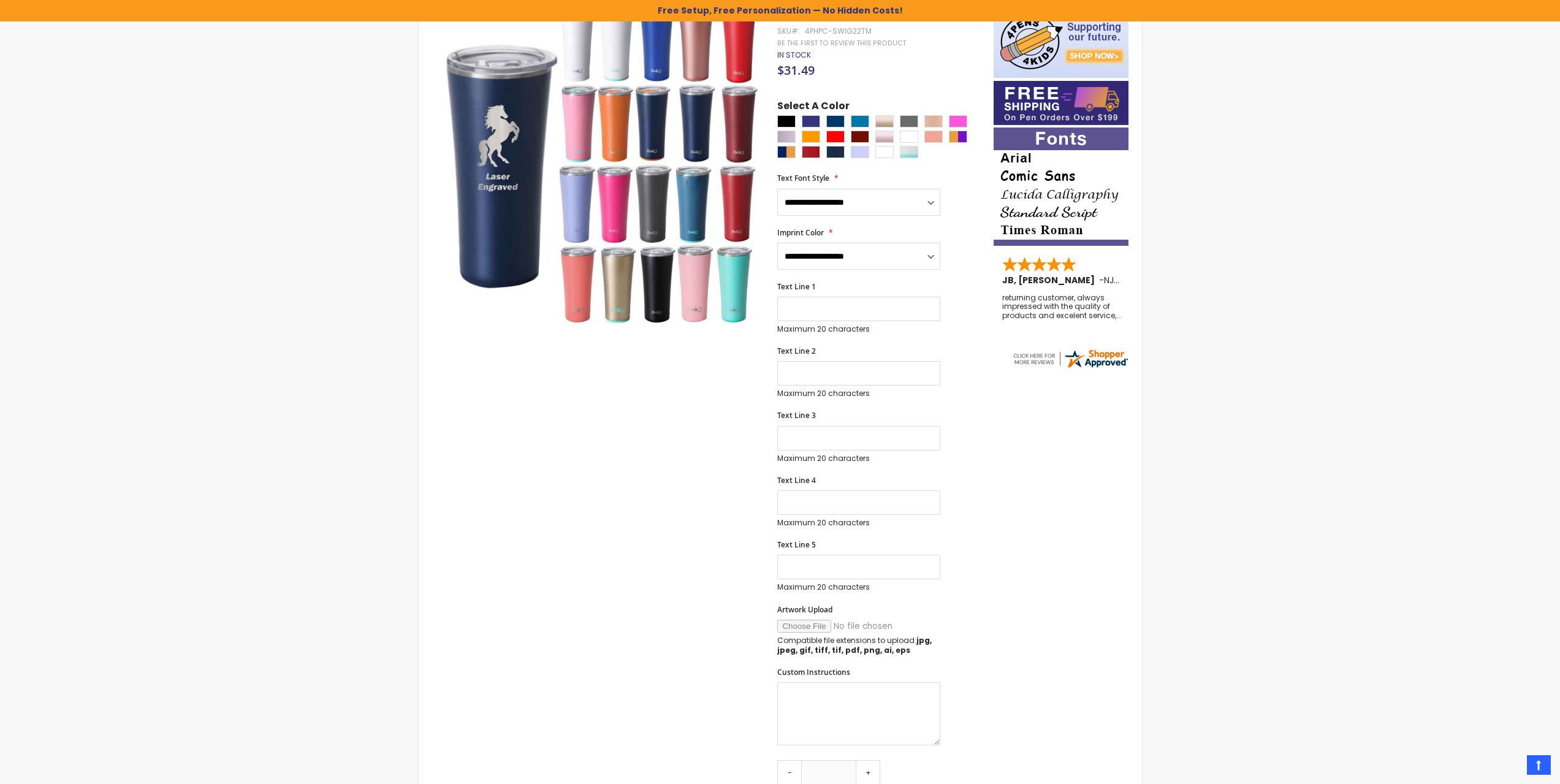
scroll to position [35, 0]
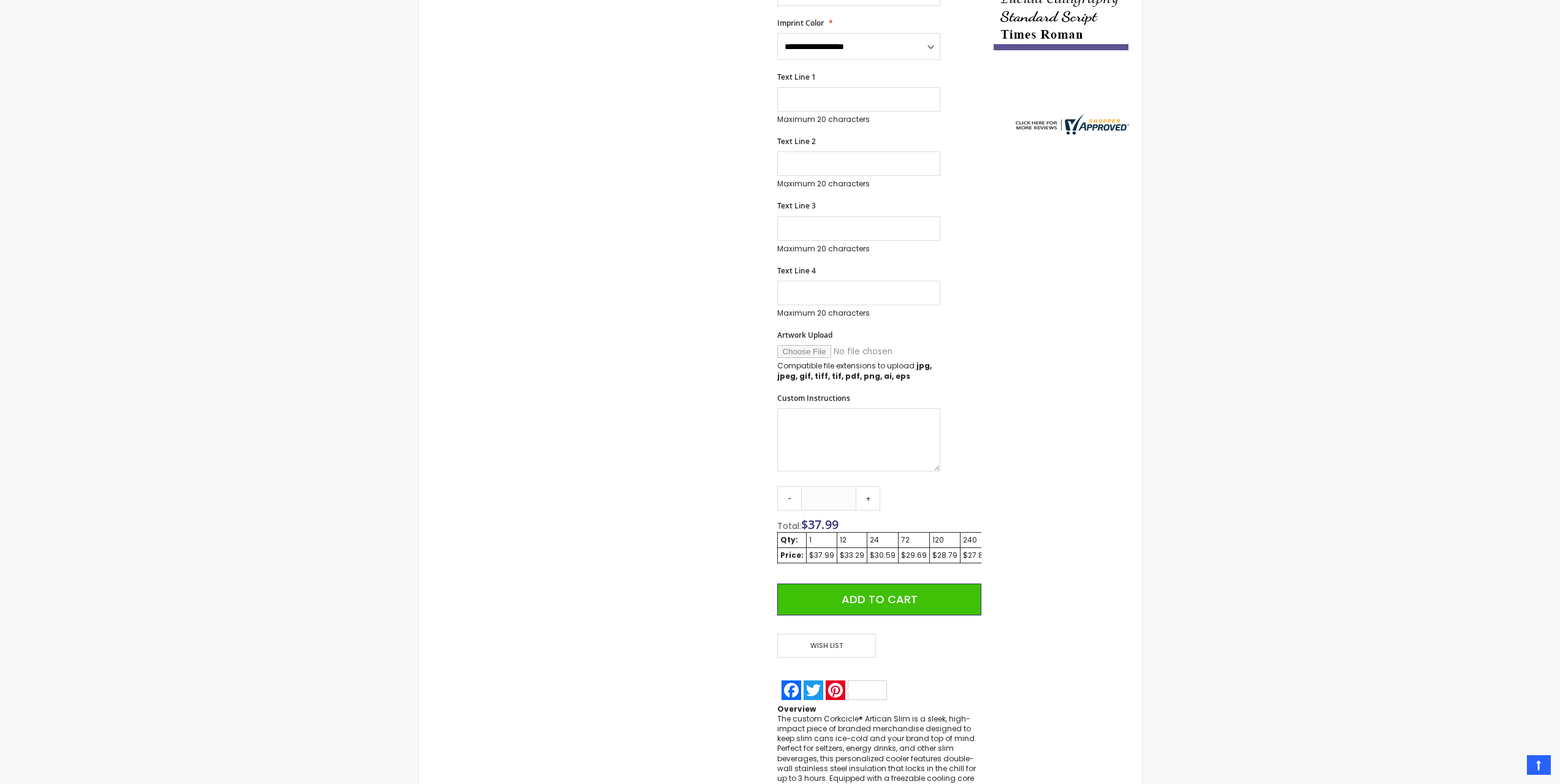
scroll to position [289, 0]
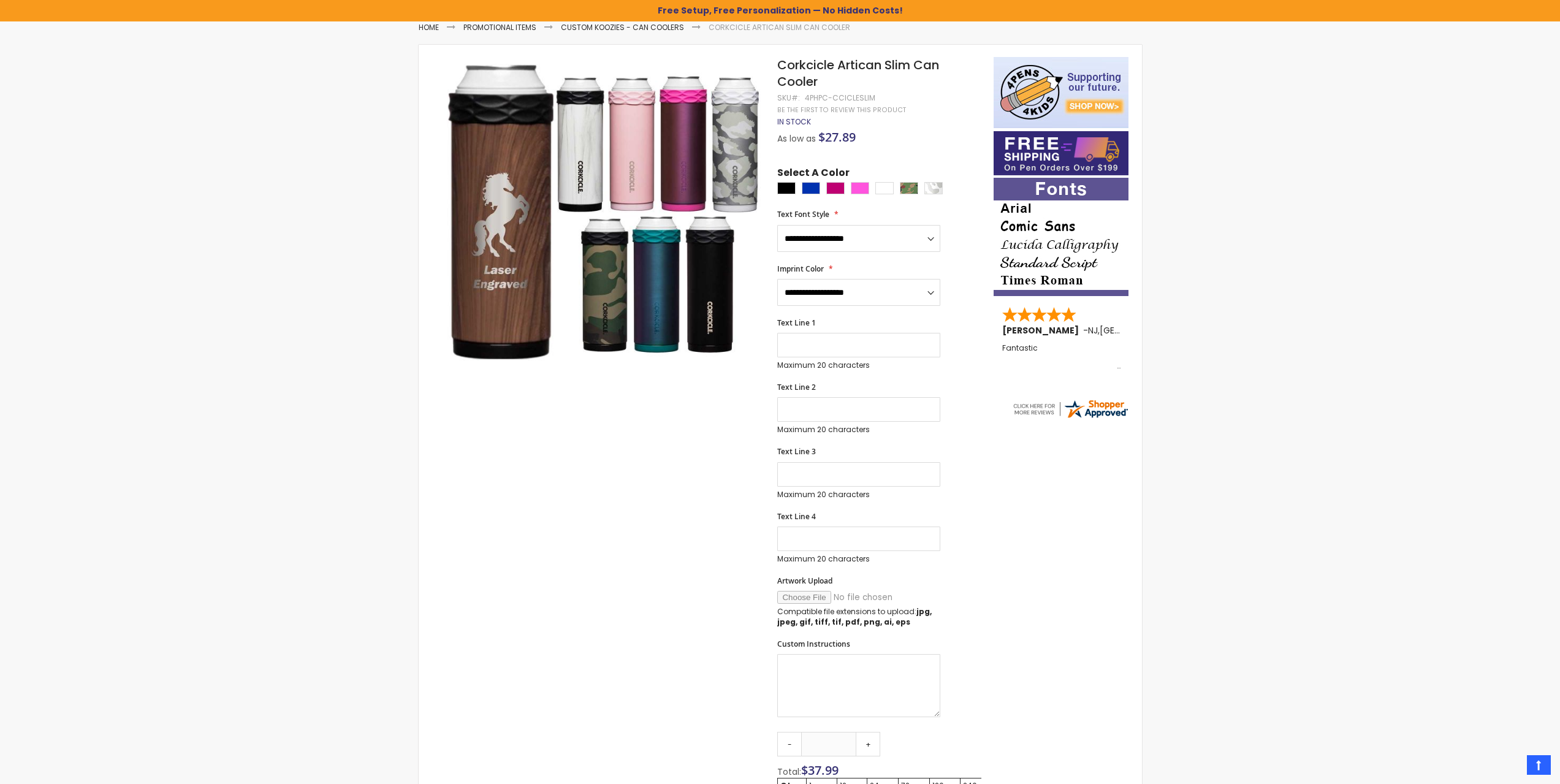
scroll to position [188, 0]
